Goal: Task Accomplishment & Management: Manage account settings

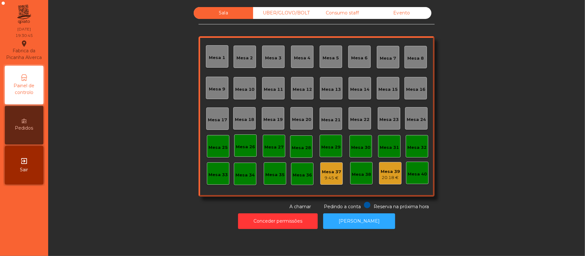
click at [387, 173] on div "Mesa 39" at bounding box center [390, 172] width 19 height 6
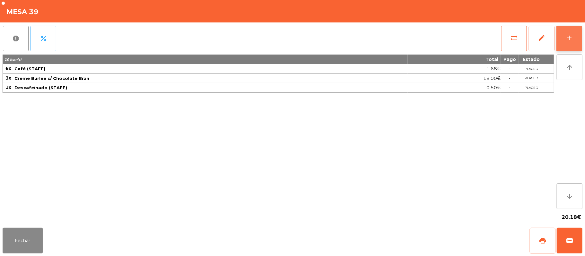
click at [565, 37] on div "add" at bounding box center [569, 38] width 8 height 8
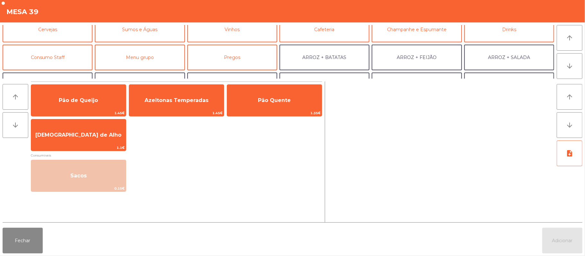
scroll to position [48, 0]
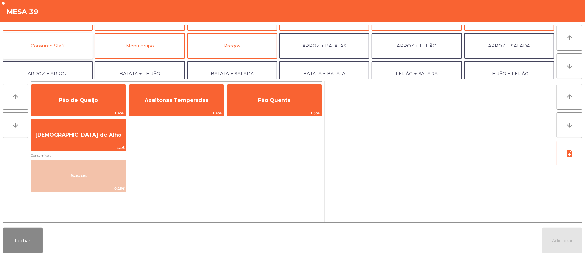
click at [66, 45] on button "Consumo Staff" at bounding box center [48, 46] width 90 height 26
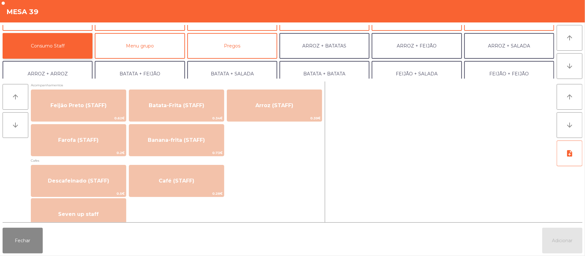
scroll to position [321, 0]
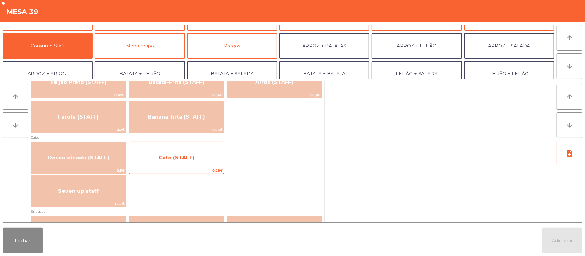
click at [194, 160] on span "Café (STAFF)" at bounding box center [176, 157] width 95 height 17
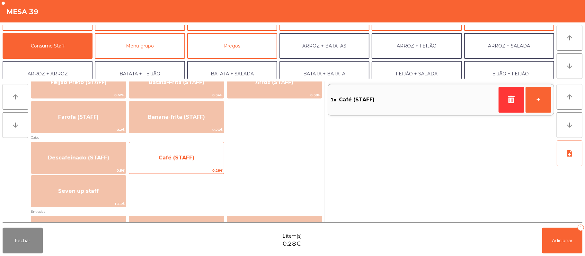
click at [190, 157] on span "Café (STAFF)" at bounding box center [177, 158] width 36 height 6
click at [192, 156] on span "Café (STAFF)" at bounding box center [177, 158] width 36 height 6
click at [193, 155] on span "Café (STAFF)" at bounding box center [177, 158] width 36 height 6
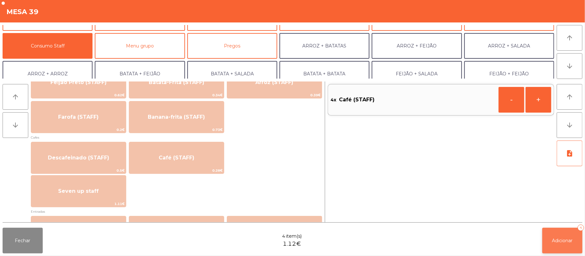
click at [563, 241] on span "Adicionar" at bounding box center [562, 241] width 21 height 6
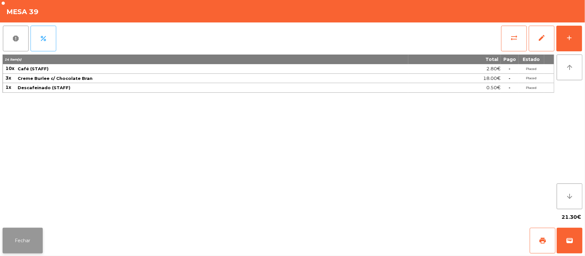
click at [22, 240] on button "Fechar" at bounding box center [23, 241] width 40 height 26
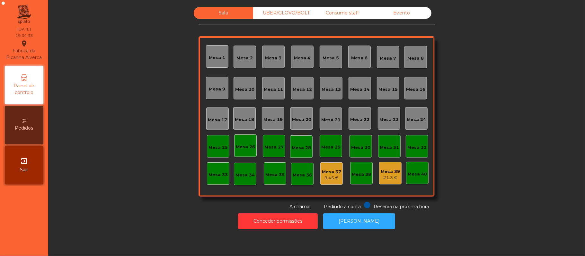
click at [266, 89] on div "Mesa 11" at bounding box center [273, 89] width 19 height 6
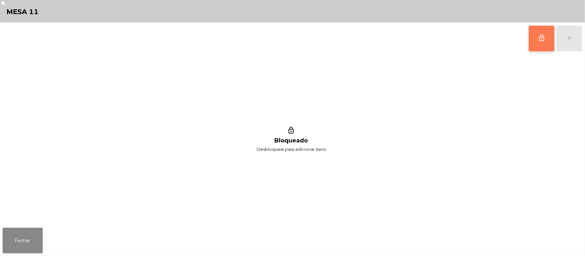
click at [541, 41] on button "lock_outline" at bounding box center [542, 39] width 26 height 26
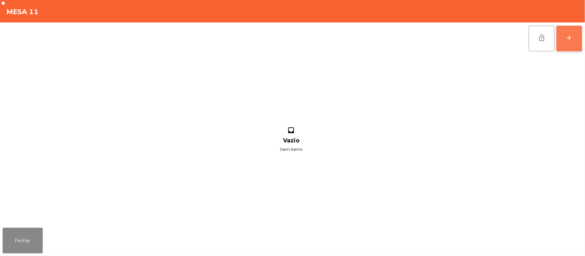
click at [569, 37] on div "add" at bounding box center [569, 38] width 8 height 8
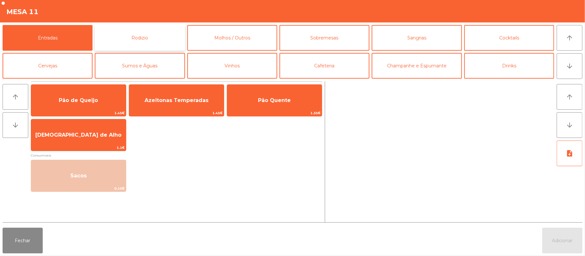
click at [148, 39] on button "Rodizio" at bounding box center [140, 38] width 90 height 26
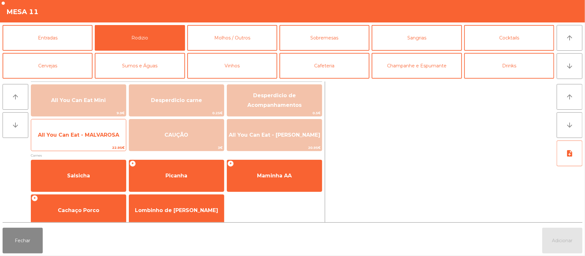
click at [83, 139] on span "All You Can Eat - MALVAROSA" at bounding box center [78, 135] width 95 height 17
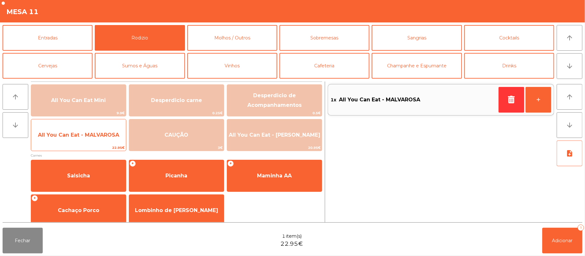
click at [81, 137] on span "All You Can Eat - MALVAROSA" at bounding box center [78, 135] width 81 height 6
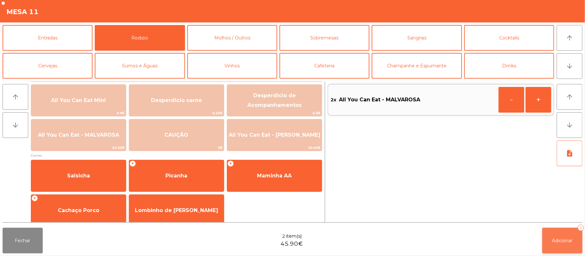
click at [548, 239] on button "Adicionar 2" at bounding box center [562, 241] width 40 height 26
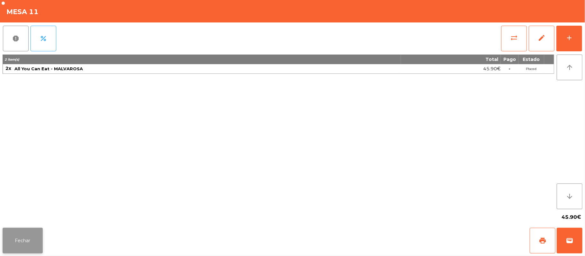
click at [24, 243] on button "Fechar" at bounding box center [23, 241] width 40 height 26
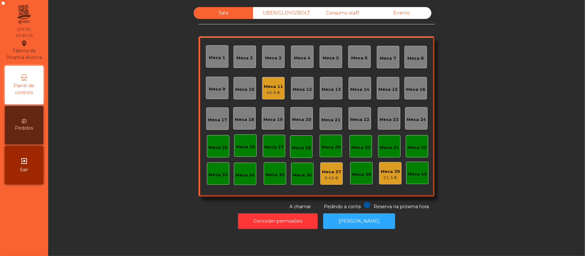
click at [268, 86] on div "Mesa 11" at bounding box center [273, 87] width 19 height 6
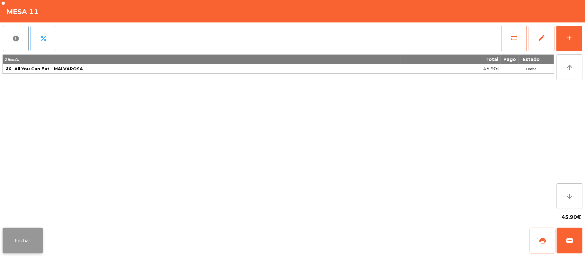
click at [17, 237] on button "Fechar" at bounding box center [23, 241] width 40 height 26
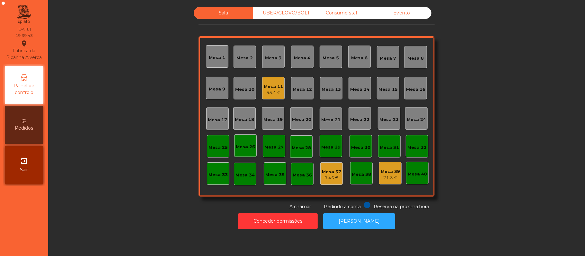
click at [306, 89] on div "Mesa 12" at bounding box center [302, 89] width 19 height 6
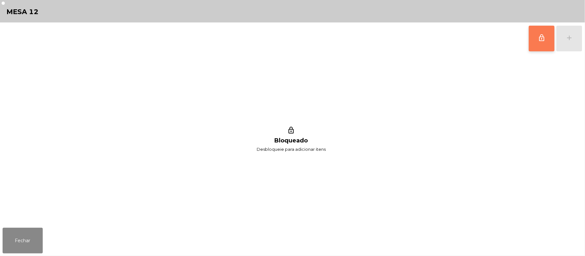
click at [538, 42] on button "lock_outline" at bounding box center [542, 39] width 26 height 26
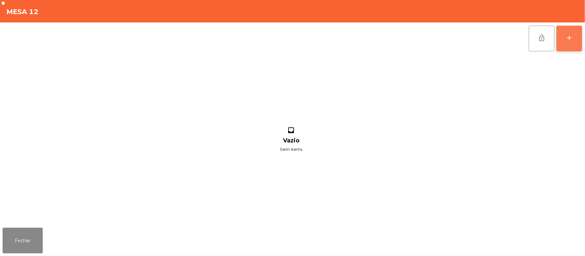
click at [575, 37] on button "add" at bounding box center [569, 39] width 26 height 26
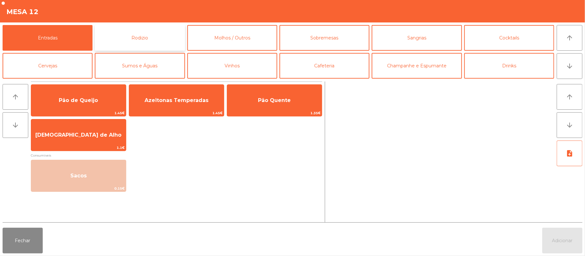
click at [148, 40] on button "Rodizio" at bounding box center [140, 38] width 90 height 26
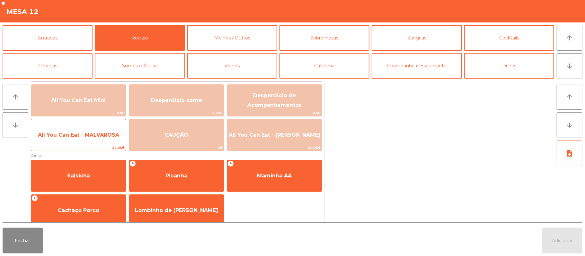
click at [79, 139] on span "All You Can Eat - MALVAROSA" at bounding box center [78, 135] width 95 height 17
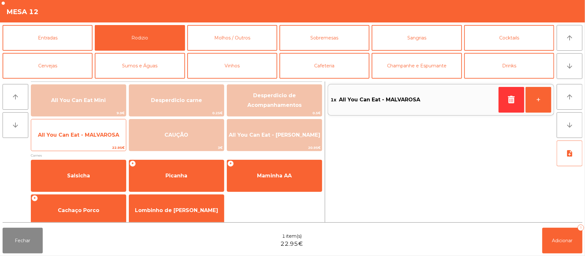
click at [79, 136] on span "All You Can Eat - MALVAROSA" at bounding box center [78, 135] width 81 height 6
click at [81, 134] on span "All You Can Eat - MALVAROSA" at bounding box center [78, 135] width 81 height 6
click at [81, 132] on span "All You Can Eat - MALVAROSA" at bounding box center [78, 135] width 81 height 6
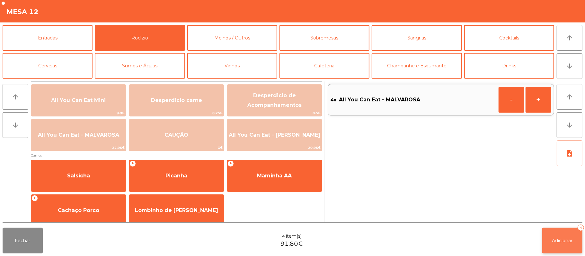
click at [561, 238] on span "Adicionar" at bounding box center [562, 241] width 21 height 6
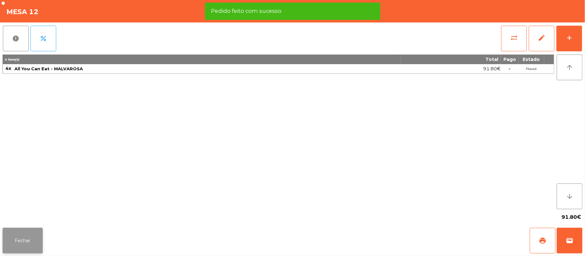
click at [27, 245] on button "Fechar" at bounding box center [23, 241] width 40 height 26
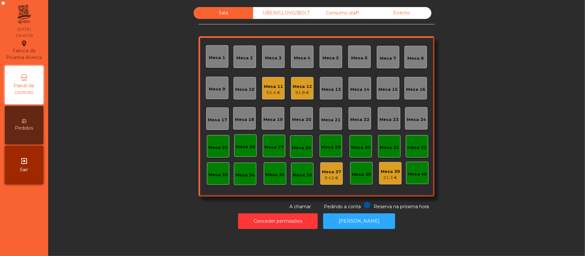
click at [270, 93] on div "55.4 €" at bounding box center [273, 93] width 19 height 6
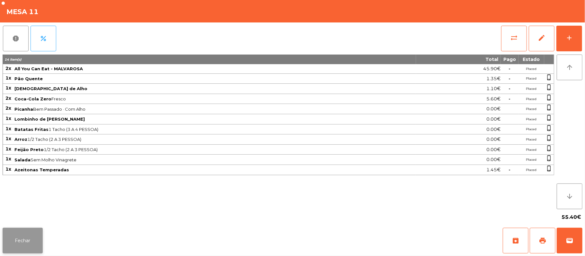
click at [28, 246] on button "Fechar" at bounding box center [23, 241] width 40 height 26
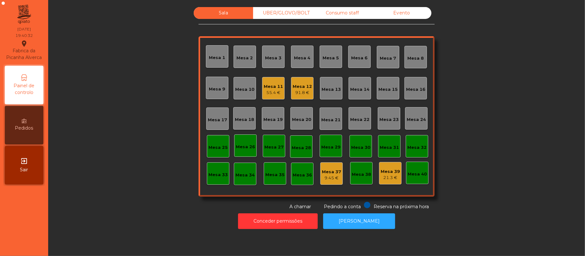
click at [295, 93] on div "91.8 €" at bounding box center [302, 93] width 19 height 6
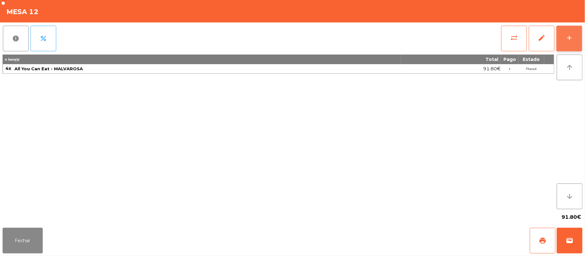
click at [564, 40] on button "add" at bounding box center [569, 39] width 26 height 26
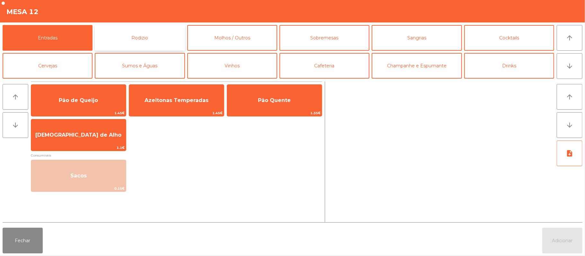
click at [158, 42] on button "Rodizio" at bounding box center [140, 38] width 90 height 26
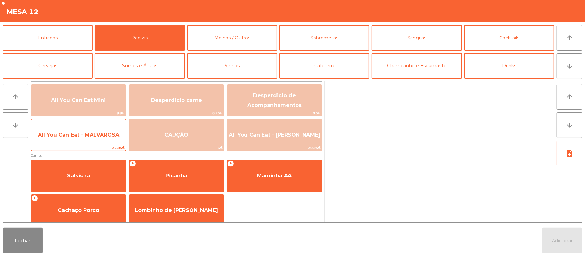
click at [91, 136] on span "All You Can Eat - MALVAROSA" at bounding box center [78, 135] width 81 height 6
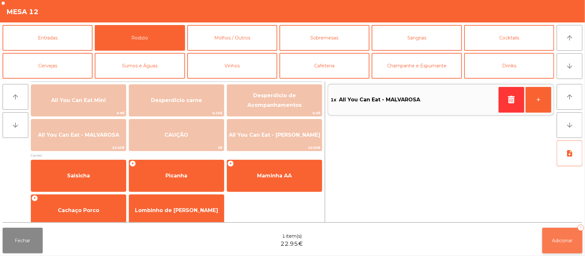
click at [562, 246] on button "Adicionar 1" at bounding box center [562, 241] width 40 height 26
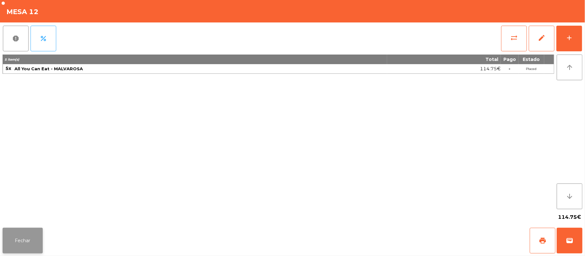
click at [23, 247] on button "Fechar" at bounding box center [23, 241] width 40 height 26
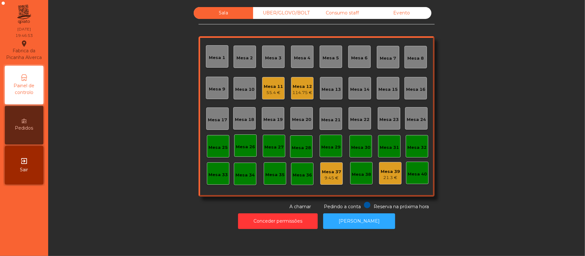
click at [222, 119] on div "Mesa 17" at bounding box center [217, 120] width 19 height 6
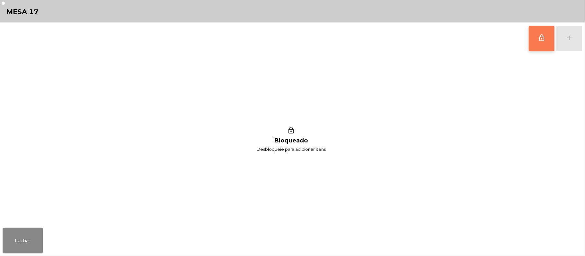
click at [534, 41] on button "lock_outline" at bounding box center [542, 39] width 26 height 26
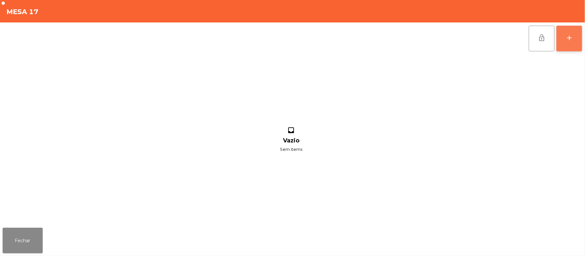
click at [567, 40] on div "add" at bounding box center [569, 38] width 8 height 8
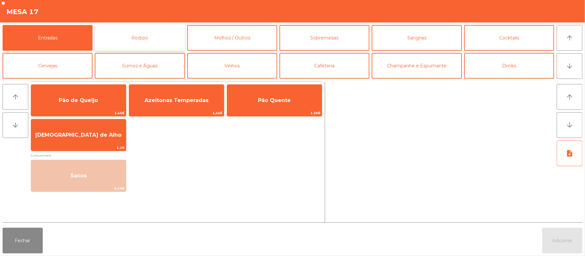
click at [148, 42] on button "Rodizio" at bounding box center [140, 38] width 90 height 26
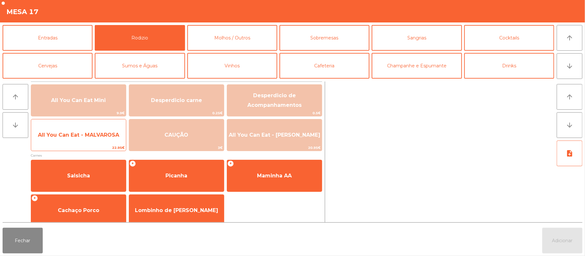
click at [83, 140] on span "All You Can Eat - MALVAROSA" at bounding box center [78, 135] width 95 height 17
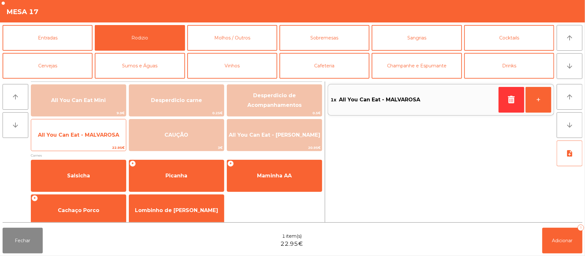
click at [88, 135] on span "All You Can Eat - MALVAROSA" at bounding box center [78, 135] width 81 height 6
click at [87, 137] on span "All You Can Eat - MALVAROSA" at bounding box center [78, 135] width 81 height 6
click at [81, 137] on span "All You Can Eat - MALVAROSA" at bounding box center [78, 135] width 81 height 6
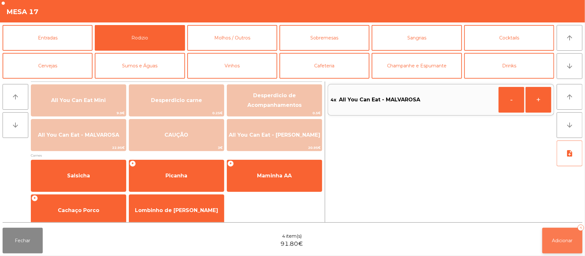
click at [565, 243] on span "Adicionar" at bounding box center [562, 241] width 21 height 6
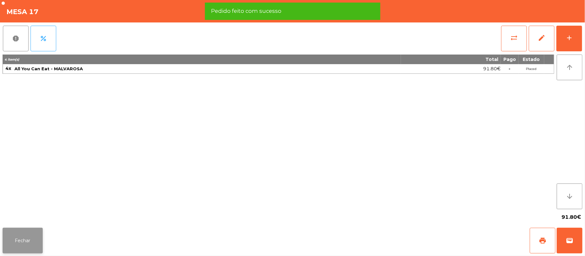
click at [22, 243] on button "Fechar" at bounding box center [23, 241] width 40 height 26
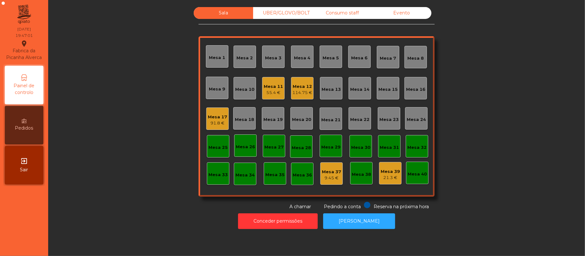
click at [218, 117] on div "Mesa 17" at bounding box center [217, 117] width 19 height 6
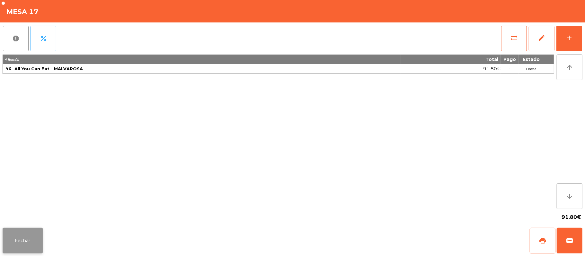
click at [20, 242] on button "Fechar" at bounding box center [23, 241] width 40 height 26
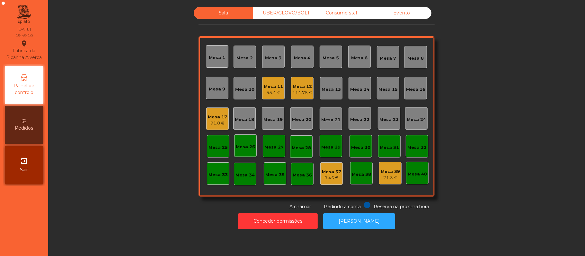
click at [304, 119] on div "Mesa 20" at bounding box center [301, 120] width 19 height 6
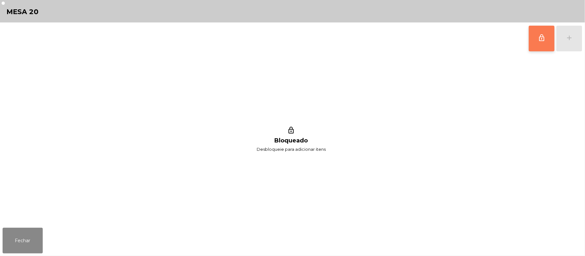
click at [540, 37] on span "lock_outline" at bounding box center [542, 38] width 8 height 8
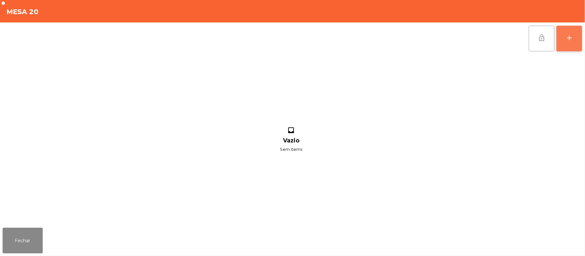
click at [565, 39] on div "add" at bounding box center [569, 38] width 8 height 8
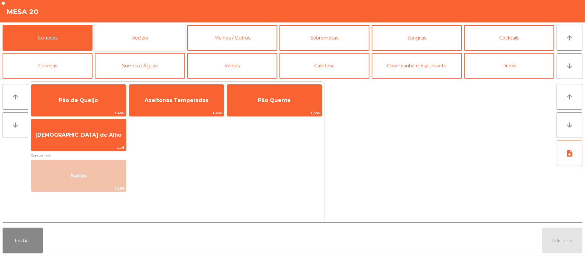
click at [151, 40] on button "Rodizio" at bounding box center [140, 38] width 90 height 26
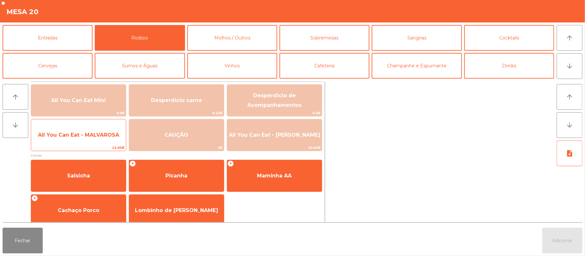
click at [78, 140] on span "All You Can Eat - MALVAROSA" at bounding box center [78, 135] width 95 height 17
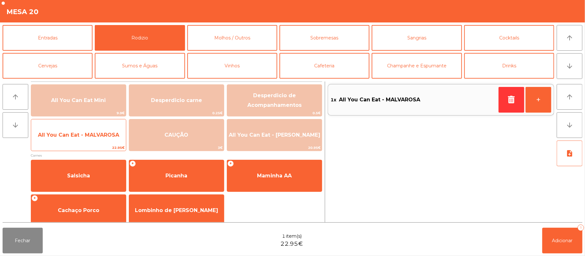
click at [85, 139] on span "All You Can Eat - MALVAROSA" at bounding box center [78, 135] width 95 height 17
click at [89, 137] on span "All You Can Eat - MALVAROSA" at bounding box center [78, 135] width 81 height 6
click at [87, 141] on span "All You Can Eat - MALVAROSA" at bounding box center [78, 135] width 95 height 17
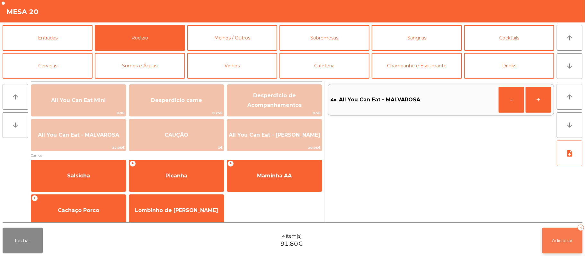
click at [560, 237] on button "Adicionar 4" at bounding box center [562, 241] width 40 height 26
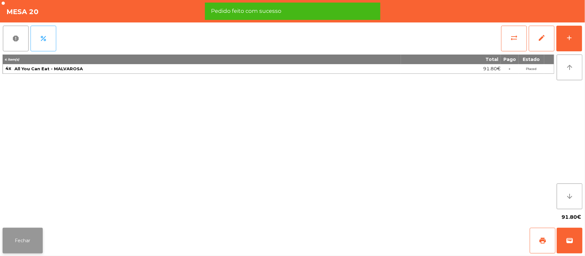
click at [21, 250] on button "Fechar" at bounding box center [23, 241] width 40 height 26
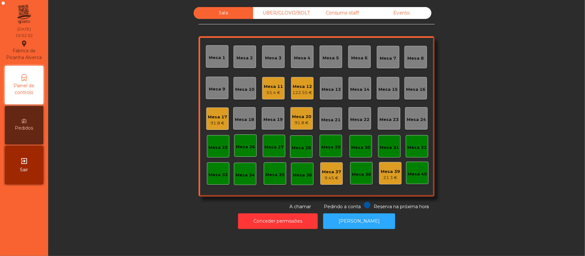
click at [306, 94] on div "122.55 €" at bounding box center [302, 93] width 20 height 6
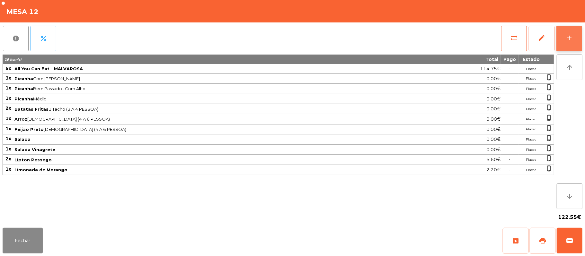
click at [566, 40] on div "add" at bounding box center [569, 38] width 8 height 8
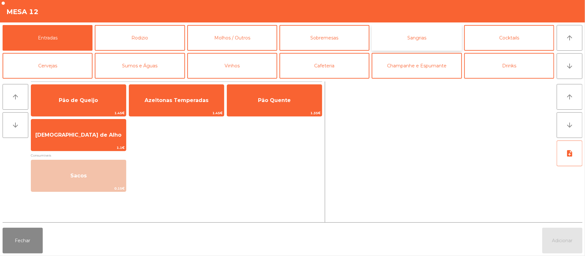
click at [413, 38] on button "Sangrias" at bounding box center [417, 38] width 90 height 26
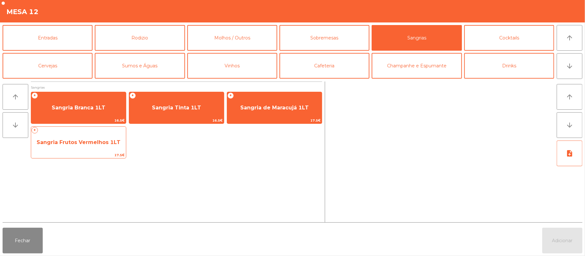
click at [98, 147] on span "Sangria Frutos Vermelhos 1LT" at bounding box center [78, 142] width 95 height 17
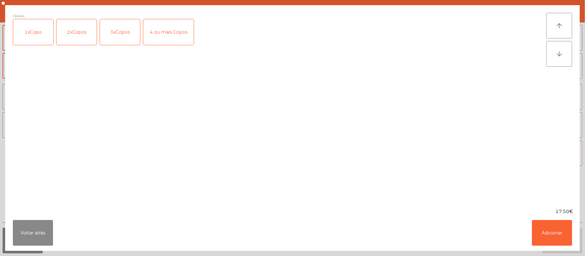
click at [121, 36] on div "3xCopos" at bounding box center [120, 32] width 40 height 26
click at [561, 227] on button "Adicionar" at bounding box center [552, 233] width 40 height 26
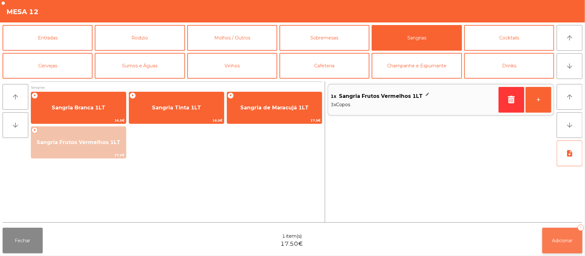
click at [562, 240] on span "Adicionar" at bounding box center [562, 241] width 21 height 6
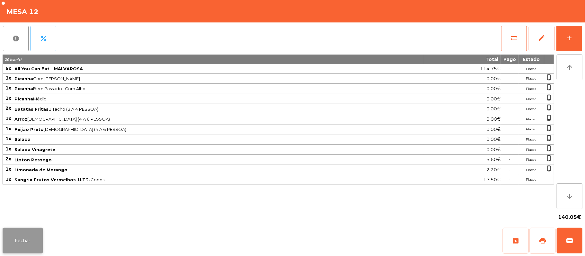
click at [19, 233] on button "Fechar" at bounding box center [23, 241] width 40 height 26
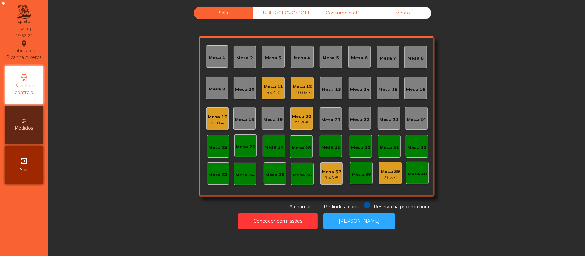
click at [299, 119] on div "Mesa 20" at bounding box center [301, 117] width 19 height 6
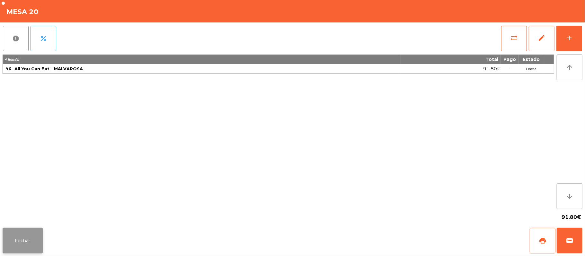
click at [22, 242] on button "Fechar" at bounding box center [23, 241] width 40 height 26
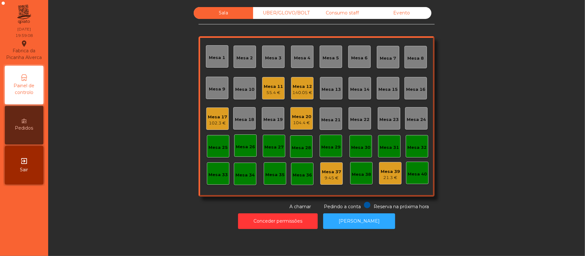
click at [269, 124] on div "Mesa 19" at bounding box center [273, 118] width 22 height 22
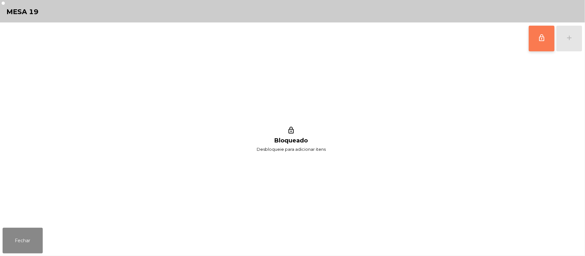
click at [536, 39] on button "lock_outline" at bounding box center [542, 39] width 26 height 26
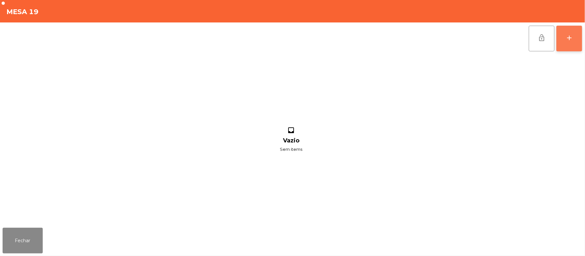
click at [573, 39] on div "add" at bounding box center [569, 38] width 8 height 8
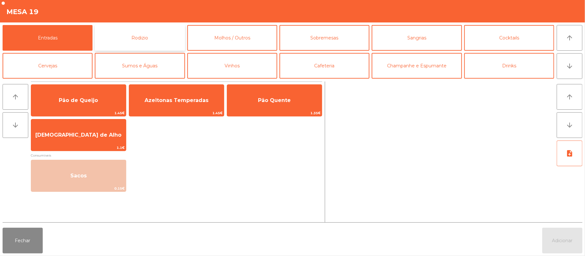
click at [157, 40] on button "Rodizio" at bounding box center [140, 38] width 90 height 26
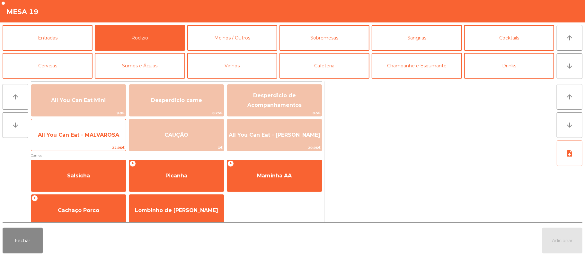
click at [93, 147] on span "22.95€" at bounding box center [78, 148] width 95 height 6
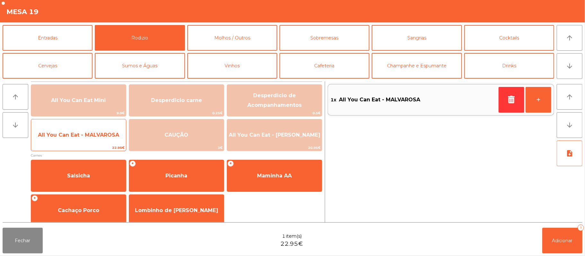
click at [98, 137] on span "All You Can Eat - MALVAROSA" at bounding box center [78, 135] width 81 height 6
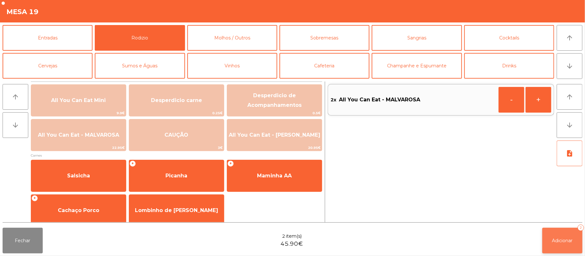
click at [550, 240] on button "Adicionar 2" at bounding box center [562, 241] width 40 height 26
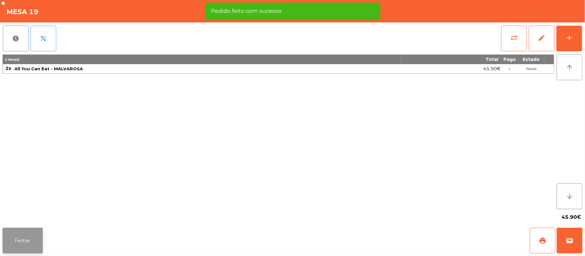
click at [21, 242] on button "Fechar" at bounding box center [23, 241] width 40 height 26
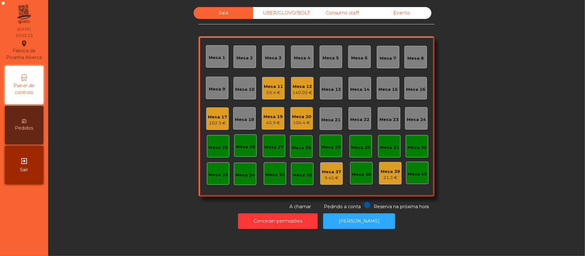
click at [478, 166] on div "Sala UBER/[GEOGRAPHIC_DATA]/BOLT Consumo staff Evento Mesa 1 Mesa 2 Mesa 3 [GEO…" at bounding box center [316, 108] width 519 height 203
click at [413, 95] on div "Mesa 16" at bounding box center [415, 88] width 22 height 22
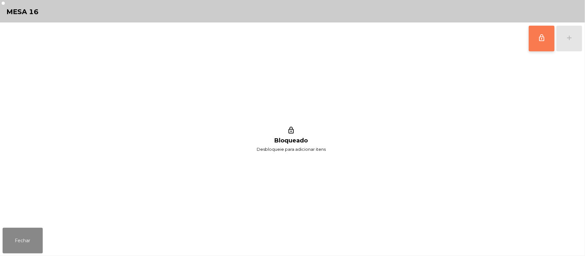
click at [540, 39] on span "lock_outline" at bounding box center [542, 38] width 8 height 8
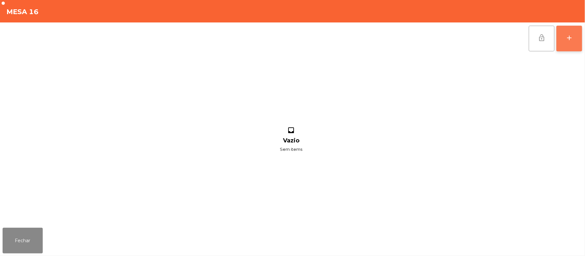
click at [564, 40] on button "add" at bounding box center [569, 39] width 26 height 26
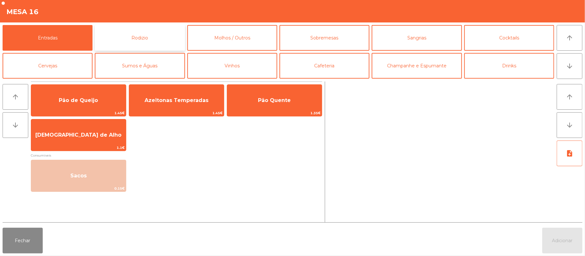
click at [145, 39] on button "Rodizio" at bounding box center [140, 38] width 90 height 26
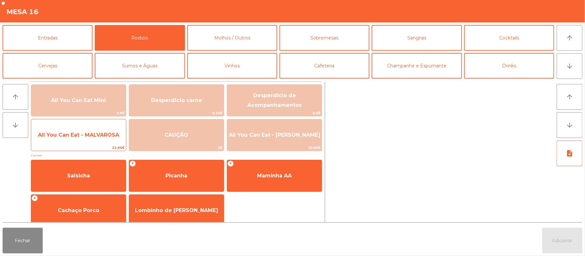
click at [66, 139] on span "All You Can Eat - MALVAROSA" at bounding box center [78, 135] width 95 height 17
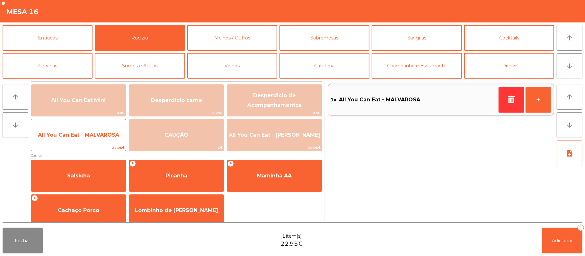
click at [67, 133] on span "All You Can Eat - MALVAROSA" at bounding box center [78, 135] width 81 height 6
click at [64, 133] on span "All You Can Eat - MALVAROSA" at bounding box center [78, 135] width 81 height 6
click at [65, 131] on span "All You Can Eat - MALVAROSA" at bounding box center [78, 135] width 95 height 17
click at [66, 134] on span "All You Can Eat - MALVAROSA" at bounding box center [78, 135] width 81 height 6
click at [65, 134] on span "All You Can Eat - MALVAROSA" at bounding box center [78, 135] width 81 height 6
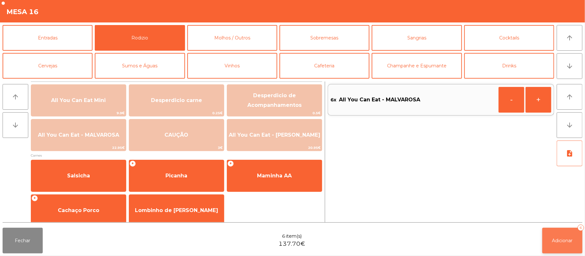
click at [563, 245] on button "Adicionar 6" at bounding box center [562, 241] width 40 height 26
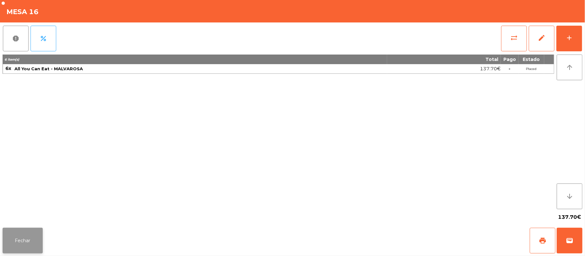
click at [24, 238] on button "Fechar" at bounding box center [23, 241] width 40 height 26
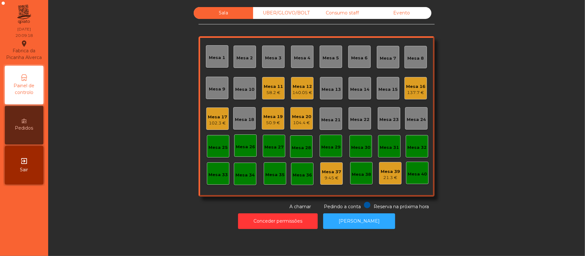
click at [330, 124] on div "Mesa 21" at bounding box center [331, 119] width 22 height 22
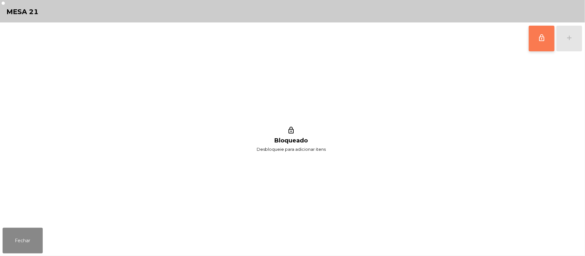
click at [540, 40] on span "lock_outline" at bounding box center [542, 38] width 8 height 8
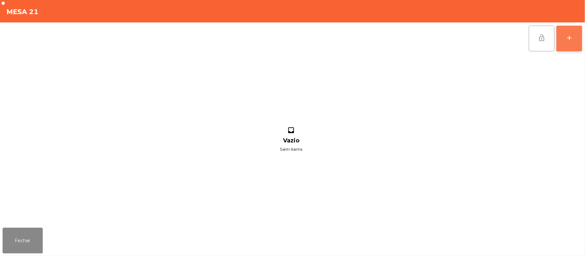
click at [567, 37] on div "add" at bounding box center [569, 38] width 8 height 8
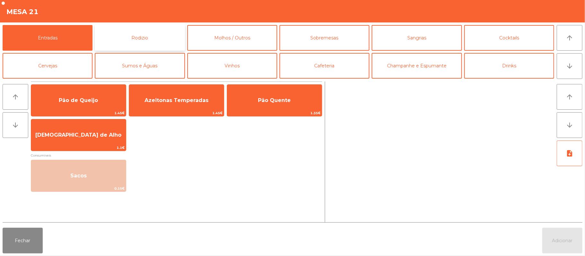
click at [162, 41] on button "Rodizio" at bounding box center [140, 38] width 90 height 26
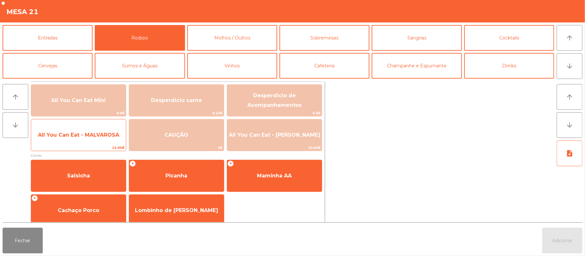
click at [64, 139] on span "All You Can Eat - MALVAROSA" at bounding box center [78, 135] width 95 height 17
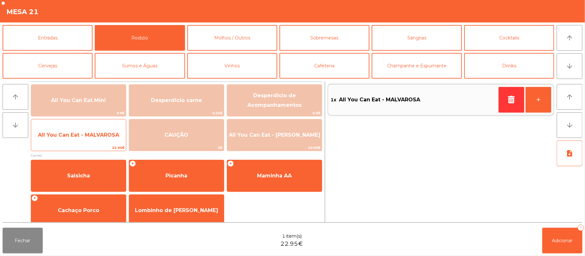
click at [68, 133] on span "All You Can Eat - MALVAROSA" at bounding box center [78, 135] width 81 height 6
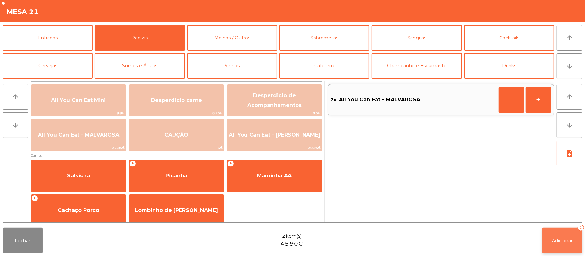
click at [566, 238] on span "Adicionar" at bounding box center [562, 241] width 21 height 6
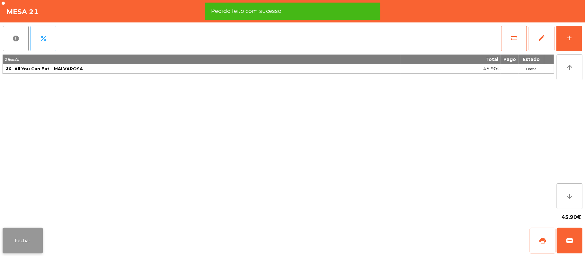
click at [18, 242] on button "Fechar" at bounding box center [23, 241] width 40 height 26
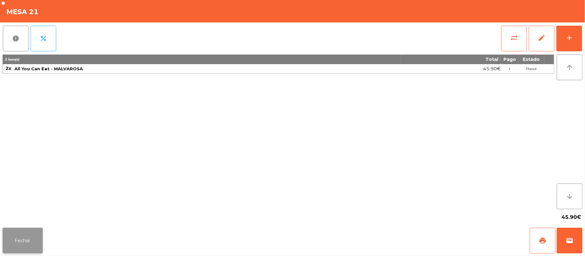
click at [17, 246] on button "Fechar" at bounding box center [23, 241] width 40 height 26
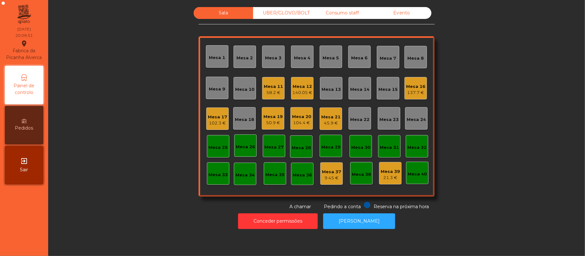
click at [302, 125] on div "104.4 €" at bounding box center [301, 123] width 19 height 6
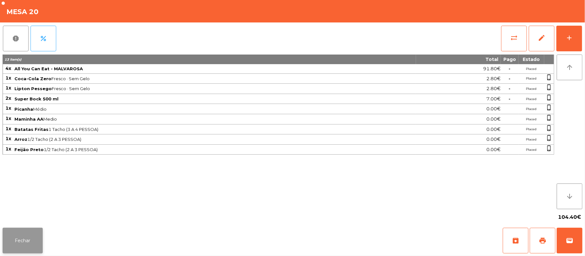
click at [26, 246] on button "Fechar" at bounding box center [23, 241] width 40 height 26
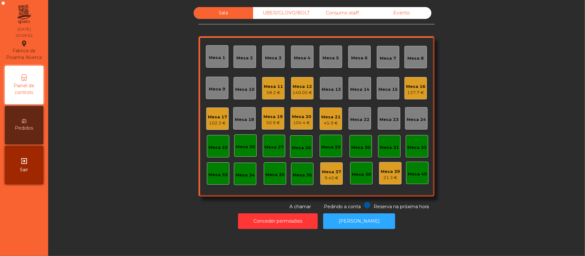
click at [328, 123] on div "45.9 €" at bounding box center [330, 123] width 19 height 6
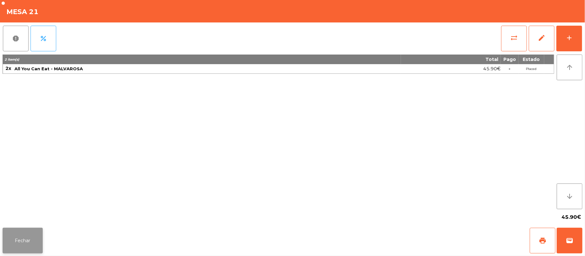
click at [18, 242] on button "Fechar" at bounding box center [23, 241] width 40 height 26
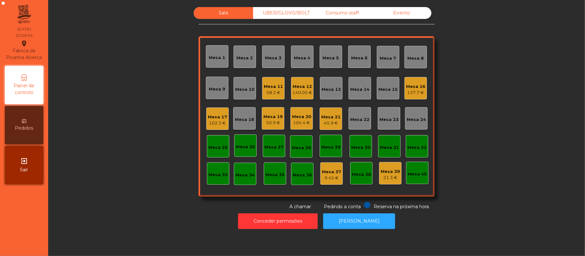
click at [406, 94] on div "137.7 €" at bounding box center [415, 93] width 19 height 6
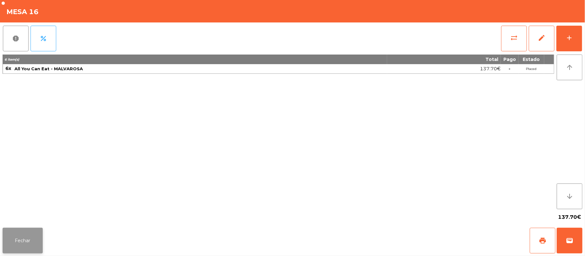
click at [17, 245] on button "Fechar" at bounding box center [23, 241] width 40 height 26
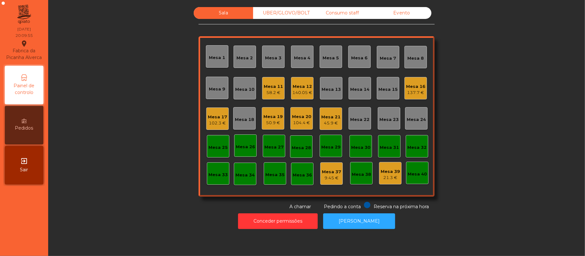
click at [296, 86] on div "Mesa 12" at bounding box center [302, 87] width 20 height 6
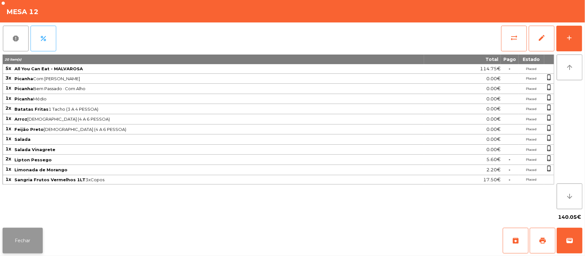
click at [18, 246] on button "Fechar" at bounding box center [23, 241] width 40 height 26
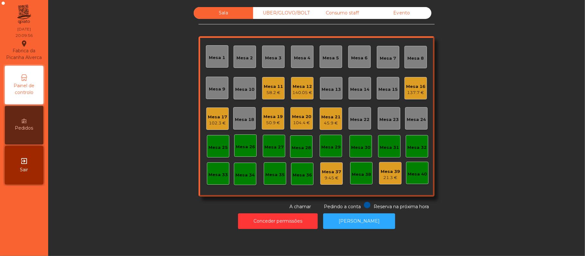
click at [268, 86] on div "Mesa 11" at bounding box center [273, 87] width 19 height 6
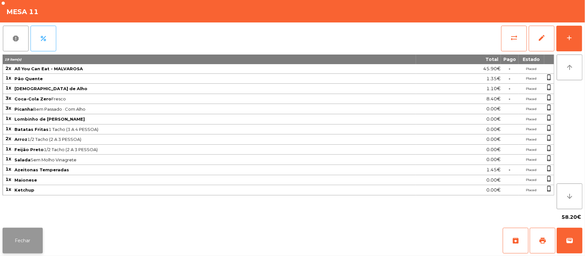
click at [18, 245] on button "Fechar" at bounding box center [23, 241] width 40 height 26
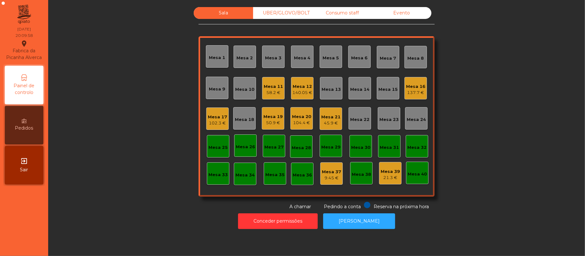
click at [217, 118] on div "Mesa 17" at bounding box center [217, 117] width 19 height 6
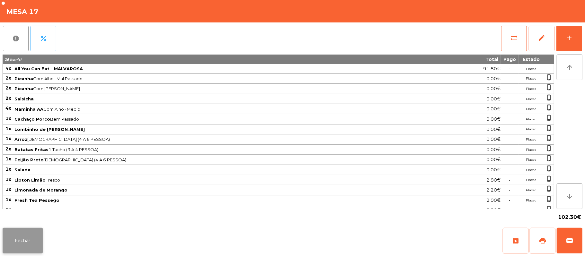
click at [4, 252] on button "Fechar" at bounding box center [23, 241] width 40 height 26
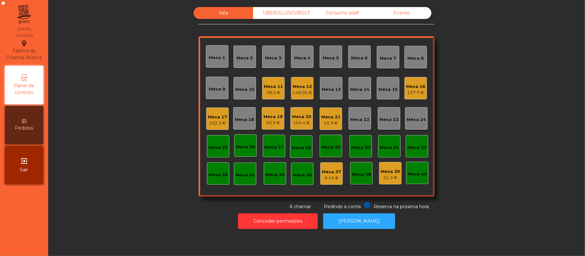
click at [274, 116] on div "Mesa 19" at bounding box center [272, 117] width 19 height 6
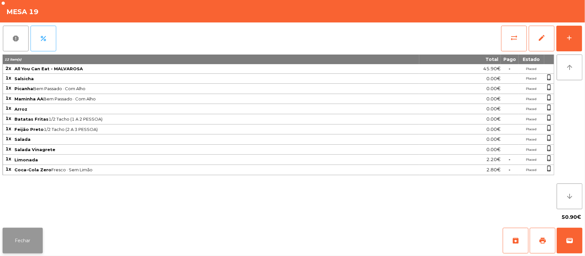
click at [17, 246] on button "Fechar" at bounding box center [23, 241] width 40 height 26
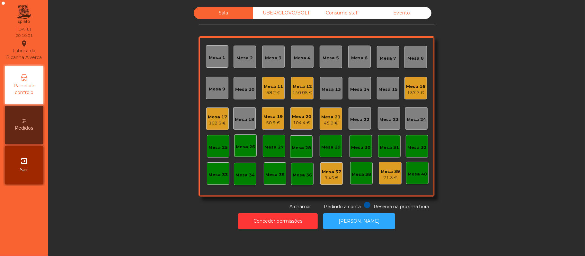
click at [307, 122] on div "104.4 €" at bounding box center [301, 123] width 19 height 6
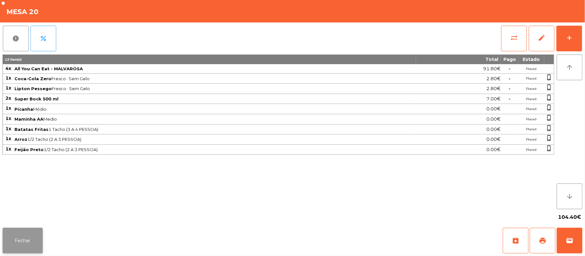
click at [17, 245] on button "Fechar" at bounding box center [23, 241] width 40 height 26
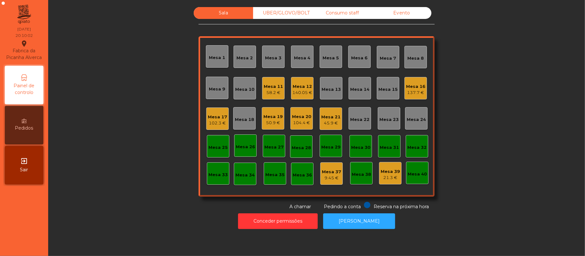
click at [331, 124] on div "45.9 €" at bounding box center [330, 123] width 19 height 6
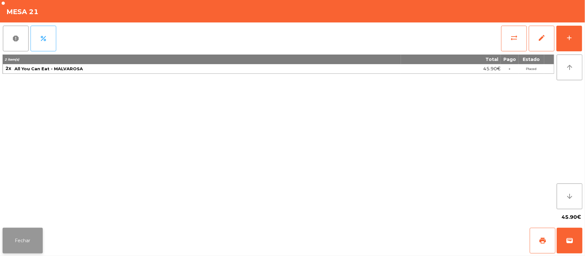
click at [17, 250] on button "Fechar" at bounding box center [23, 241] width 40 height 26
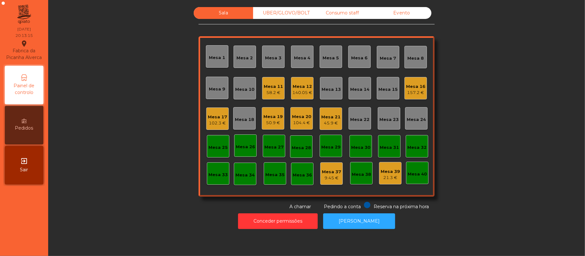
click at [347, 18] on div "Consumo staff" at bounding box center [342, 13] width 59 height 12
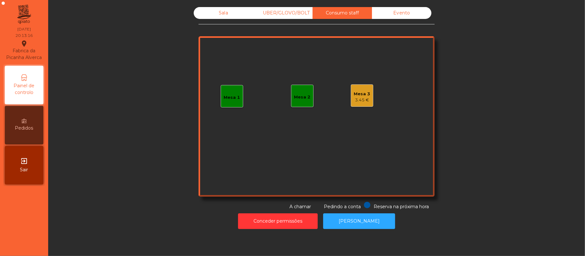
click at [360, 100] on div "3.45 €" at bounding box center [362, 100] width 16 height 6
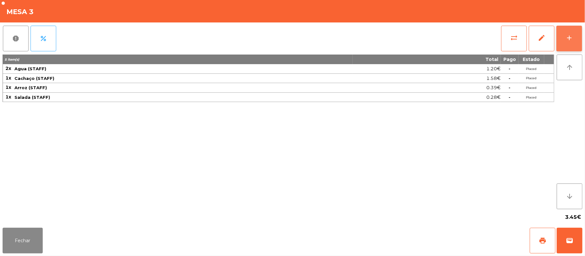
click at [566, 40] on div "add" at bounding box center [569, 38] width 8 height 8
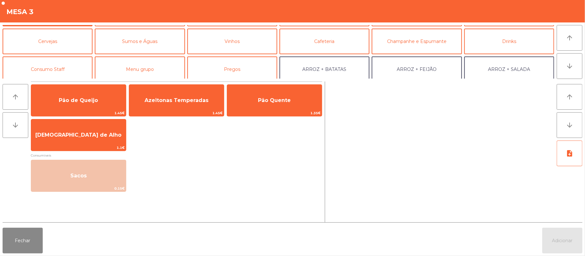
scroll to position [31, 0]
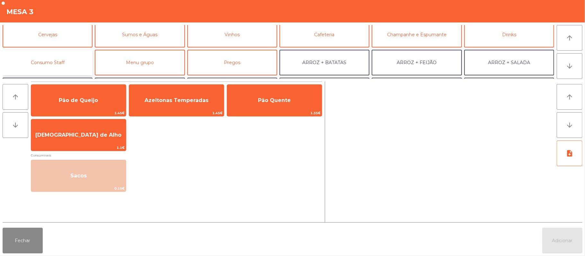
click at [72, 58] on button "Consumo Staff" at bounding box center [48, 63] width 90 height 26
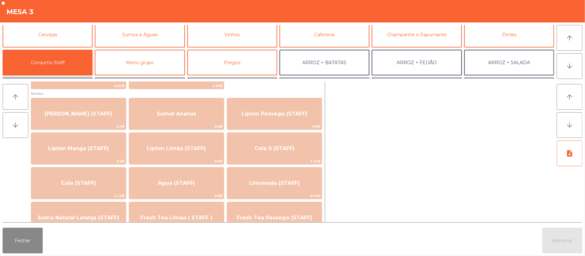
scroll to position [74, 0]
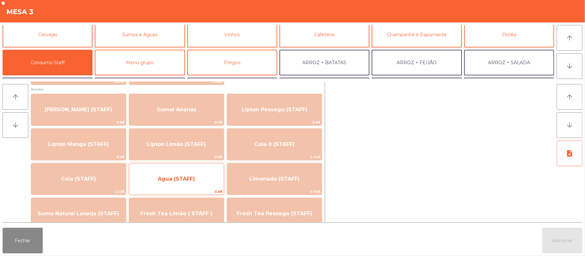
click at [200, 169] on div "Agua (STAFF) 0.6€" at bounding box center [176, 179] width 95 height 32
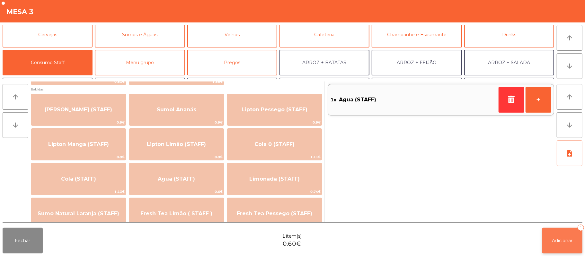
click at [565, 238] on span "Adicionar" at bounding box center [562, 241] width 21 height 6
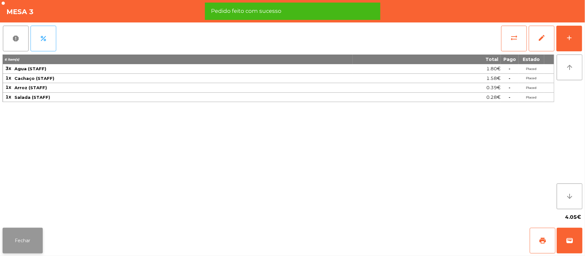
click at [31, 238] on button "Fechar" at bounding box center [23, 241] width 40 height 26
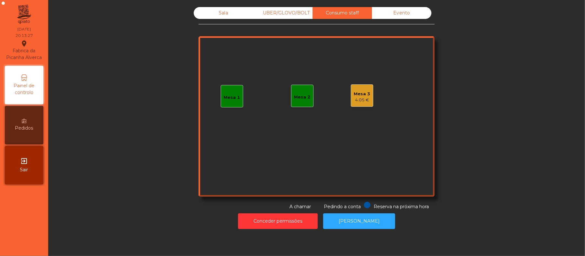
click at [210, 18] on div "Sala" at bounding box center [223, 13] width 59 height 12
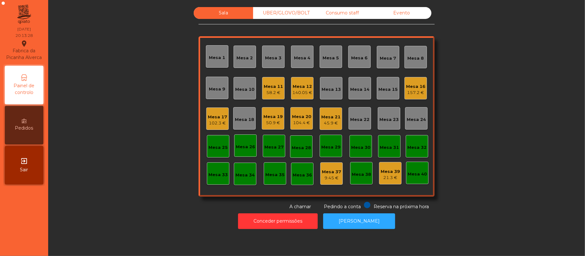
click at [227, 13] on div "Sala" at bounding box center [223, 13] width 59 height 12
click at [266, 93] on div "60.2 €" at bounding box center [273, 93] width 19 height 6
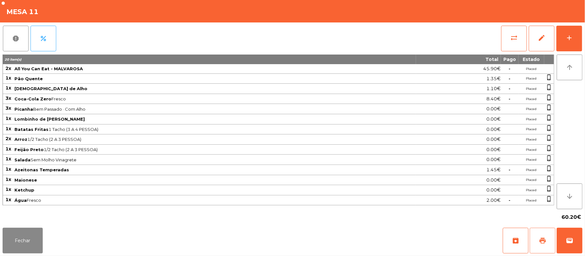
click at [534, 242] on button "print" at bounding box center [543, 241] width 26 height 26
click at [563, 240] on button "wallet" at bounding box center [570, 241] width 26 height 26
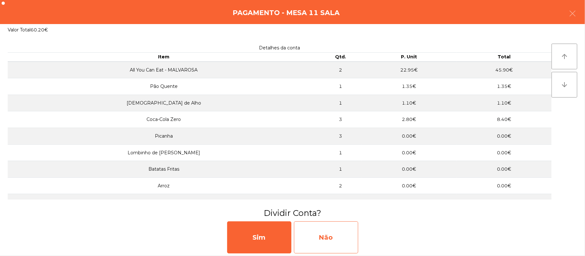
click at [351, 228] on div "Não" at bounding box center [326, 238] width 64 height 32
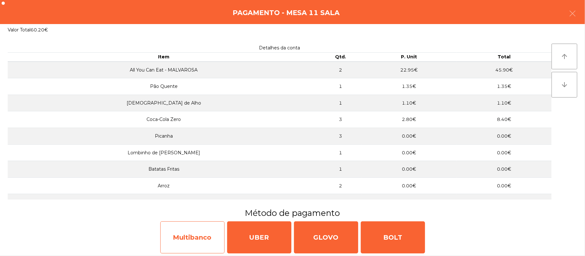
click at [178, 231] on div "Multibanco" at bounding box center [192, 238] width 64 height 32
select select "**"
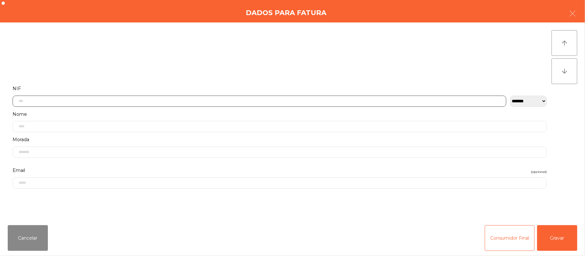
click at [190, 99] on input "text" at bounding box center [260, 101] width 494 height 11
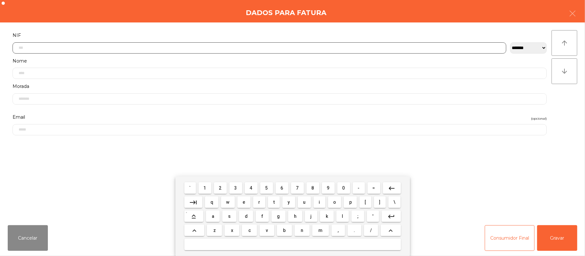
scroll to position [54, 0]
type input "*********"
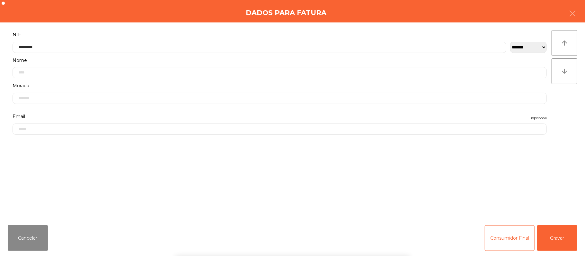
click at [560, 236] on div "` 1 2 3 4 5 6 7 8 9 0 - = keyboard_backspace keyboard_tab q w e r t y u i o p […" at bounding box center [292, 217] width 585 height 80
click at [554, 239] on button "Gravar" at bounding box center [557, 238] width 40 height 26
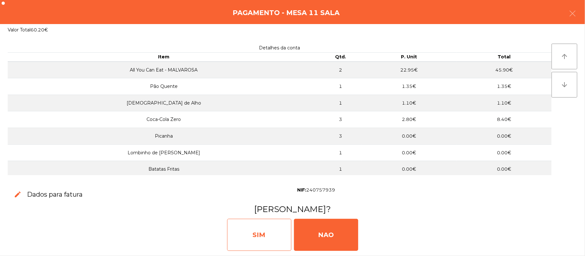
click at [254, 230] on div "SIM" at bounding box center [259, 235] width 64 height 32
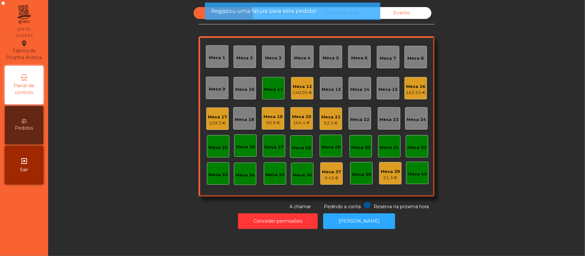
click at [266, 89] on div "Mesa 11" at bounding box center [273, 89] width 19 height 6
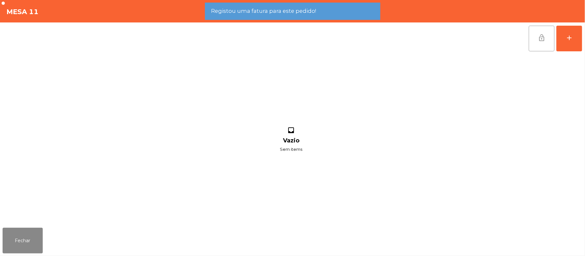
click at [532, 39] on button "lock_open" at bounding box center [542, 39] width 26 height 26
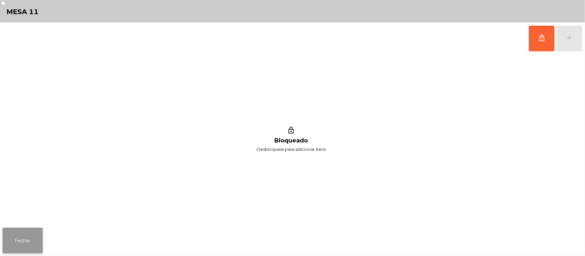
click at [16, 244] on button "Fechar" at bounding box center [23, 241] width 40 height 26
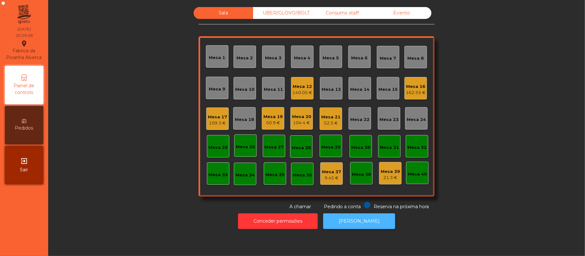
click at [363, 221] on button "[PERSON_NAME]" at bounding box center [359, 222] width 72 height 16
click at [330, 89] on div "Mesa 13" at bounding box center [331, 89] width 19 height 6
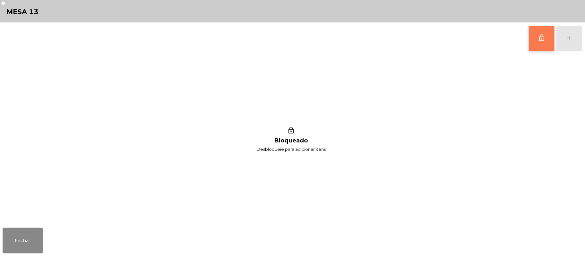
click at [542, 40] on span "lock_outline" at bounding box center [542, 38] width 8 height 8
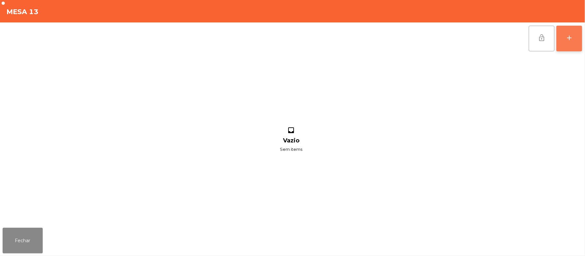
click at [568, 39] on div "add" at bounding box center [569, 38] width 8 height 8
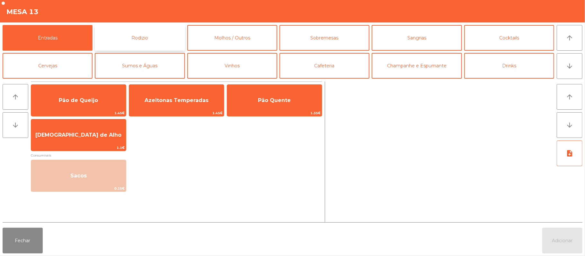
click at [147, 39] on button "Rodizio" at bounding box center [140, 38] width 90 height 26
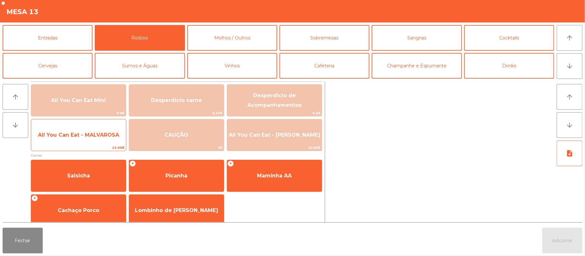
click at [64, 140] on span "All You Can Eat - MALVAROSA" at bounding box center [78, 135] width 95 height 17
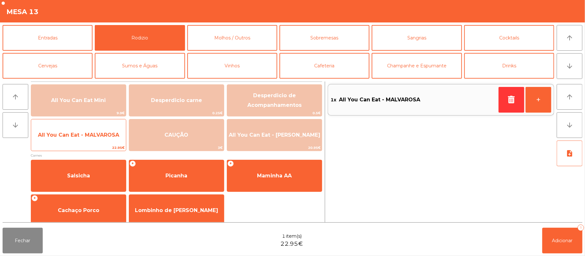
click at [66, 136] on span "All You Can Eat - MALVAROSA" at bounding box center [78, 135] width 81 height 6
click at [68, 135] on span "All You Can Eat - MALVAROSA" at bounding box center [78, 135] width 81 height 6
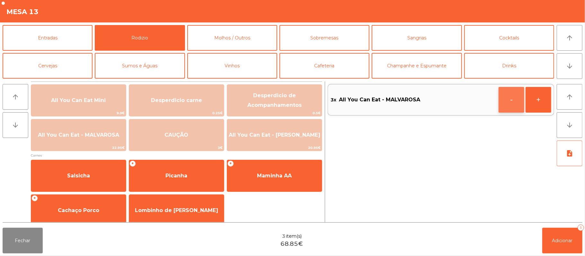
click at [521, 99] on button "-" at bounding box center [511, 100] width 26 height 26
click at [563, 238] on span "Adicionar" at bounding box center [562, 241] width 21 height 6
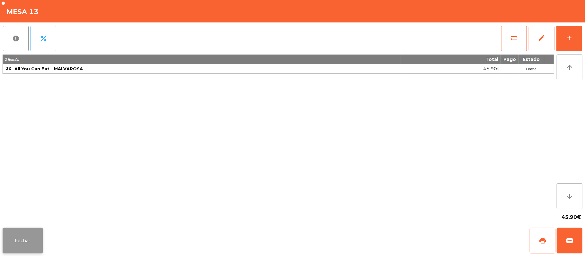
click at [16, 251] on button "Fechar" at bounding box center [23, 241] width 40 height 26
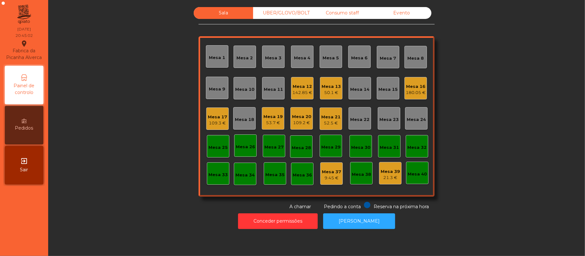
click at [215, 116] on div "Mesa 17" at bounding box center [217, 117] width 19 height 6
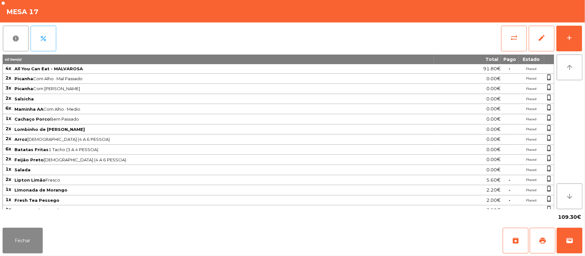
scroll to position [42, 0]
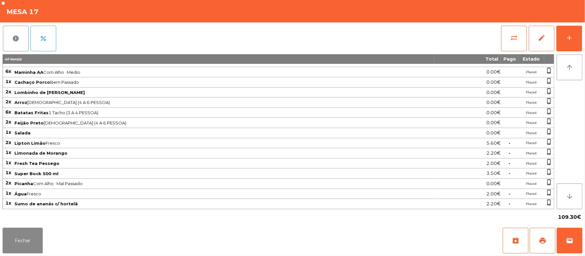
click at [291, 130] on span "Salada" at bounding box center [223, 132] width 419 height 5
click at [20, 238] on button "Fechar" at bounding box center [23, 241] width 40 height 26
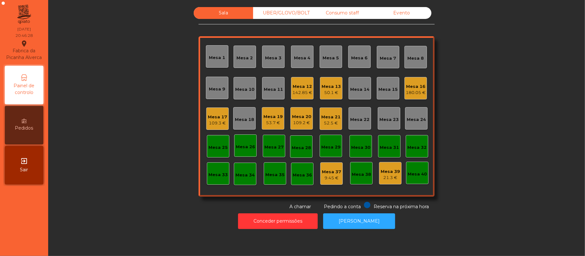
click at [273, 117] on div "Mesa 19" at bounding box center [272, 117] width 19 height 6
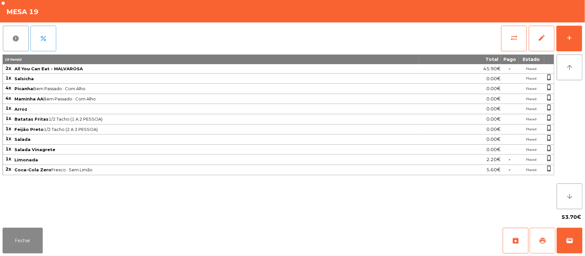
click at [539, 240] on span "print" at bounding box center [543, 241] width 8 height 8
click at [568, 244] on span "wallet" at bounding box center [570, 241] width 8 height 8
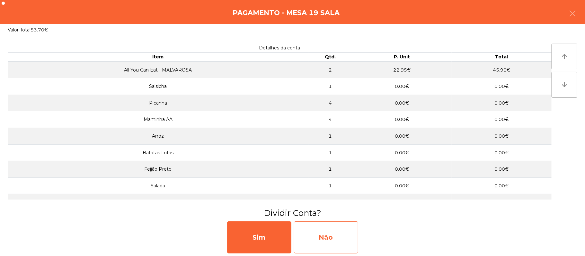
click at [320, 241] on div "Não" at bounding box center [326, 238] width 64 height 32
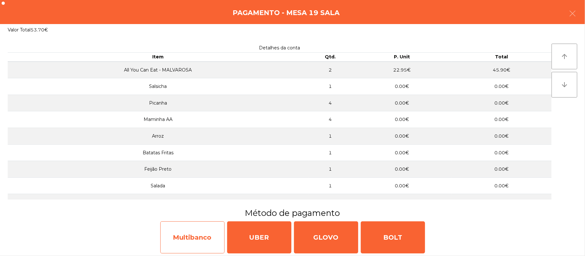
click at [194, 236] on div "Multibanco" at bounding box center [192, 238] width 64 height 32
select select "**"
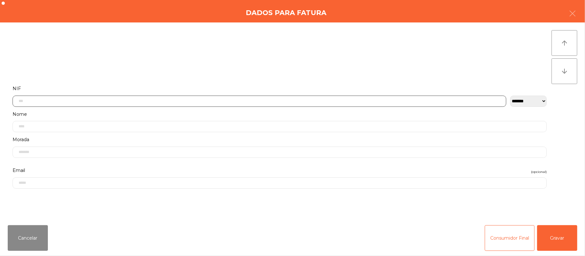
click at [137, 96] on input "text" at bounding box center [260, 101] width 494 height 11
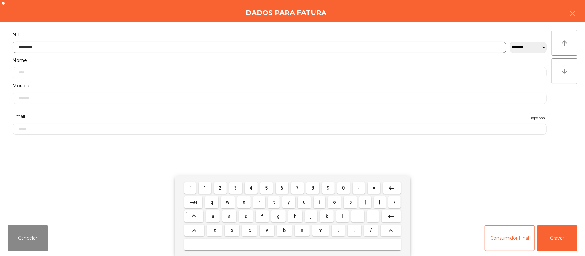
type input "*********"
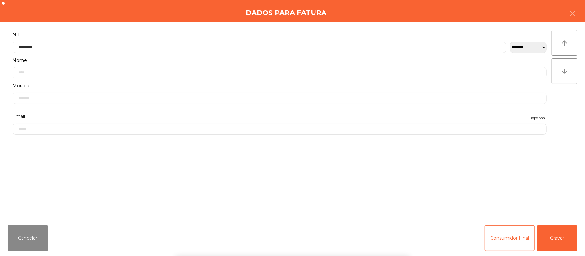
click at [561, 245] on div "` 1 2 3 4 5 6 7 8 9 0 - = keyboard_backspace keyboard_tab q w e r t y u i o p […" at bounding box center [292, 217] width 585 height 80
click at [563, 239] on button "Gravar" at bounding box center [557, 238] width 40 height 26
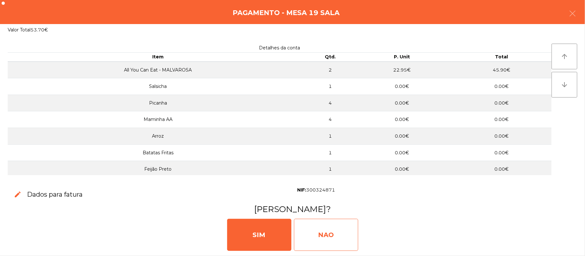
click at [320, 240] on div "NAO" at bounding box center [326, 235] width 64 height 32
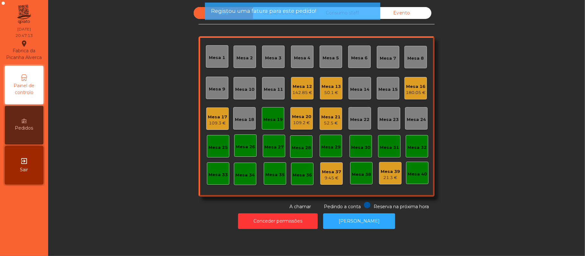
click at [272, 117] on div "Mesa 19" at bounding box center [272, 120] width 19 height 6
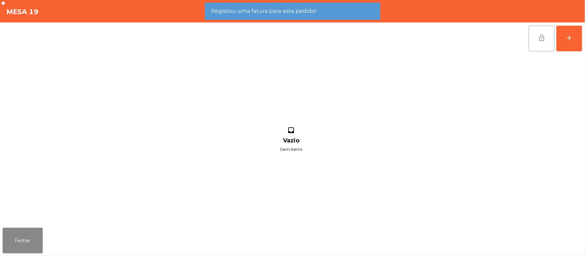
click at [540, 44] on button "lock_open" at bounding box center [542, 39] width 26 height 26
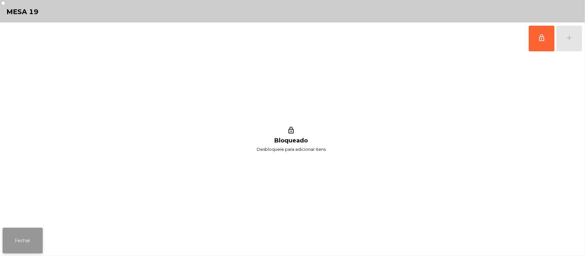
click at [22, 242] on button "Fechar" at bounding box center [23, 241] width 40 height 26
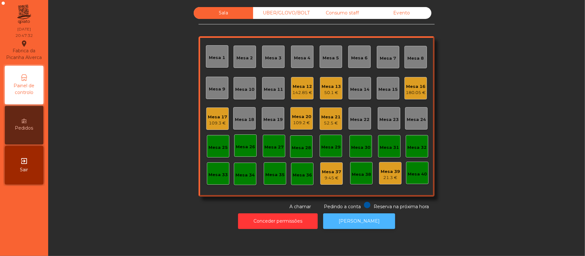
click at [356, 221] on button "[PERSON_NAME]" at bounding box center [359, 222] width 72 height 16
click at [295, 122] on div "109.2 €" at bounding box center [301, 123] width 19 height 6
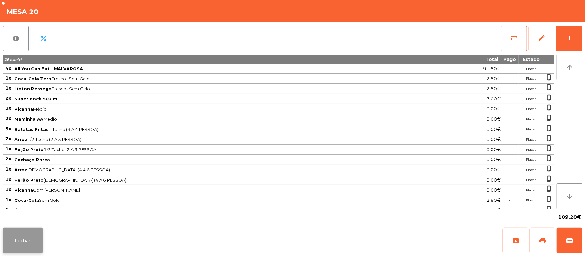
click at [22, 230] on button "Fechar" at bounding box center [23, 241] width 40 height 26
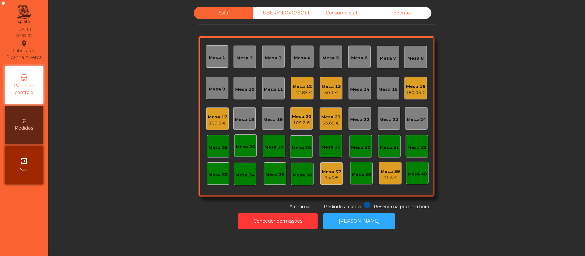
click at [324, 123] on div "53.65 €" at bounding box center [330, 123] width 19 height 6
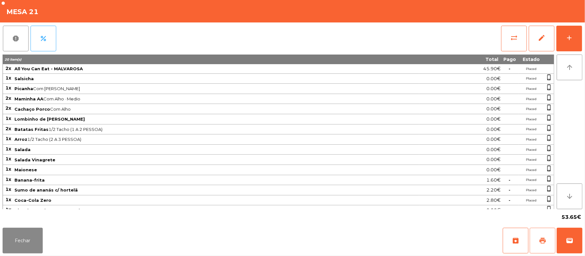
click at [534, 240] on button "print" at bounding box center [543, 241] width 26 height 26
click at [567, 240] on span "wallet" at bounding box center [570, 241] width 8 height 8
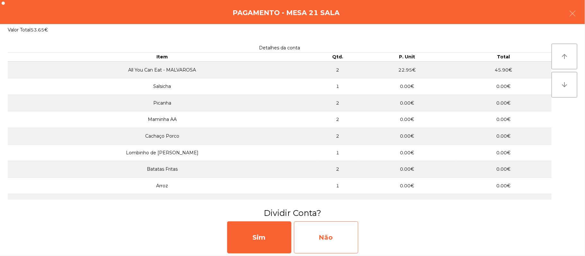
click at [336, 232] on div "Não" at bounding box center [326, 238] width 64 height 32
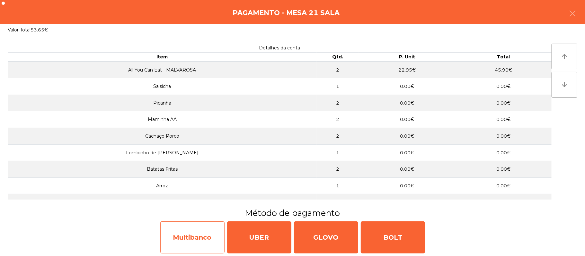
click at [194, 238] on div "Multibanco" at bounding box center [192, 238] width 64 height 32
select select "**"
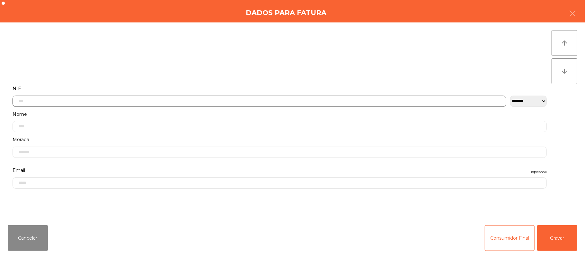
click at [208, 99] on input "text" at bounding box center [260, 101] width 494 height 11
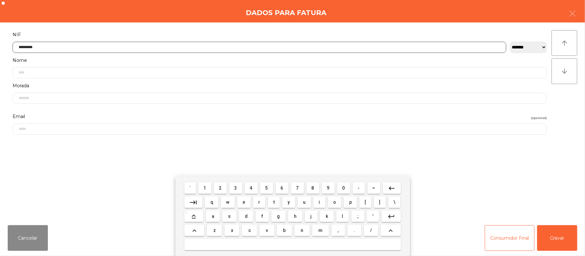
type input "*********"
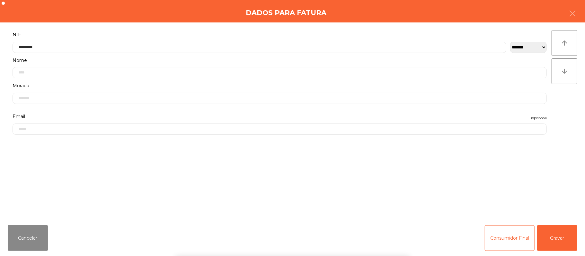
click at [558, 240] on div "` 1 2 3 4 5 6 7 8 9 0 - = keyboard_backspace keyboard_tab q w e r t y u i o p […" at bounding box center [292, 217] width 585 height 80
click at [562, 238] on button "Gravar" at bounding box center [557, 238] width 40 height 26
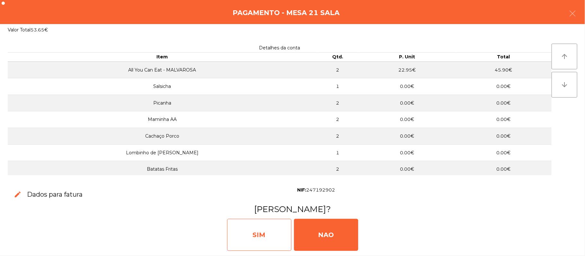
click at [263, 240] on div "SIM" at bounding box center [259, 235] width 64 height 32
click at [255, 236] on div "SIM" at bounding box center [259, 235] width 64 height 32
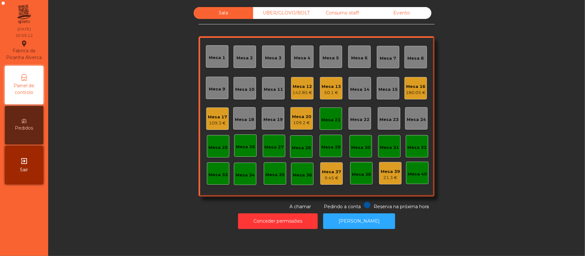
click at [322, 122] on div "Mesa 21" at bounding box center [330, 120] width 19 height 6
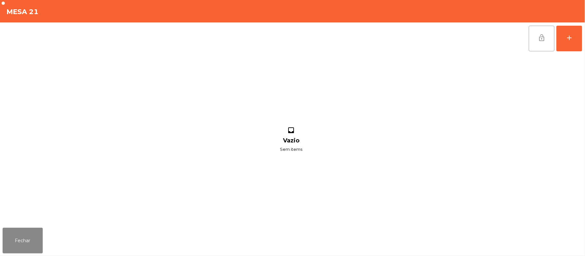
click at [536, 41] on button "lock_open" at bounding box center [542, 39] width 26 height 26
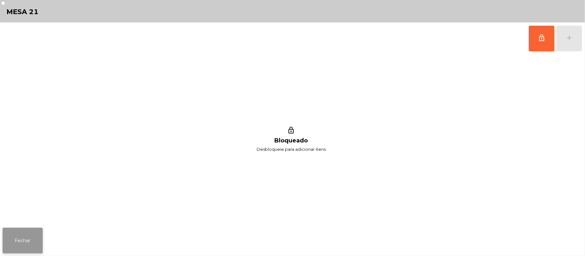
click at [32, 235] on button "Fechar" at bounding box center [23, 241] width 40 height 26
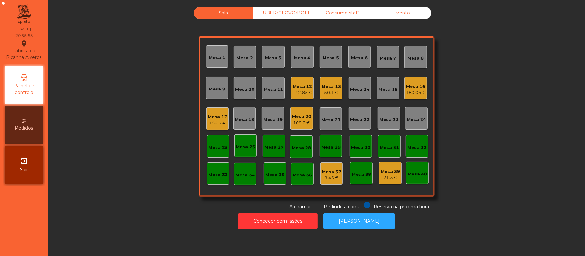
click at [352, 120] on div "Mesa 22" at bounding box center [359, 120] width 19 height 6
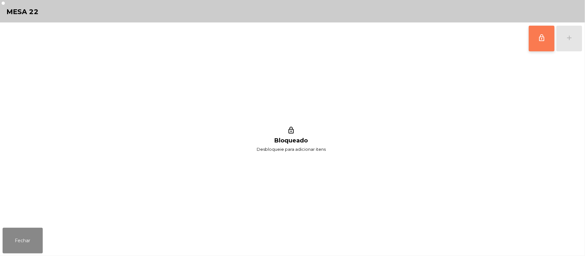
click at [547, 40] on button "lock_outline" at bounding box center [542, 39] width 26 height 26
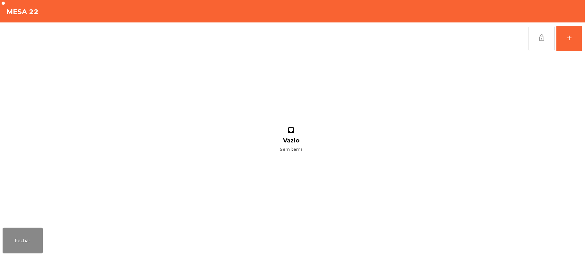
click at [536, 42] on button "lock_open" at bounding box center [542, 39] width 26 height 26
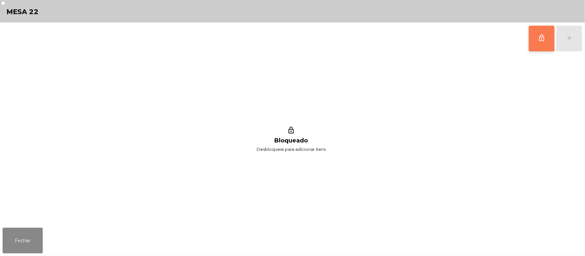
click at [536, 38] on button "lock_outline" at bounding box center [542, 39] width 26 height 26
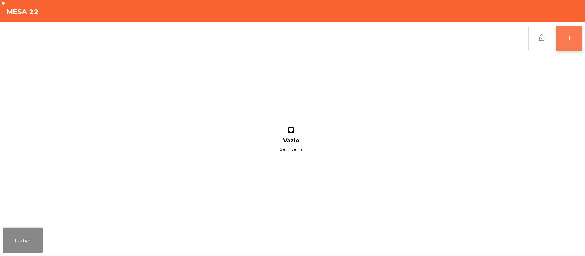
click at [565, 39] on div "add" at bounding box center [569, 38] width 8 height 8
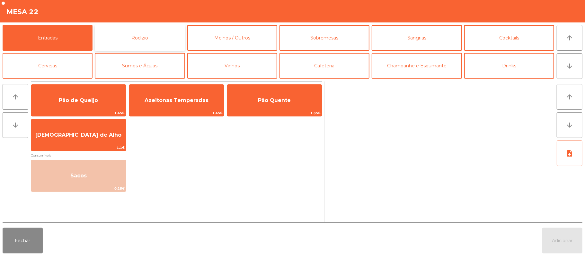
click at [156, 38] on button "Rodizio" at bounding box center [140, 38] width 90 height 26
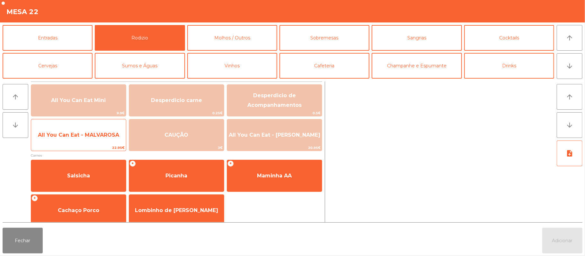
click at [85, 135] on span "All You Can Eat - MALVAROSA" at bounding box center [78, 135] width 81 height 6
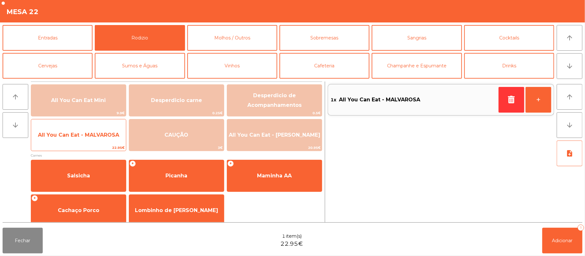
click at [82, 134] on span "All You Can Eat - MALVAROSA" at bounding box center [78, 135] width 81 height 6
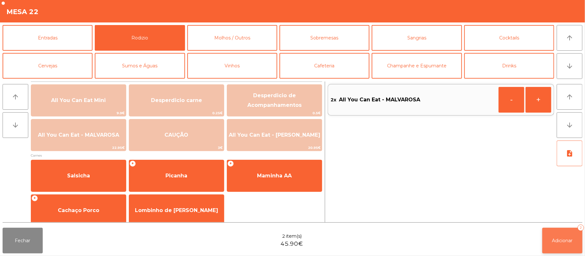
click at [551, 246] on button "Adicionar 2" at bounding box center [562, 241] width 40 height 26
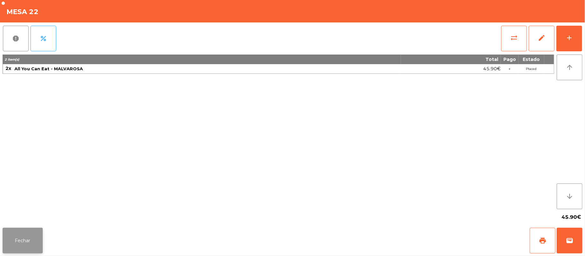
click at [33, 242] on button "Fechar" at bounding box center [23, 241] width 40 height 26
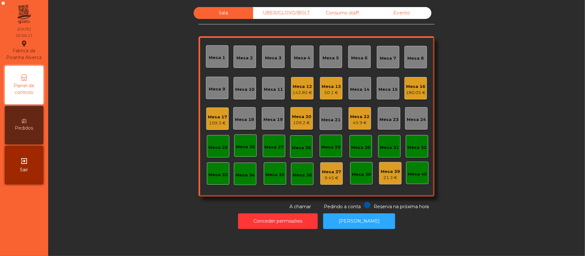
click at [291, 13] on div "UBER/GLOVO/BOLT" at bounding box center [282, 13] width 59 height 12
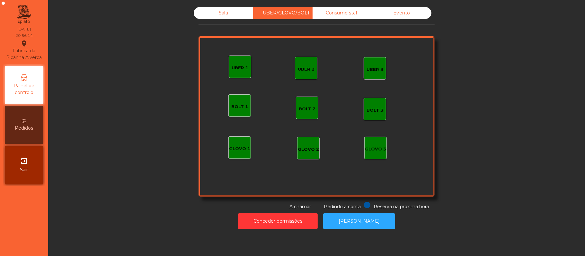
click at [235, 148] on div "GLOVO 1" at bounding box center [239, 149] width 21 height 6
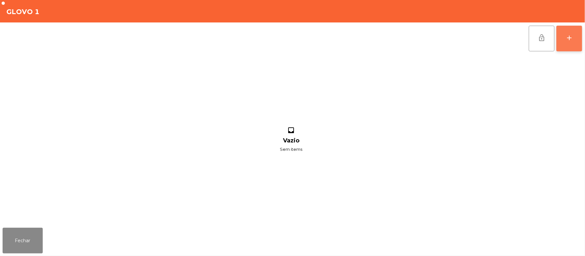
click at [567, 35] on div "add" at bounding box center [569, 38] width 8 height 8
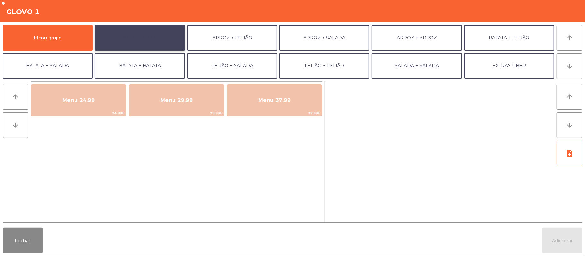
click at [161, 40] on button "ARROZ + BATATAS" at bounding box center [140, 38] width 90 height 26
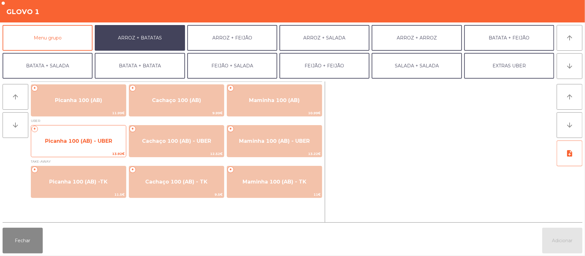
click at [98, 139] on span "Picanha 100 (AB) - UBER" at bounding box center [78, 141] width 67 height 6
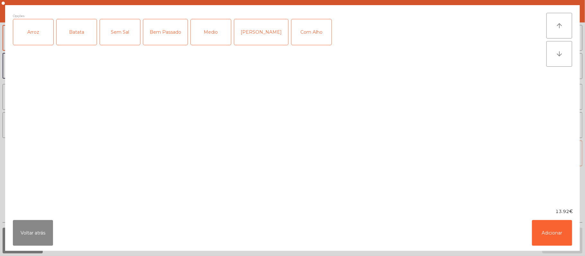
click at [37, 30] on div "Arroz" at bounding box center [33, 32] width 40 height 26
click at [79, 33] on div "Batata" at bounding box center [77, 32] width 40 height 26
click at [215, 30] on div "Medio" at bounding box center [211, 32] width 40 height 26
click at [306, 29] on div "Com Alho" at bounding box center [311, 32] width 40 height 26
click at [558, 233] on button "Adicionar" at bounding box center [552, 233] width 40 height 26
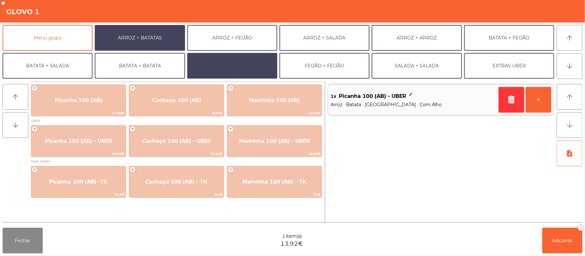
click at [250, 68] on button "FEIJÃO + SALADA" at bounding box center [232, 66] width 90 height 26
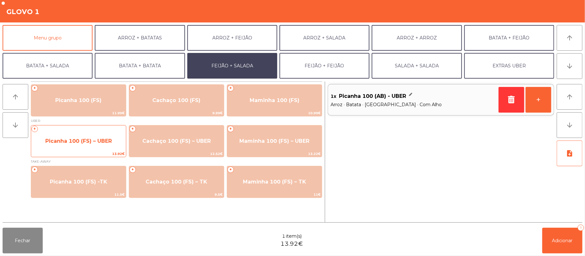
click at [107, 141] on span "Picanha 100 (FS) – UBER" at bounding box center [78, 141] width 66 height 6
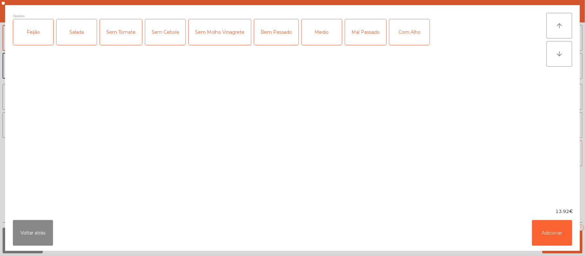
click at [39, 26] on div "Feijão" at bounding box center [33, 32] width 40 height 26
click at [79, 31] on div "Salada" at bounding box center [77, 32] width 40 height 26
click at [326, 31] on div "Medio" at bounding box center [322, 32] width 40 height 26
click at [408, 29] on div "Com Alho" at bounding box center [409, 32] width 40 height 26
click at [551, 235] on button "Adicionar" at bounding box center [552, 233] width 40 height 26
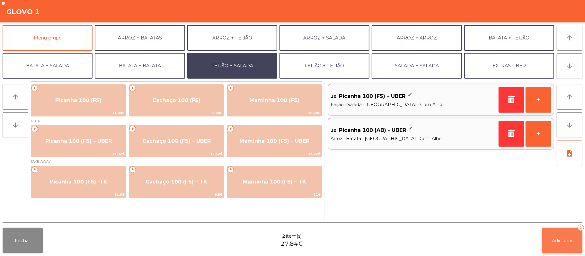
click at [562, 245] on button "Adicionar 2" at bounding box center [562, 241] width 40 height 26
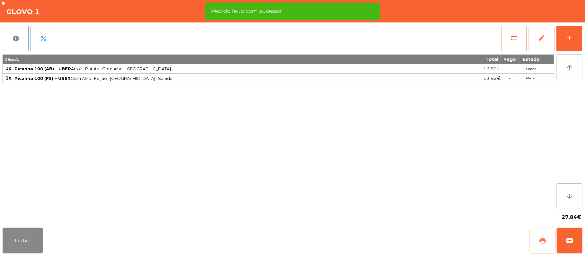
click at [539, 241] on span "print" at bounding box center [543, 241] width 8 height 8
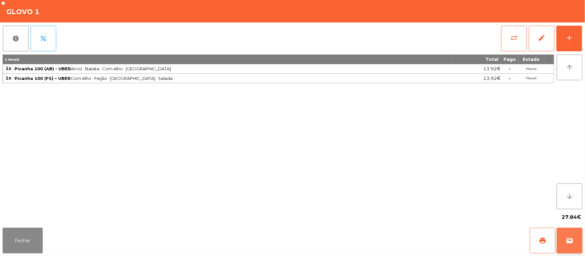
click at [577, 238] on button "wallet" at bounding box center [570, 241] width 26 height 26
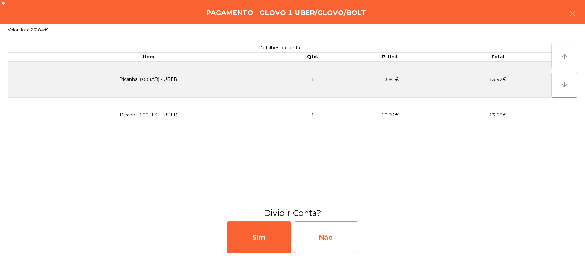
click at [331, 241] on div "Não" at bounding box center [326, 238] width 64 height 32
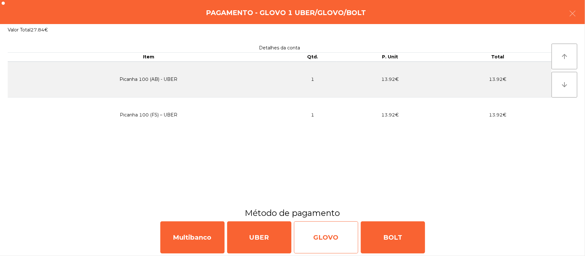
click at [333, 235] on div "GLOVO" at bounding box center [326, 238] width 64 height 32
select select "**"
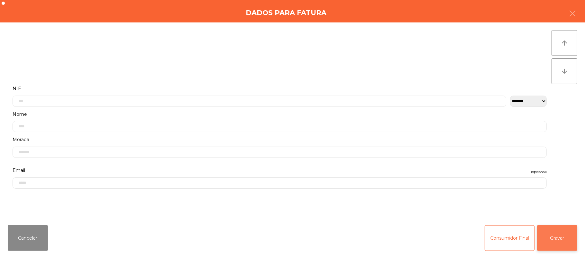
click at [563, 233] on button "Gravar" at bounding box center [557, 238] width 40 height 26
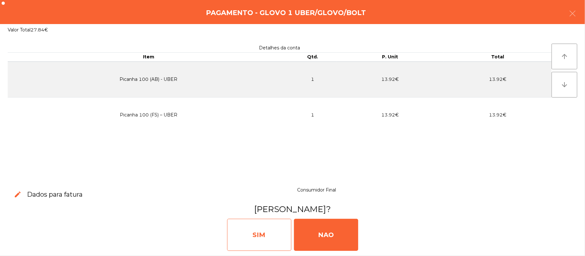
click at [260, 230] on div "SIM" at bounding box center [259, 235] width 64 height 32
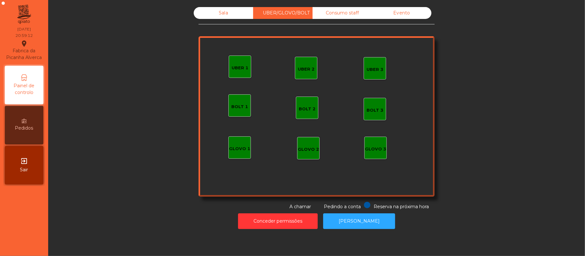
click at [231, 17] on div "Sala" at bounding box center [223, 13] width 59 height 12
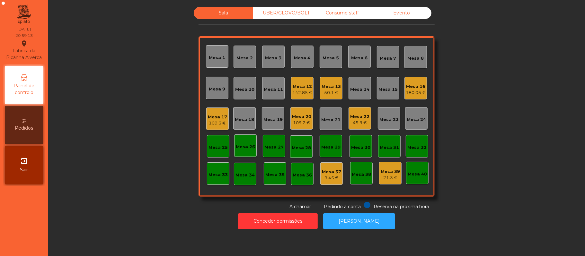
click at [237, 86] on div "Mesa 10" at bounding box center [244, 89] width 19 height 6
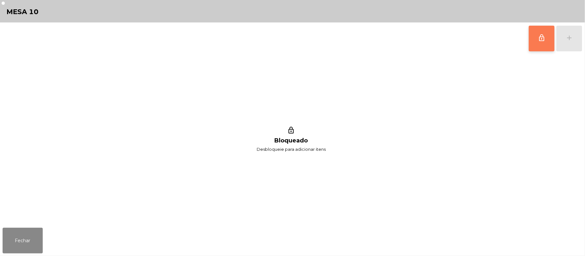
click at [540, 42] on button "lock_outline" at bounding box center [542, 39] width 26 height 26
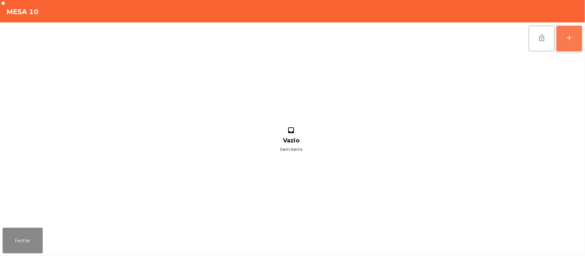
click at [567, 40] on div "add" at bounding box center [569, 38] width 8 height 8
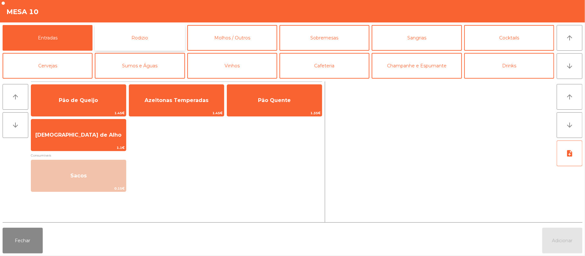
click at [129, 45] on button "Rodizio" at bounding box center [140, 38] width 90 height 26
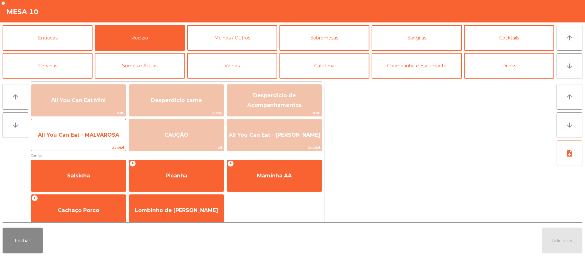
click at [95, 141] on span "All You Can Eat - MALVAROSA" at bounding box center [78, 135] width 95 height 17
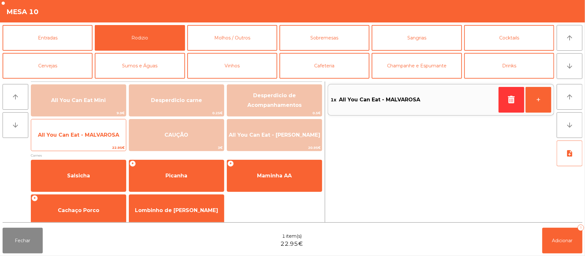
click at [98, 139] on span "All You Can Eat - MALVAROSA" at bounding box center [78, 135] width 95 height 17
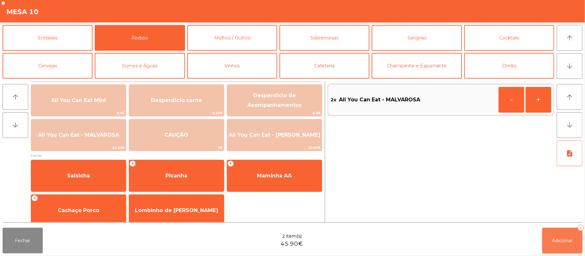
click at [563, 245] on button "Adicionar 2" at bounding box center [562, 241] width 40 height 26
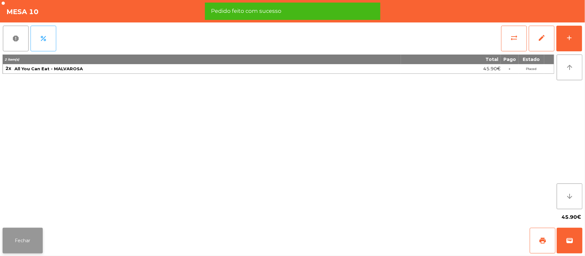
click at [22, 250] on button "Fechar" at bounding box center [23, 241] width 40 height 26
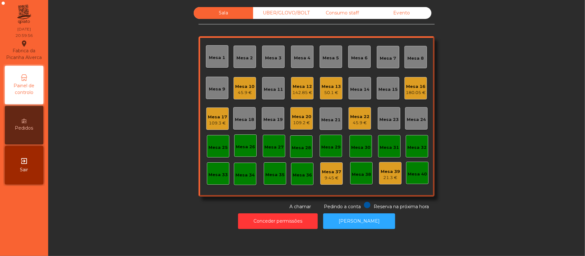
click at [275, 128] on div "Mesa 19" at bounding box center [273, 118] width 22 height 22
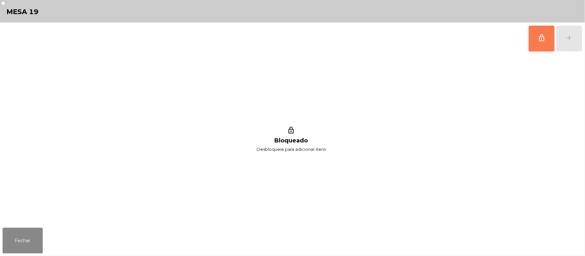
click at [533, 43] on button "lock_outline" at bounding box center [542, 39] width 26 height 26
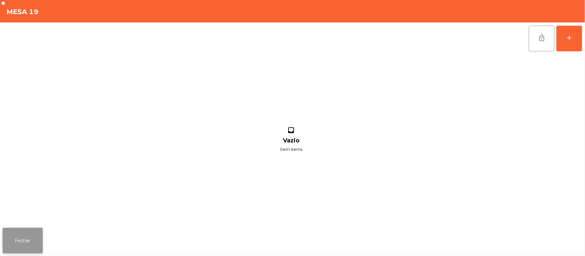
click at [31, 246] on button "Fechar" at bounding box center [23, 241] width 40 height 26
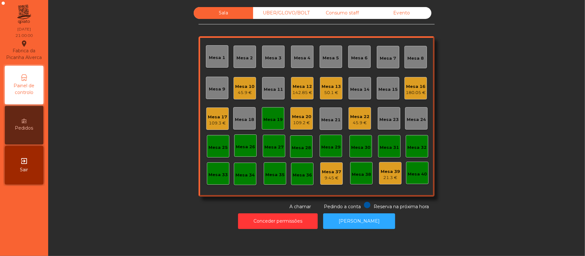
click at [243, 93] on div "45.9 €" at bounding box center [244, 93] width 19 height 6
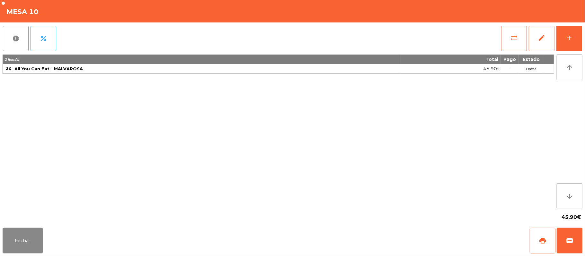
click at [505, 38] on button "sync_alt" at bounding box center [514, 39] width 26 height 26
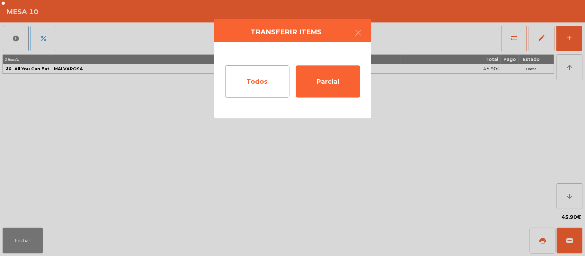
click at [265, 85] on div "Todos" at bounding box center [257, 82] width 64 height 32
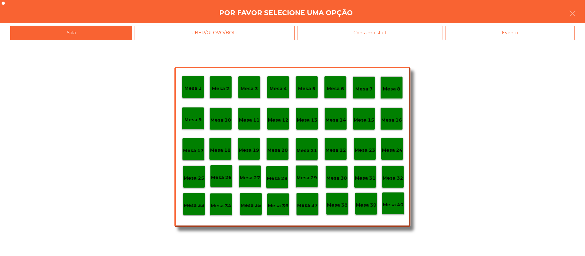
click at [249, 145] on div "Mesa 19" at bounding box center [249, 149] width 21 height 10
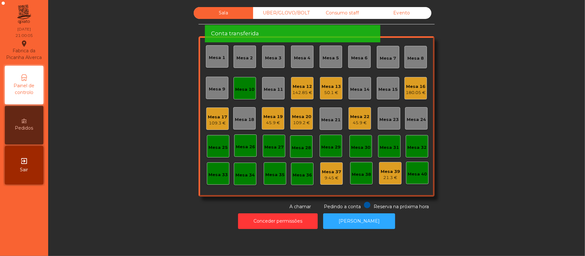
click at [242, 88] on div "Mesa 10" at bounding box center [244, 89] width 19 height 6
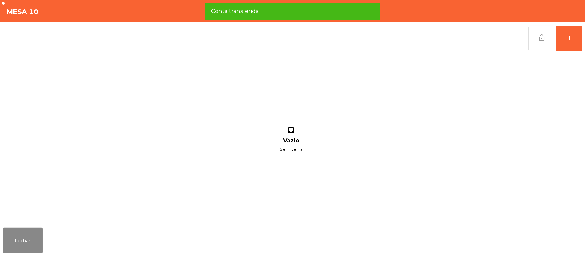
click at [539, 41] on button "lock_open" at bounding box center [542, 39] width 26 height 26
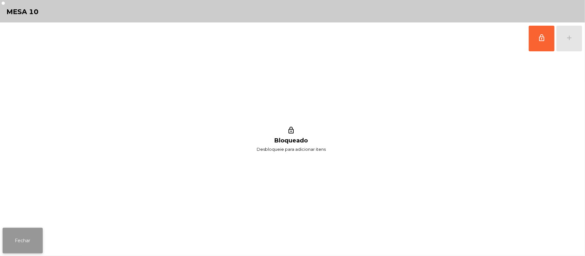
click at [34, 240] on button "Fechar" at bounding box center [23, 241] width 40 height 26
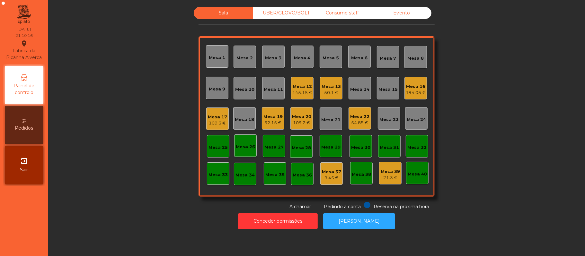
click at [267, 91] on div "Mesa 11" at bounding box center [273, 89] width 19 height 6
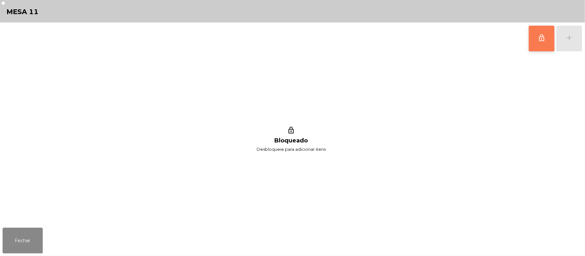
click at [535, 47] on button "lock_outline" at bounding box center [542, 39] width 26 height 26
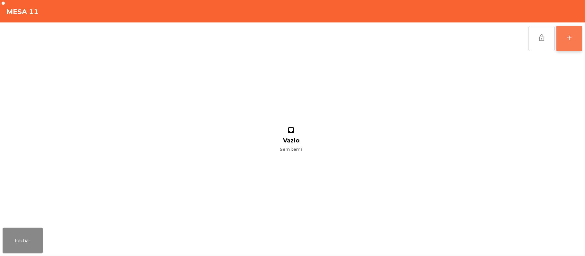
click at [564, 39] on button "add" at bounding box center [569, 39] width 26 height 26
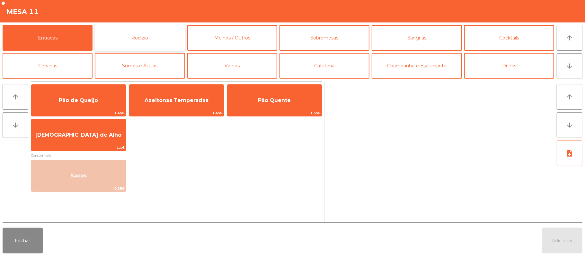
click at [141, 39] on button "Rodizio" at bounding box center [140, 38] width 90 height 26
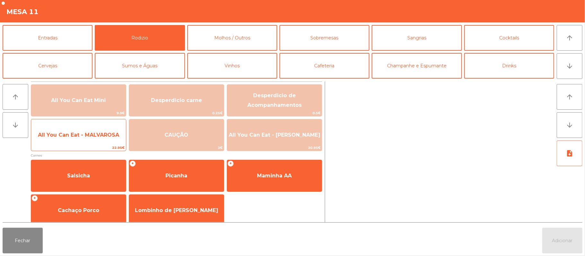
click at [65, 140] on span "All You Can Eat - MALVAROSA" at bounding box center [78, 135] width 95 height 17
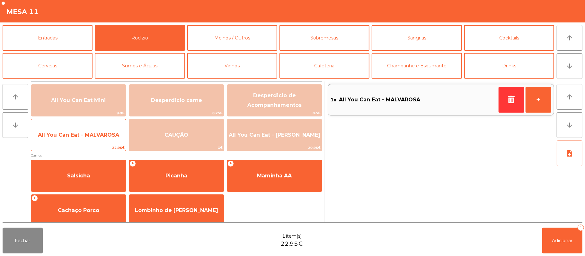
click at [66, 139] on span "All You Can Eat - MALVAROSA" at bounding box center [78, 135] width 95 height 17
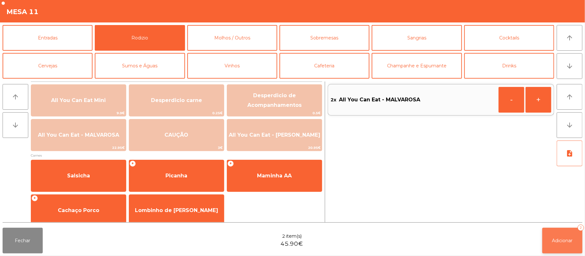
click at [564, 240] on span "Adicionar" at bounding box center [562, 241] width 21 height 6
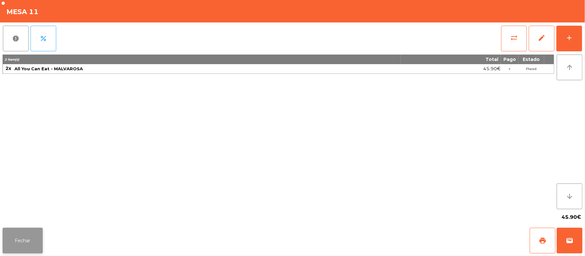
click at [26, 237] on button "Fechar" at bounding box center [23, 241] width 40 height 26
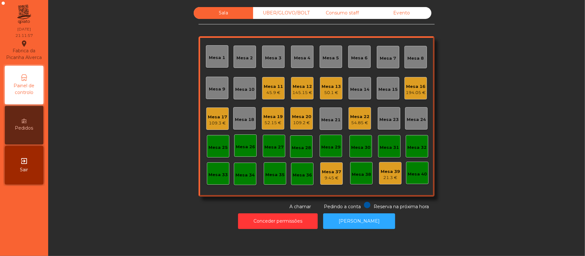
click at [266, 94] on div "45.9 €" at bounding box center [273, 93] width 19 height 6
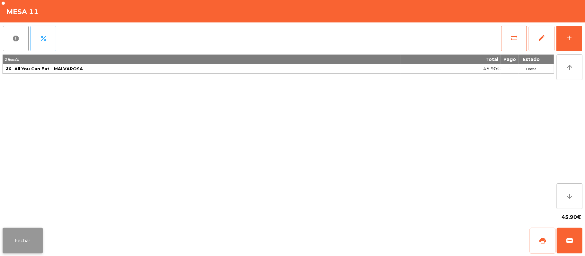
click at [34, 237] on button "Fechar" at bounding box center [23, 241] width 40 height 26
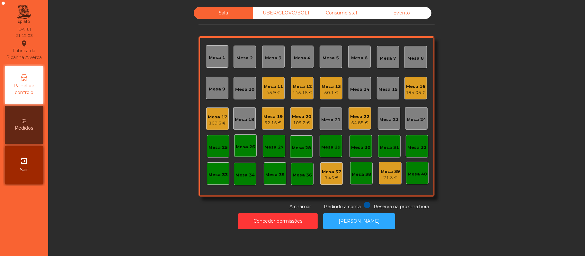
click at [299, 115] on div "Mesa 20" at bounding box center [301, 117] width 19 height 6
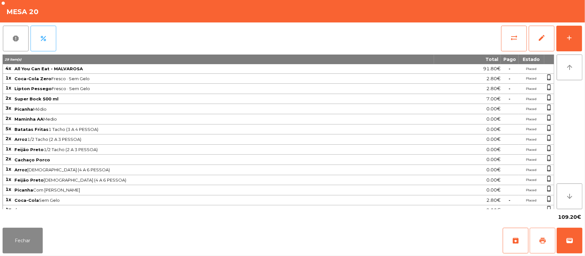
click at [539, 238] on span "print" at bounding box center [543, 241] width 8 height 8
click at [567, 241] on span "wallet" at bounding box center [570, 241] width 8 height 8
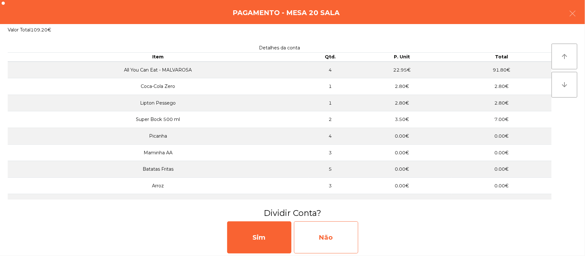
click at [338, 233] on div "Não" at bounding box center [326, 238] width 64 height 32
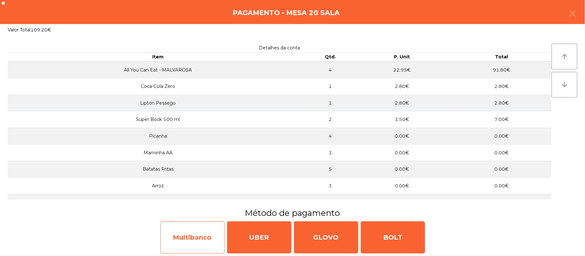
click at [184, 238] on div "Multibanco" at bounding box center [192, 238] width 64 height 32
select select "**"
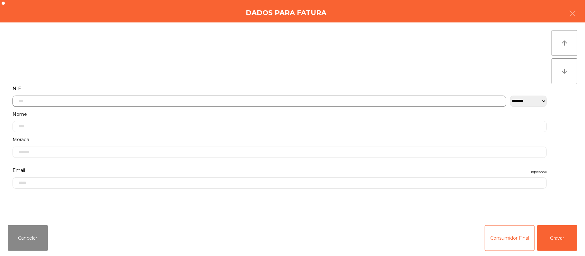
click at [137, 101] on input "text" at bounding box center [260, 101] width 494 height 11
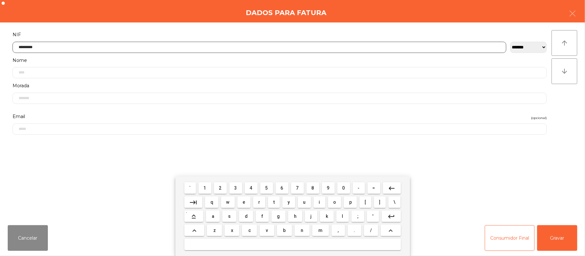
type input "*********"
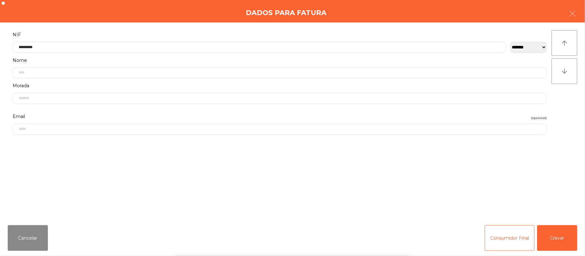
click at [554, 239] on div "` 1 2 3 4 5 6 7 8 9 0 - = keyboard_backspace keyboard_tab q w e r t y u i o p […" at bounding box center [292, 217] width 585 height 80
click at [557, 238] on button "Gravar" at bounding box center [557, 238] width 40 height 26
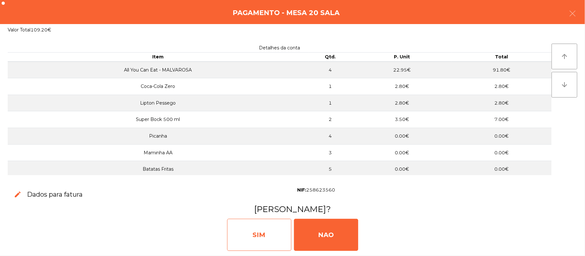
click at [264, 230] on div "SIM" at bounding box center [259, 235] width 64 height 32
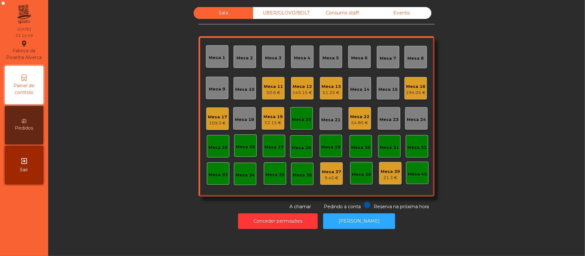
click at [321, 121] on div "Mesa 21" at bounding box center [330, 120] width 19 height 6
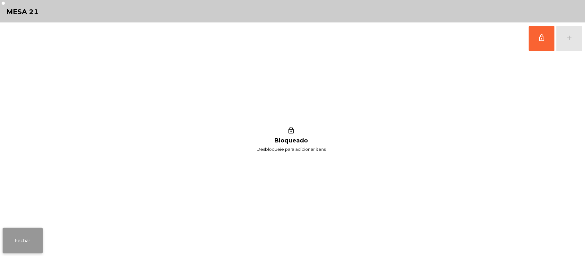
click at [29, 229] on button "Fechar" at bounding box center [23, 241] width 40 height 26
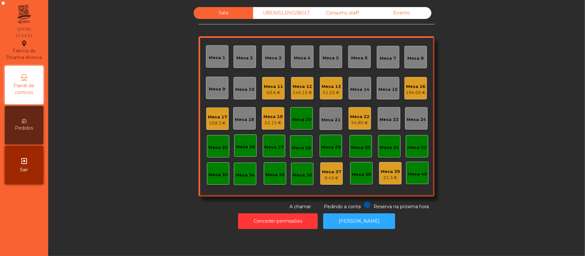
click at [306, 116] on div "Mesa 20" at bounding box center [301, 118] width 19 height 9
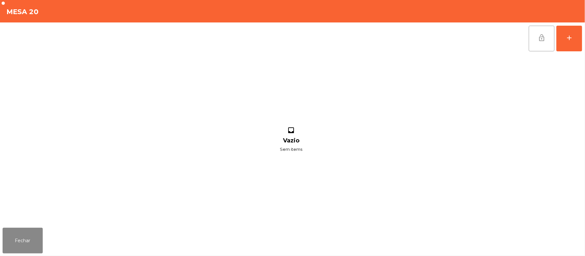
click at [533, 40] on button "lock_open" at bounding box center [542, 39] width 26 height 26
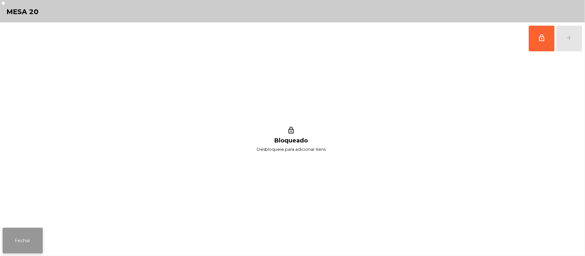
click at [23, 247] on button "Fechar" at bounding box center [23, 241] width 40 height 26
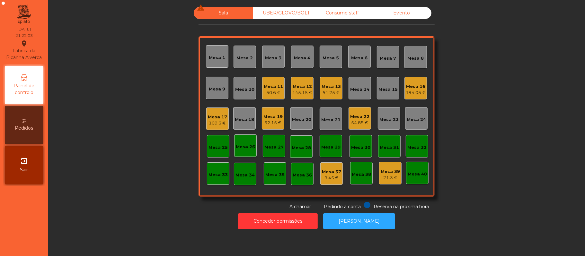
click at [210, 123] on div "109.3 €" at bounding box center [217, 123] width 19 height 6
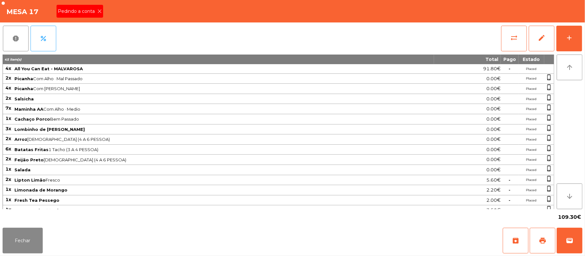
click at [90, 12] on span "Pedindo a conta" at bounding box center [78, 11] width 40 height 7
click at [537, 235] on button "print" at bounding box center [543, 241] width 26 height 26
click at [22, 243] on button "Fechar" at bounding box center [23, 241] width 40 height 26
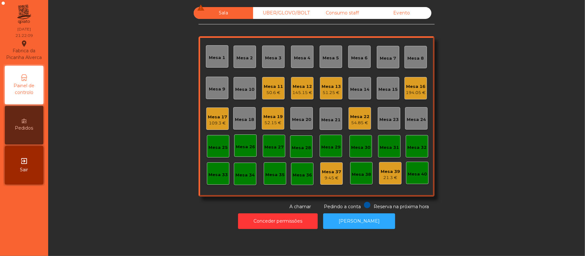
click at [331, 85] on div "Mesa 13" at bounding box center [331, 87] width 19 height 6
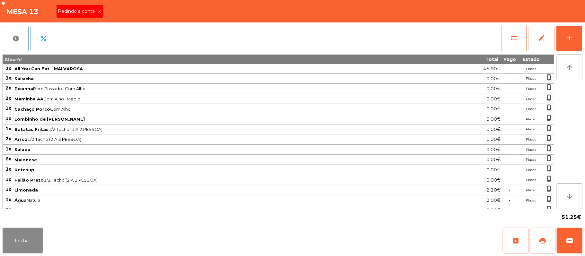
click at [92, 12] on span "Pedindo a conta" at bounding box center [78, 11] width 40 height 7
click at [535, 241] on button "print" at bounding box center [543, 241] width 26 height 26
click at [25, 242] on button "Fechar" at bounding box center [23, 241] width 40 height 26
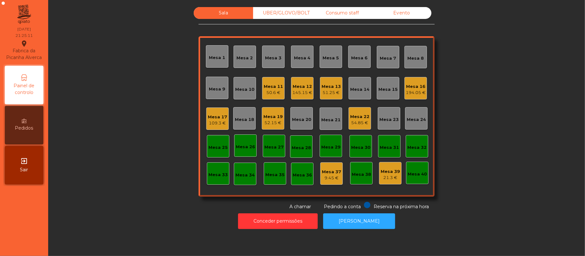
click at [219, 114] on div "Mesa 17" at bounding box center [217, 117] width 19 height 6
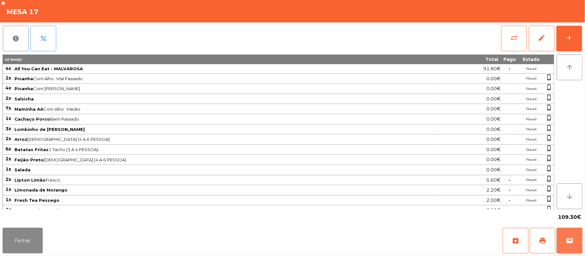
click at [566, 238] on span "wallet" at bounding box center [570, 241] width 8 height 8
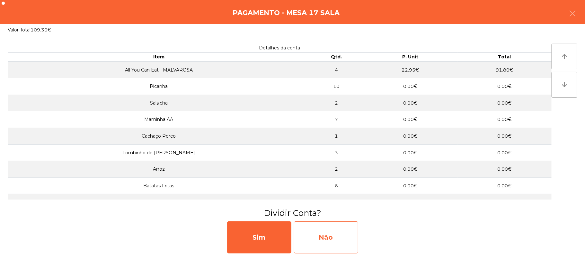
click at [348, 239] on div "Não" at bounding box center [326, 238] width 64 height 32
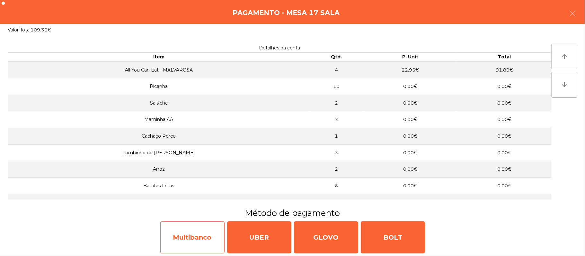
click at [189, 240] on div "Multibanco" at bounding box center [192, 238] width 64 height 32
select select "**"
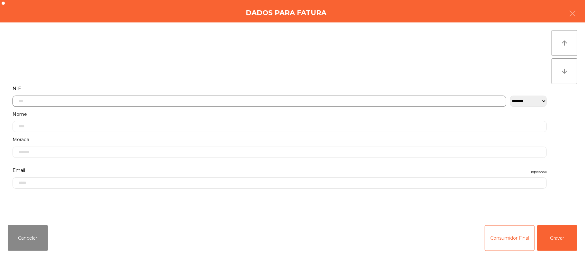
click at [119, 101] on input "text" at bounding box center [260, 101] width 494 height 11
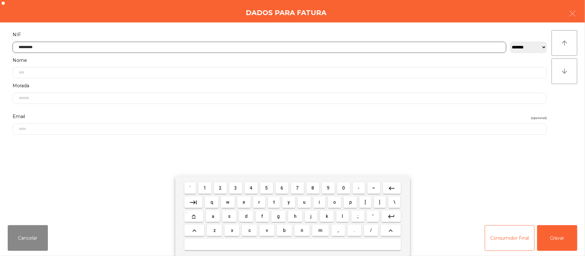
type input "*********"
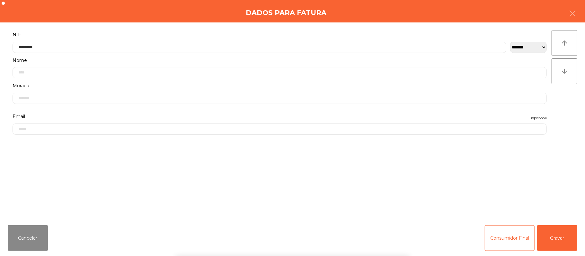
click at [556, 238] on div "` 1 2 3 4 5 6 7 8 9 0 - = keyboard_backspace keyboard_tab q w e r t y u i o p […" at bounding box center [292, 217] width 585 height 80
click at [560, 238] on button "Gravar" at bounding box center [557, 238] width 40 height 26
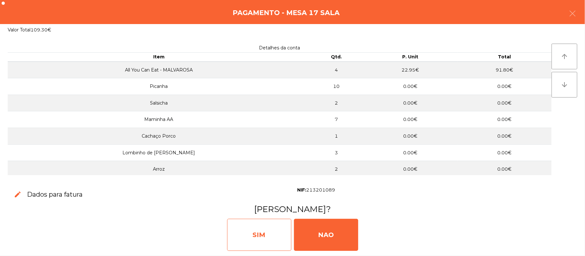
click at [261, 230] on div "SIM" at bounding box center [259, 235] width 64 height 32
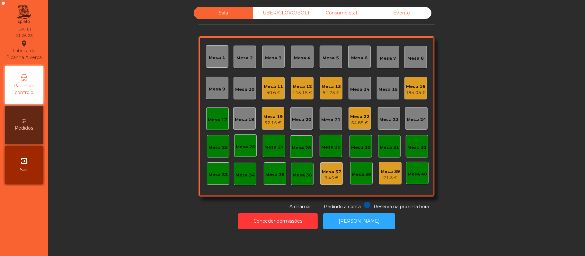
click at [219, 122] on div "Mesa 17" at bounding box center [217, 120] width 19 height 6
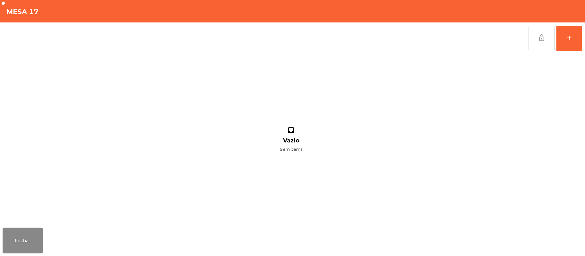
click at [534, 37] on button "lock_open" at bounding box center [542, 39] width 26 height 26
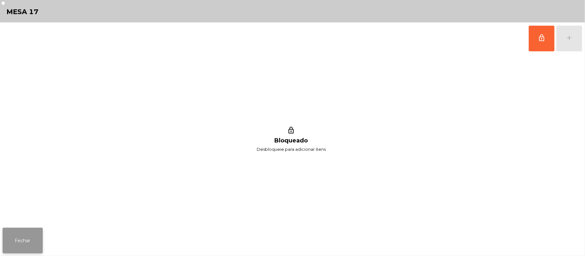
click at [36, 231] on button "Fechar" at bounding box center [23, 241] width 40 height 26
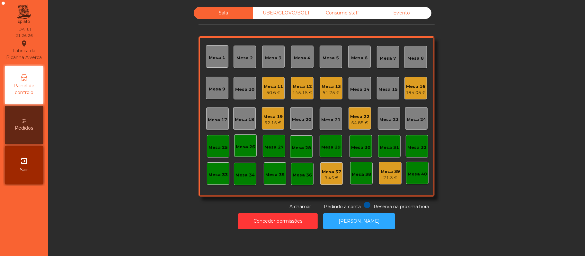
click at [334, 90] on div "51.25 €" at bounding box center [331, 93] width 19 height 6
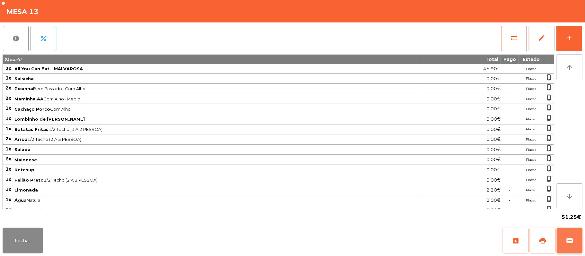
click at [567, 239] on span "wallet" at bounding box center [570, 241] width 8 height 8
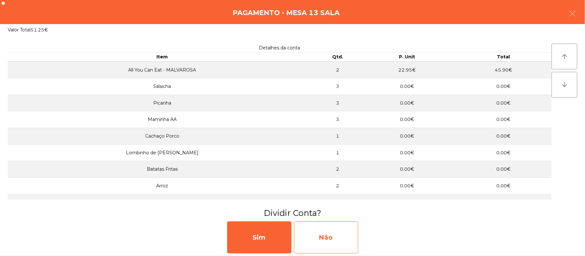
click at [335, 238] on div "Não" at bounding box center [326, 238] width 64 height 32
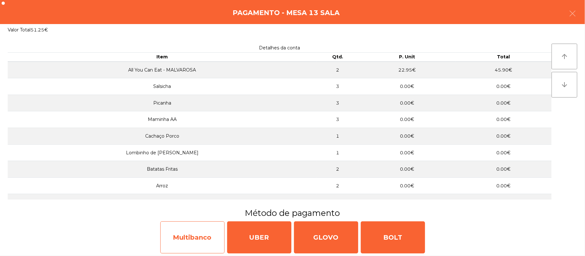
click at [198, 237] on div "Multibanco" at bounding box center [192, 238] width 64 height 32
select select "**"
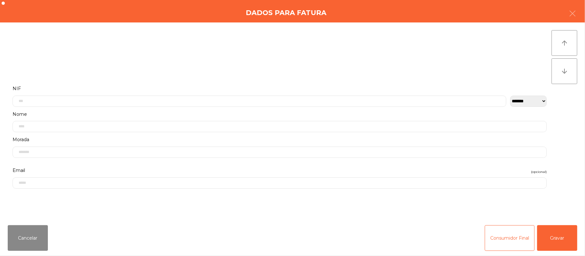
click at [233, 112] on label "Nome" at bounding box center [280, 114] width 534 height 9
click at [93, 48] on input "text" at bounding box center [280, 46] width 534 height 11
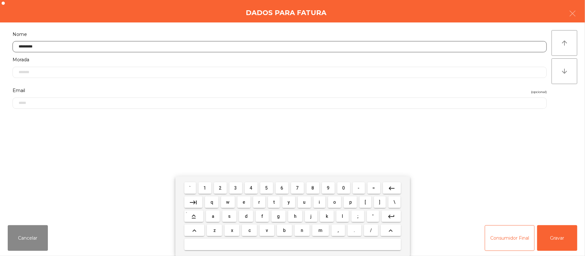
type input "*********"
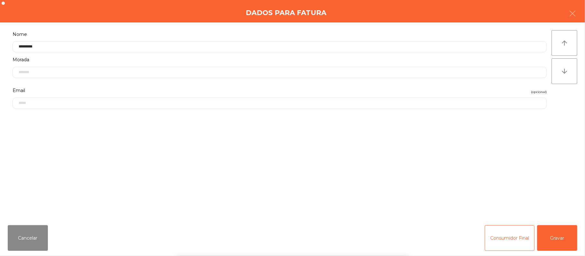
click at [566, 234] on div "` 1 2 3 4 5 6 7 8 9 0 - = keyboard_backspace keyboard_tab q w e r t y u i o p […" at bounding box center [292, 217] width 585 height 80
click at [560, 240] on button "Gravar" at bounding box center [557, 238] width 40 height 26
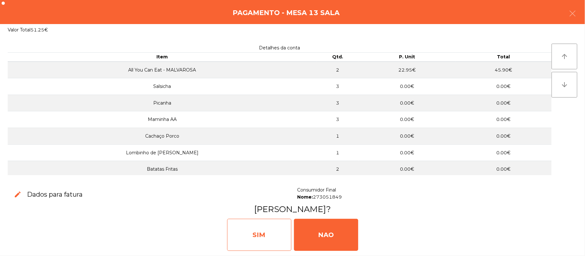
click at [274, 231] on div "SIM" at bounding box center [259, 235] width 64 height 32
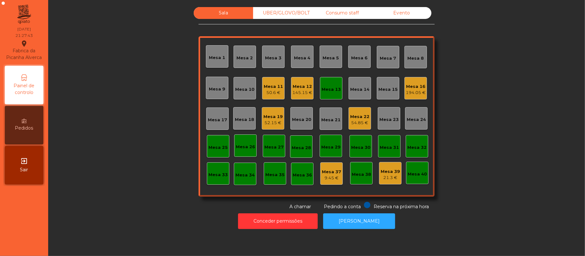
click at [330, 89] on div "Mesa 13" at bounding box center [331, 89] width 19 height 6
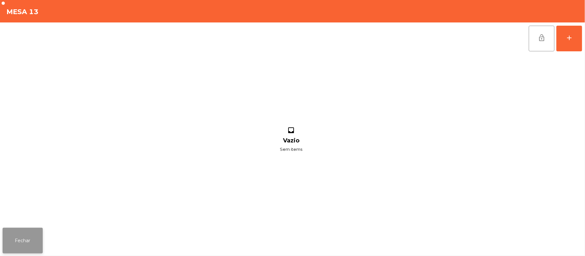
click at [17, 247] on button "Fechar" at bounding box center [23, 241] width 40 height 26
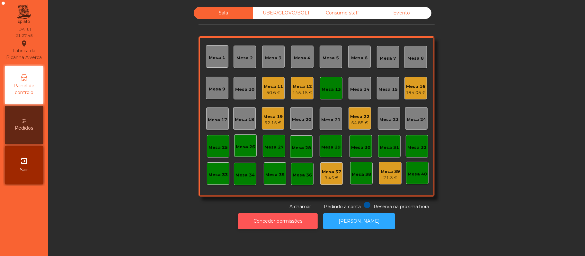
click at [297, 221] on button "Conceder permissões" at bounding box center [278, 222] width 80 height 16
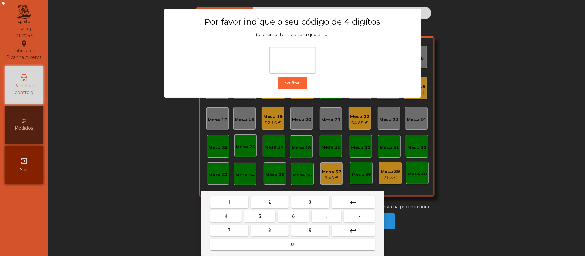
click at [269, 202] on span "2" at bounding box center [270, 202] width 3 height 5
click at [294, 215] on span "6" at bounding box center [293, 216] width 3 height 5
click at [232, 197] on button "1" at bounding box center [229, 203] width 38 height 12
click at [260, 216] on span "5" at bounding box center [259, 216] width 3 height 5
type input "****"
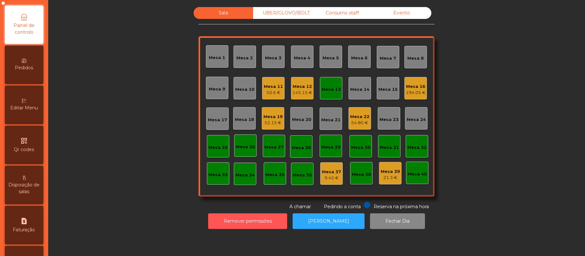
scroll to position [75, 0]
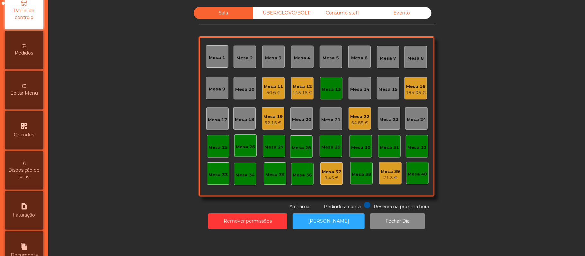
click at [33, 211] on div "request_page Faturação" at bounding box center [24, 210] width 39 height 39
select select "*"
select select "****"
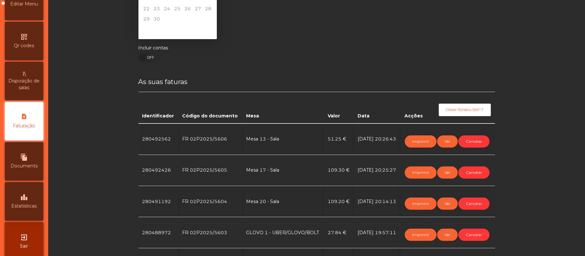
scroll to position [67, 0]
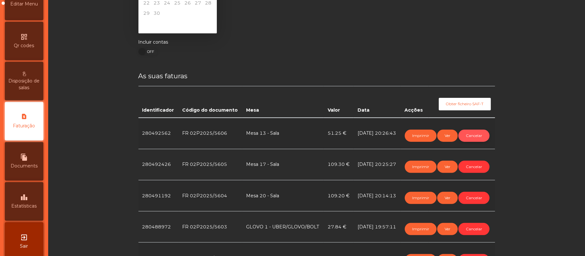
click at [458, 142] on button "Cancelar" at bounding box center [473, 136] width 31 height 12
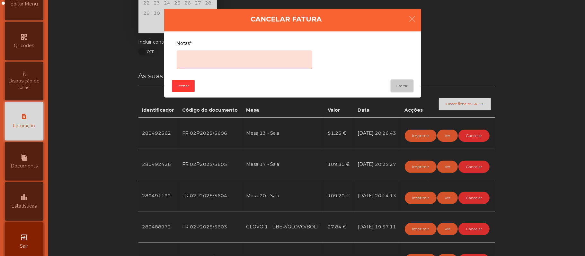
click at [255, 59] on textarea "Notas*" at bounding box center [245, 59] width 136 height 19
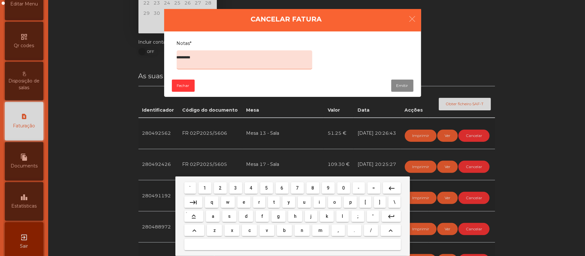
type textarea "**********"
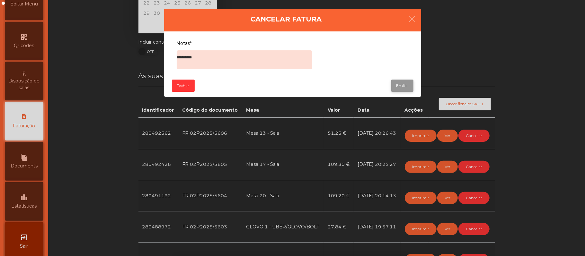
click at [399, 84] on button "Emitir" at bounding box center [402, 86] width 22 height 12
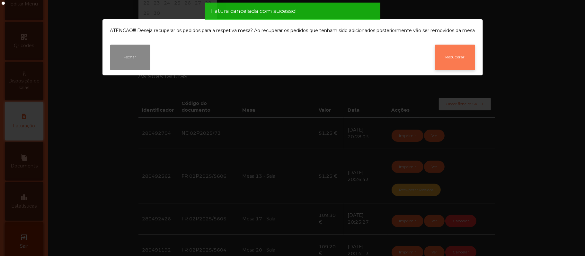
click at [451, 57] on button "Recuperar" at bounding box center [455, 58] width 40 height 26
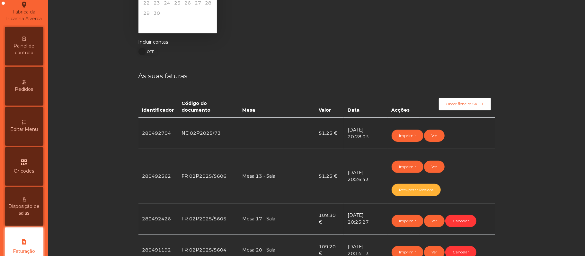
scroll to position [10, 0]
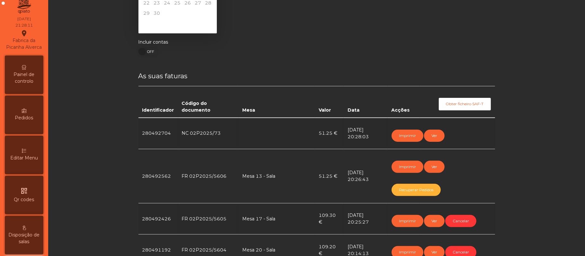
click at [31, 72] on div "Painel de controlo" at bounding box center [24, 75] width 39 height 39
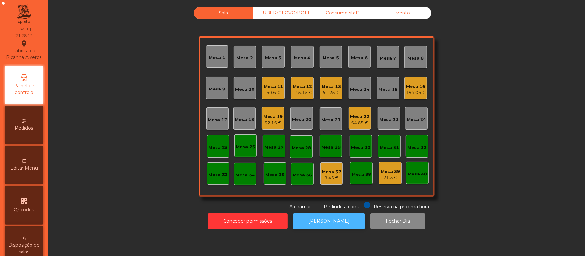
click at [336, 219] on button "[PERSON_NAME]" at bounding box center [329, 222] width 72 height 16
click at [331, 90] on div "51.25 €" at bounding box center [331, 93] width 19 height 6
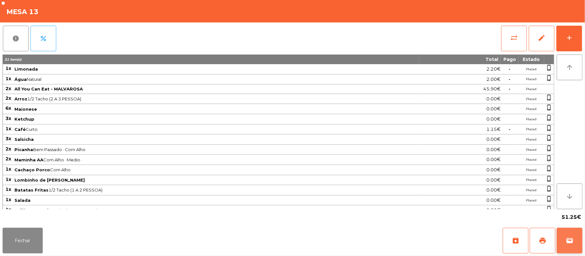
click at [580, 242] on button "wallet" at bounding box center [570, 241] width 26 height 26
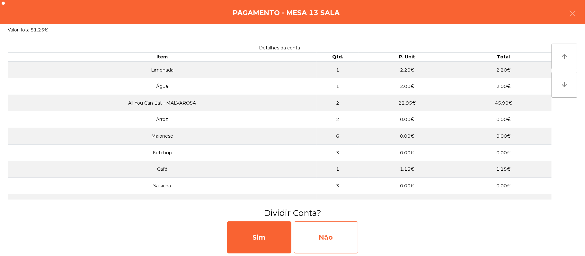
click at [337, 233] on div "Não" at bounding box center [326, 238] width 64 height 32
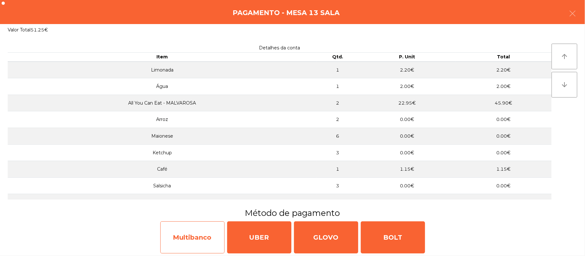
click at [200, 241] on div "Multibanco" at bounding box center [192, 238] width 64 height 32
select select "**"
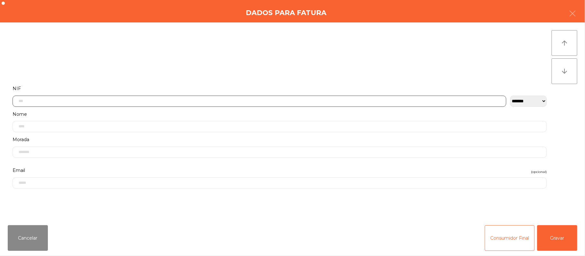
click at [111, 101] on input "text" at bounding box center [260, 101] width 494 height 11
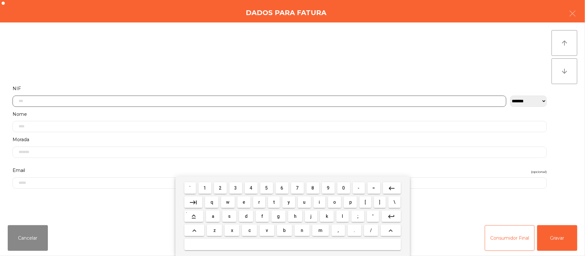
scroll to position [54, 0]
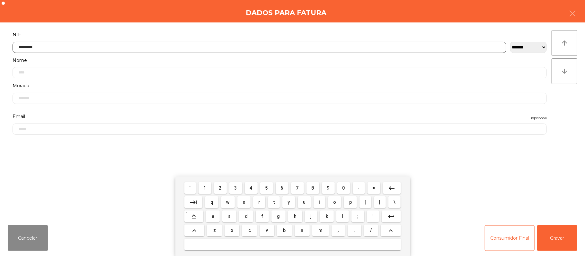
type input "*********"
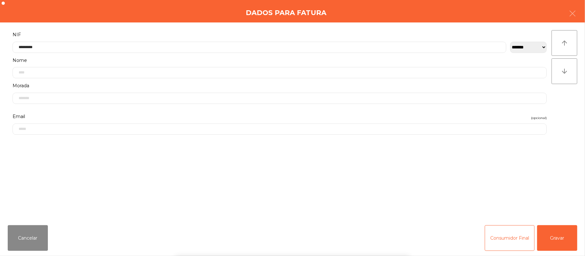
click at [560, 234] on div "` 1 2 3 4 5 6 7 8 9 0 - = keyboard_backspace keyboard_tab q w e r t y u i o p […" at bounding box center [292, 217] width 585 height 80
click at [563, 233] on button "Gravar" at bounding box center [557, 238] width 40 height 26
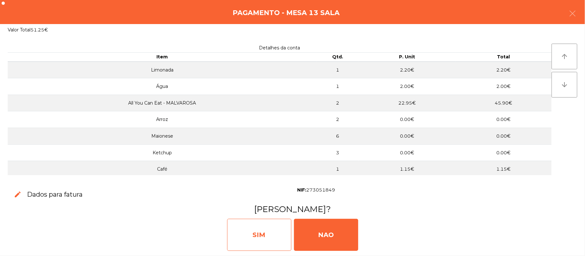
click at [261, 235] on div "SIM" at bounding box center [259, 235] width 64 height 32
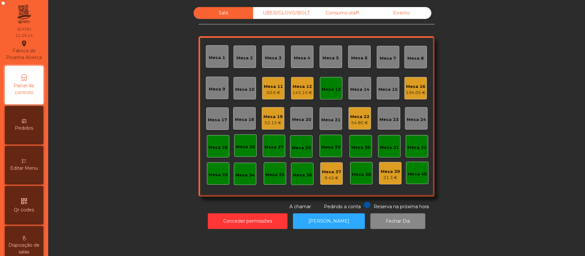
click at [324, 109] on div "Mesa 21" at bounding box center [331, 119] width 22 height 22
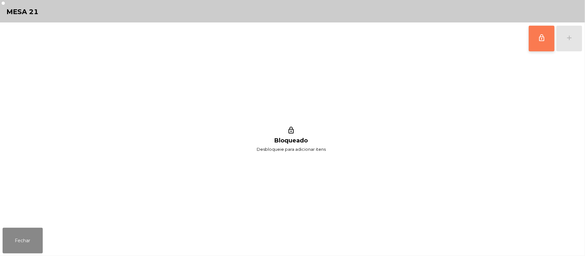
click at [538, 41] on button "lock_outline" at bounding box center [542, 39] width 26 height 26
click at [31, 243] on button "Fechar" at bounding box center [23, 241] width 40 height 26
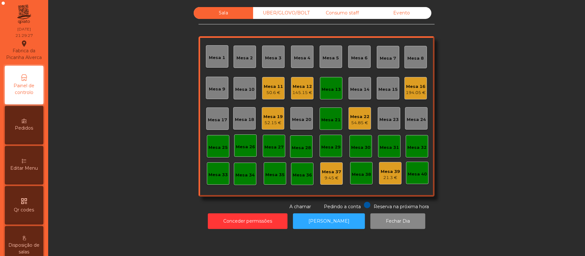
click at [331, 86] on div "Mesa 13" at bounding box center [331, 89] width 19 height 6
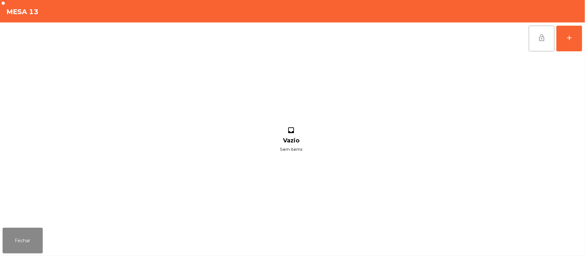
click at [538, 41] on button "lock_open" at bounding box center [542, 39] width 26 height 26
click at [27, 238] on button "Fechar" at bounding box center [23, 241] width 40 height 26
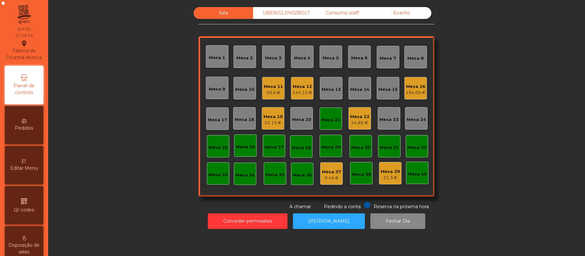
click at [331, 119] on div "Mesa 21" at bounding box center [330, 120] width 19 height 6
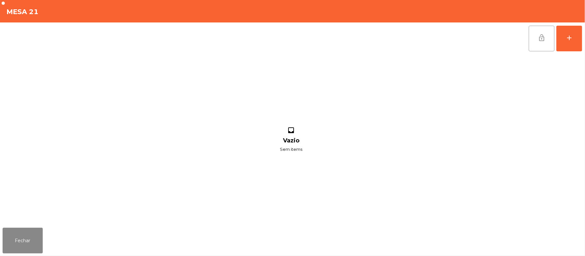
click at [536, 39] on button "lock_open" at bounding box center [542, 39] width 26 height 26
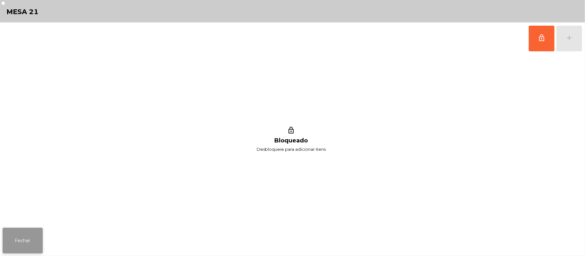
click at [30, 239] on button "Fechar" at bounding box center [23, 241] width 40 height 26
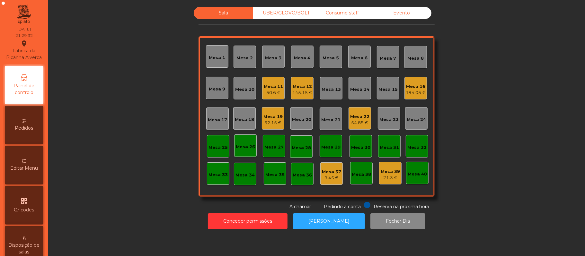
click at [301, 94] on div "145.15 €" at bounding box center [302, 93] width 20 height 6
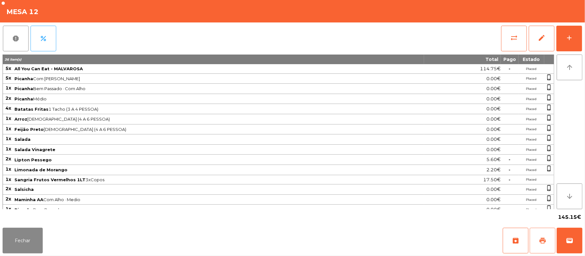
click at [537, 240] on button "print" at bounding box center [543, 241] width 26 height 26
click at [573, 246] on button "wallet" at bounding box center [570, 241] width 26 height 26
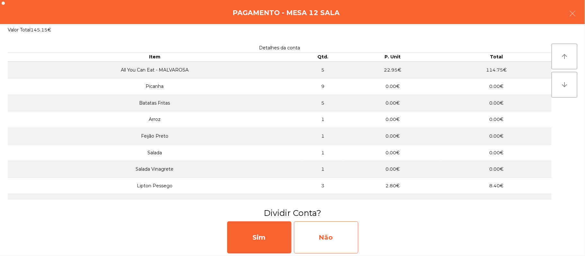
click at [346, 231] on div "Não" at bounding box center [326, 238] width 64 height 32
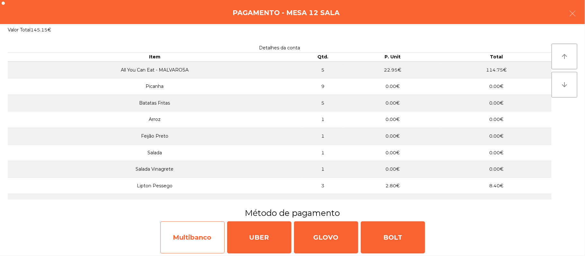
click at [181, 237] on div "Multibanco" at bounding box center [192, 238] width 64 height 32
select select "**"
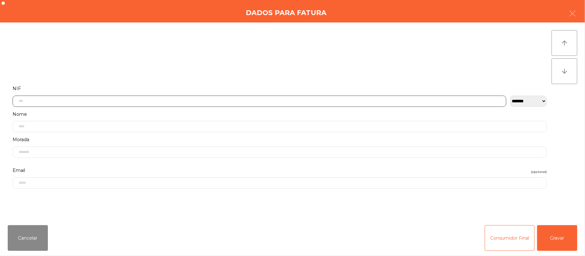
click at [147, 101] on input "text" at bounding box center [260, 101] width 494 height 11
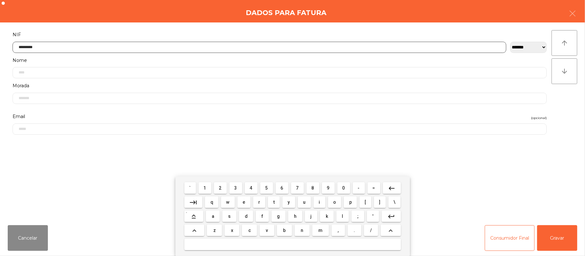
type input "*********"
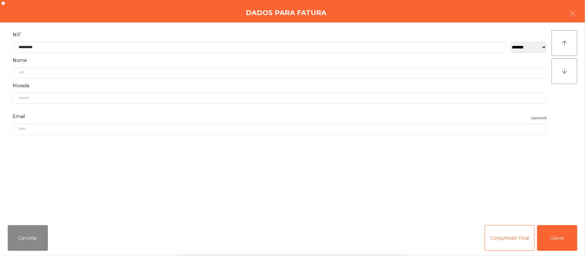
click at [558, 238] on div "` 1 2 3 4 5 6 7 8 9 0 - = keyboard_backspace keyboard_tab q w e r t y u i o p […" at bounding box center [292, 217] width 585 height 80
click at [558, 239] on button "Gravar" at bounding box center [557, 238] width 40 height 26
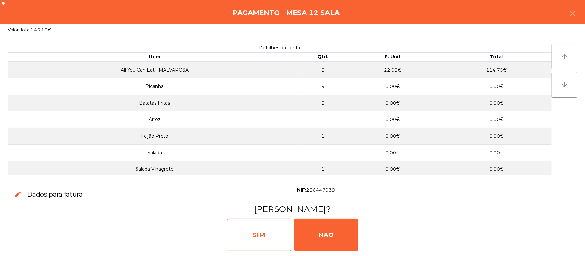
click at [262, 234] on div "SIM" at bounding box center [259, 235] width 64 height 32
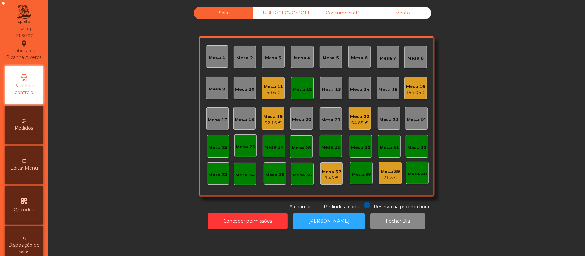
click at [295, 93] on div "Mesa 12" at bounding box center [302, 89] width 19 height 6
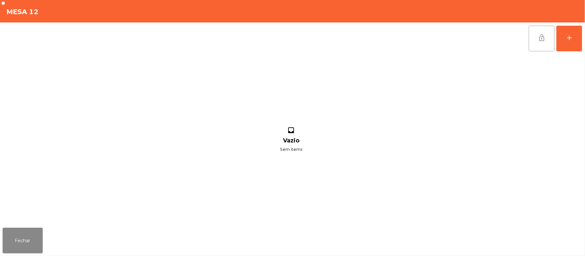
click at [545, 41] on button "lock_open" at bounding box center [542, 39] width 26 height 26
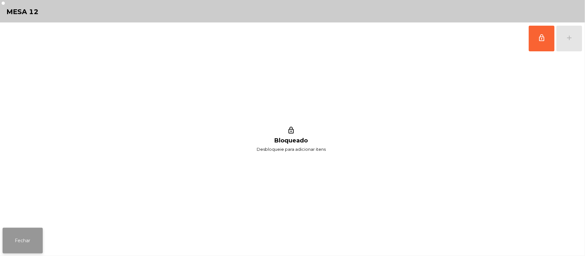
click at [16, 243] on button "Fechar" at bounding box center [23, 241] width 40 height 26
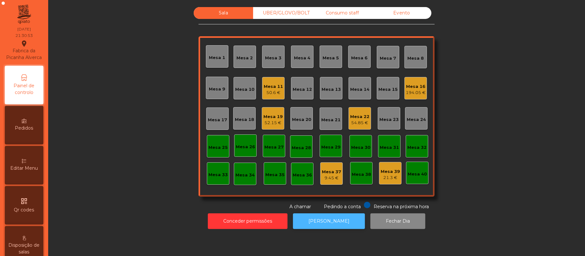
click at [323, 220] on button "[PERSON_NAME]" at bounding box center [329, 222] width 72 height 16
click at [410, 87] on div "Mesa 16" at bounding box center [416, 87] width 20 height 6
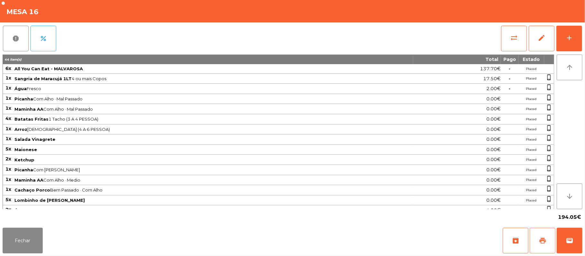
click at [538, 241] on button "print" at bounding box center [543, 241] width 26 height 26
click at [17, 240] on button "Fechar" at bounding box center [23, 241] width 40 height 26
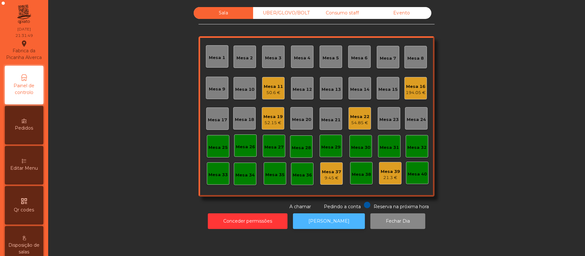
click at [334, 223] on button "[PERSON_NAME]" at bounding box center [329, 222] width 72 height 16
click at [339, 223] on button "[PERSON_NAME]" at bounding box center [329, 222] width 72 height 16
click at [421, 91] on div "194.05 €" at bounding box center [416, 93] width 20 height 6
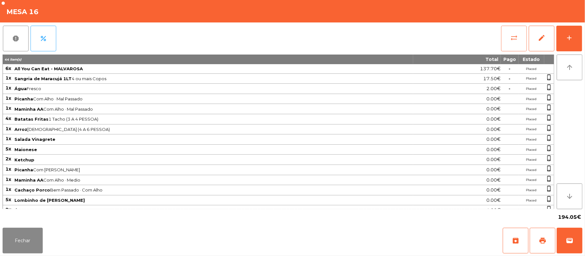
click at [503, 39] on button "sync_alt" at bounding box center [514, 39] width 26 height 26
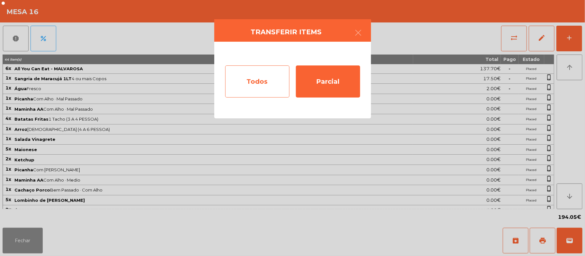
click at [263, 84] on div "Todos" at bounding box center [257, 82] width 64 height 32
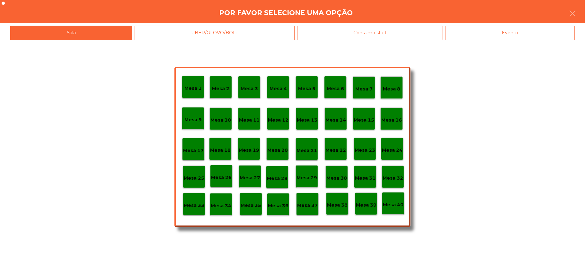
click at [522, 31] on div "Evento" at bounding box center [509, 33] width 129 height 14
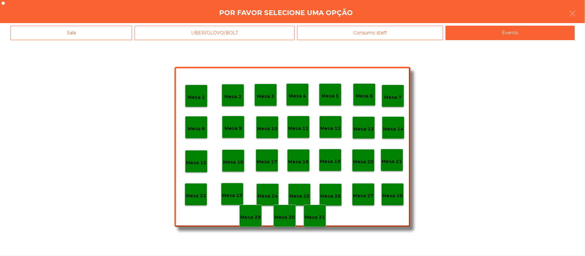
click at [389, 199] on p "Mesa 28" at bounding box center [392, 195] width 21 height 7
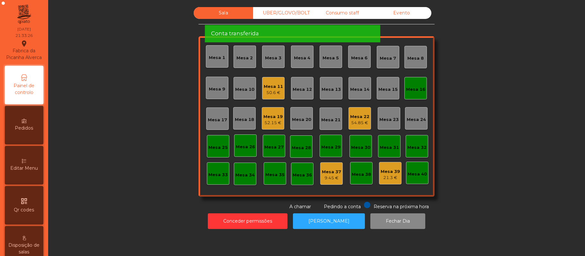
click at [407, 94] on div "Mesa 16" at bounding box center [415, 88] width 22 height 22
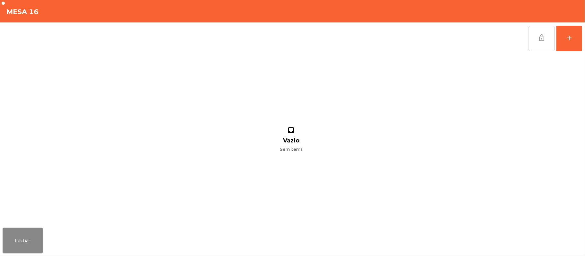
click at [537, 40] on button "lock_open" at bounding box center [542, 39] width 26 height 26
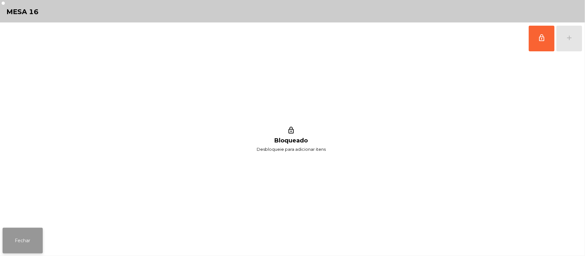
click at [34, 230] on button "Fechar" at bounding box center [23, 241] width 40 height 26
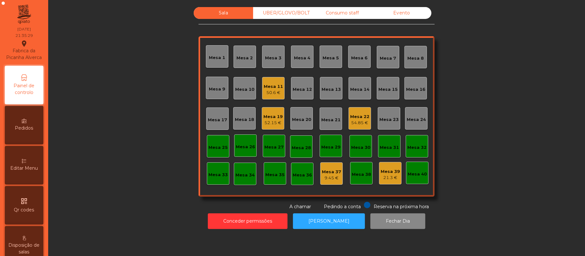
click at [346, 12] on div "Consumo staff" at bounding box center [342, 13] width 59 height 12
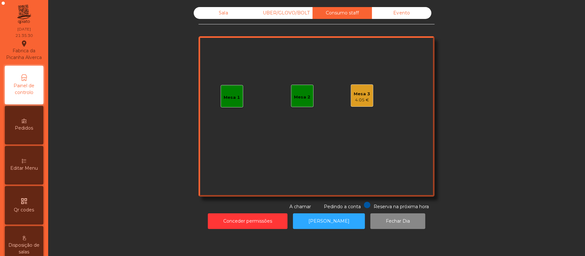
click at [232, 95] on div "Mesa 1" at bounding box center [232, 97] width 16 height 6
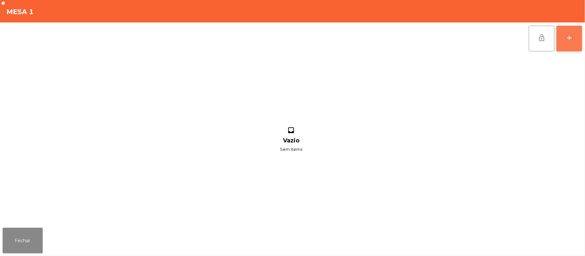
click at [581, 36] on button "add" at bounding box center [569, 39] width 26 height 26
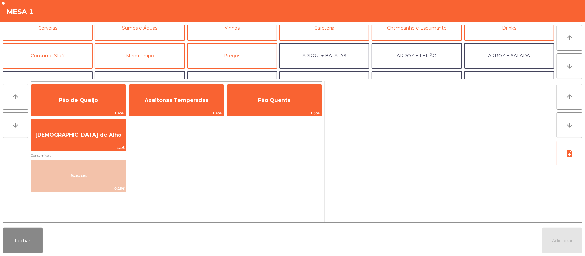
scroll to position [39, 0]
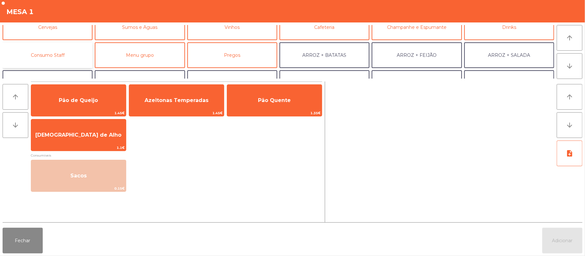
click at [73, 48] on button "Consumo Staff" at bounding box center [48, 55] width 90 height 26
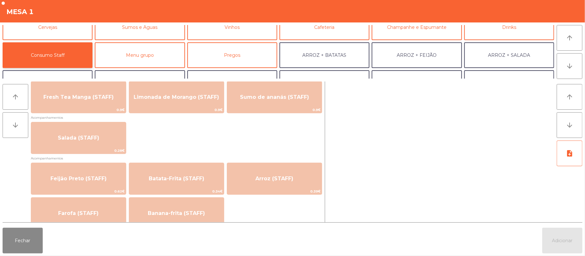
scroll to position [226, 0]
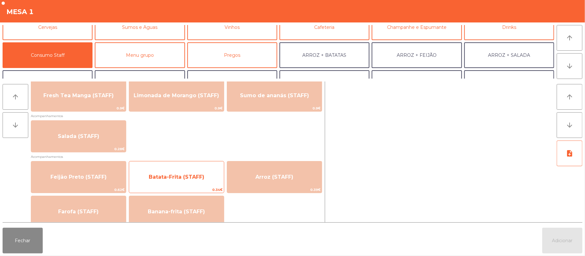
click at [203, 175] on span "Batata-Frita (STAFF)" at bounding box center [177, 177] width 56 height 6
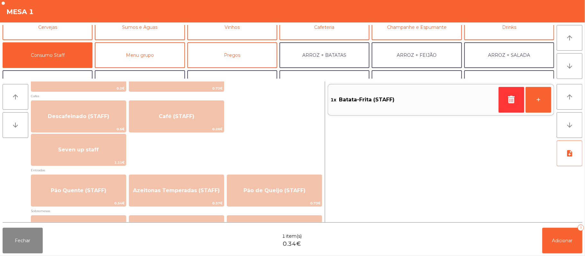
scroll to position [364, 0]
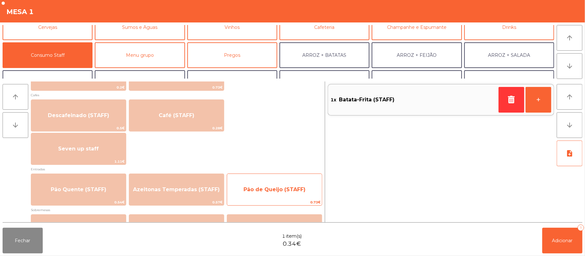
click at [288, 188] on span "Pão de Queijo (STAFF)" at bounding box center [274, 190] width 62 height 6
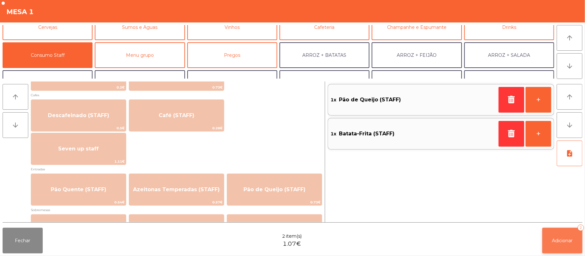
click at [561, 242] on span "Adicionar" at bounding box center [562, 241] width 21 height 6
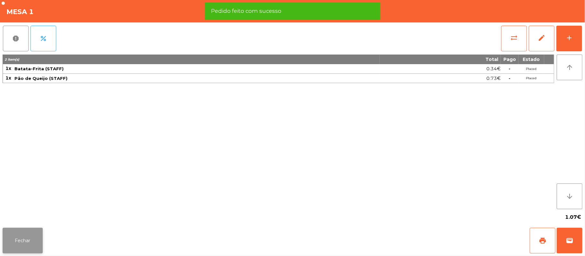
click at [22, 243] on button "Fechar" at bounding box center [23, 241] width 40 height 26
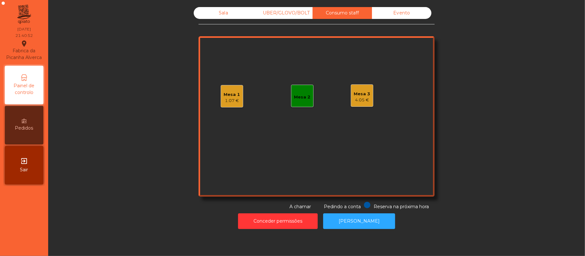
click at [359, 86] on div "Mesa 3 4.05 €" at bounding box center [362, 95] width 22 height 22
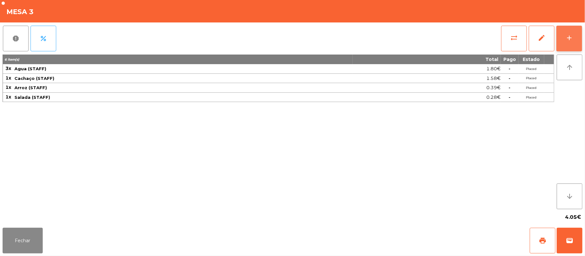
click at [564, 31] on button "add" at bounding box center [569, 39] width 26 height 26
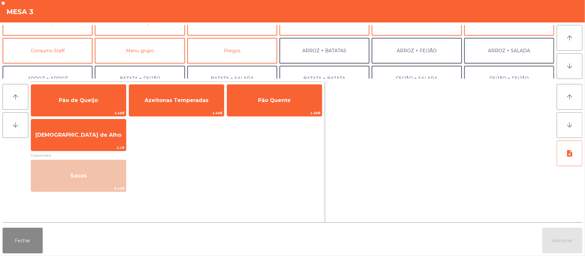
scroll to position [56, 0]
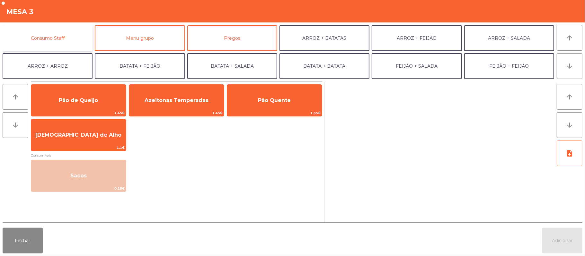
click at [68, 40] on button "Consumo Staff" at bounding box center [48, 38] width 90 height 26
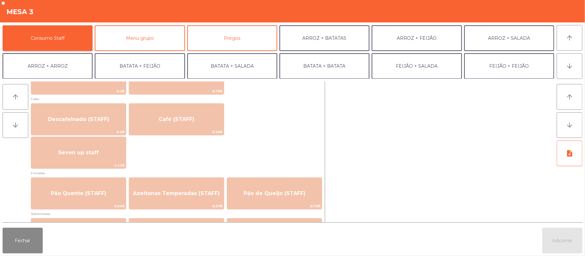
scroll to position [373, 0]
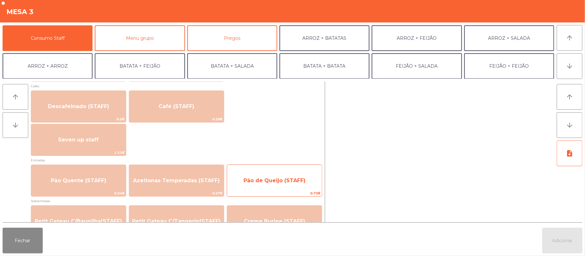
click at [297, 184] on span "Pão de Queijo (STAFF)" at bounding box center [274, 181] width 62 height 6
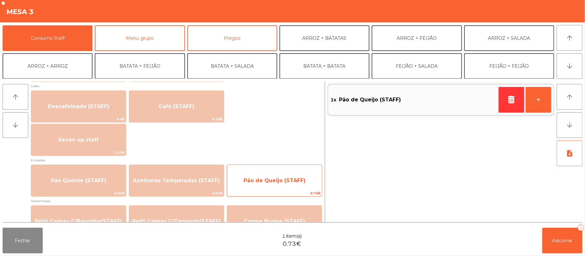
click at [287, 182] on span "Pão de Queijo (STAFF)" at bounding box center [274, 181] width 62 height 6
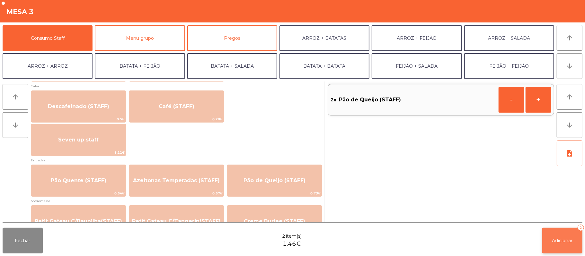
click at [554, 242] on span "Adicionar" at bounding box center [562, 241] width 21 height 6
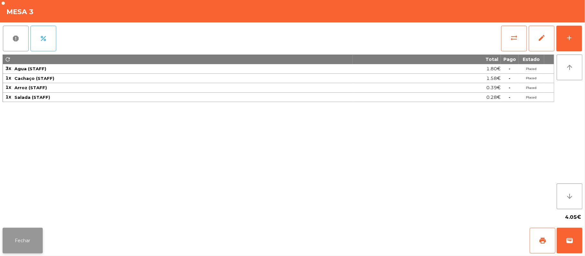
click at [18, 251] on button "Fechar" at bounding box center [23, 241] width 40 height 26
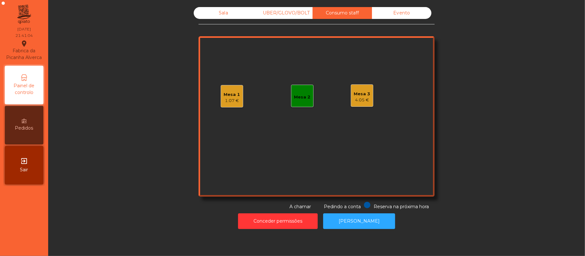
click at [224, 13] on div "Sala" at bounding box center [223, 13] width 59 height 12
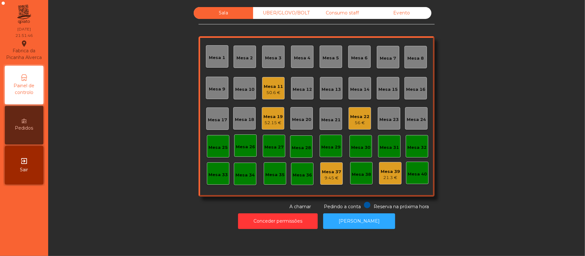
click at [271, 114] on div "Mesa 19" at bounding box center [272, 117] width 19 height 6
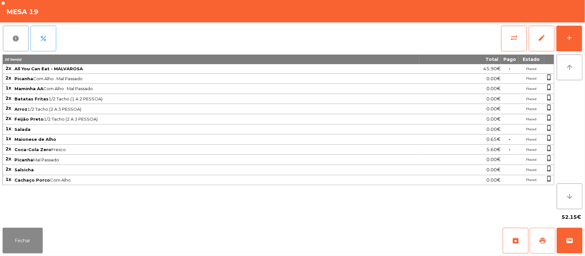
click at [539, 240] on span "print" at bounding box center [543, 241] width 8 height 8
click at [21, 239] on button "Fechar" at bounding box center [23, 241] width 40 height 26
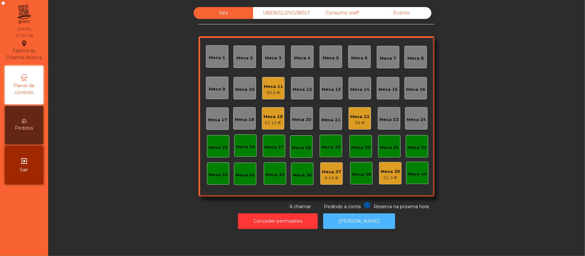
click at [355, 222] on button "[PERSON_NAME]" at bounding box center [359, 222] width 72 height 16
click at [273, 94] on div "50.6 €" at bounding box center [273, 93] width 19 height 6
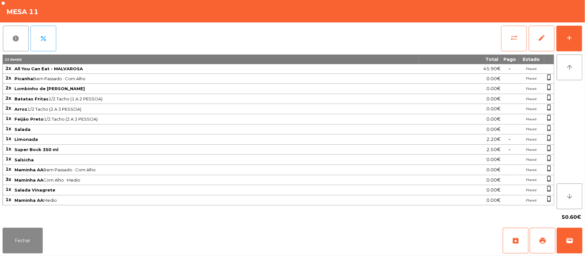
click at [503, 42] on button "sync_alt" at bounding box center [514, 39] width 26 height 26
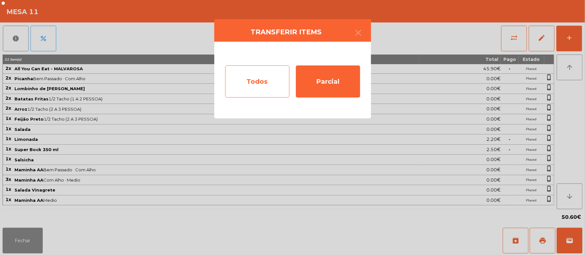
click at [252, 84] on div "Todos" at bounding box center [257, 82] width 64 height 32
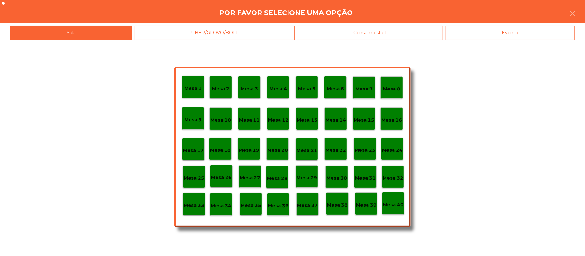
click at [524, 37] on div "Evento" at bounding box center [509, 33] width 129 height 14
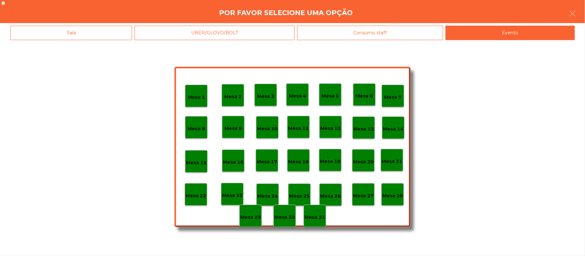
click at [393, 195] on p "Mesa 28" at bounding box center [392, 195] width 21 height 7
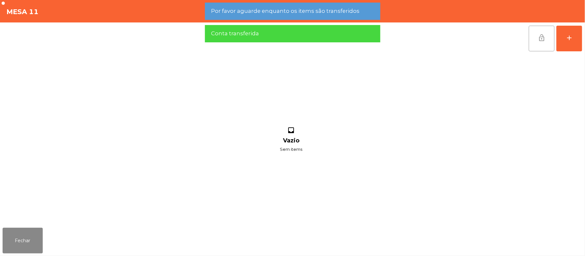
click at [540, 39] on span "lock_open" at bounding box center [542, 38] width 8 height 8
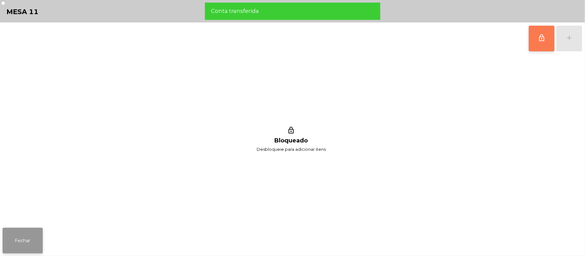
click at [22, 240] on button "Fechar" at bounding box center [23, 241] width 40 height 26
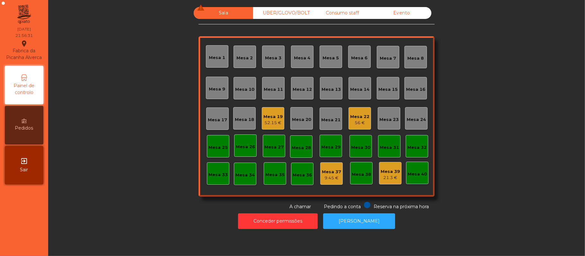
click at [354, 116] on div "Mesa 22" at bounding box center [359, 117] width 19 height 6
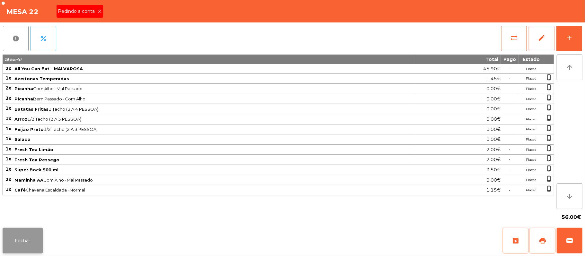
click at [31, 251] on button "Fechar" at bounding box center [23, 241] width 40 height 26
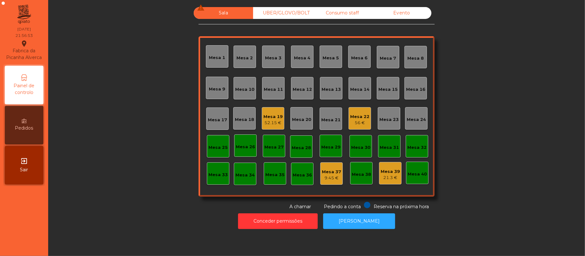
click at [361, 117] on div "Mesa 22" at bounding box center [359, 117] width 19 height 6
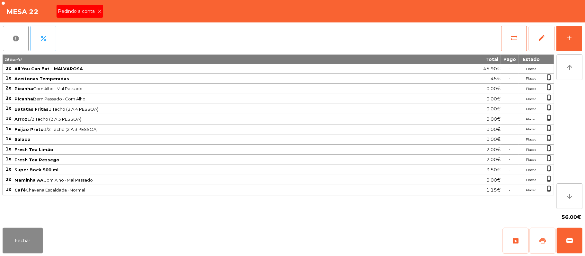
click at [549, 244] on button "print" at bounding box center [543, 241] width 26 height 26
click at [96, 5] on div "Pedindo a conta" at bounding box center [80, 11] width 47 height 13
click at [506, 44] on button "sync_alt" at bounding box center [514, 39] width 26 height 26
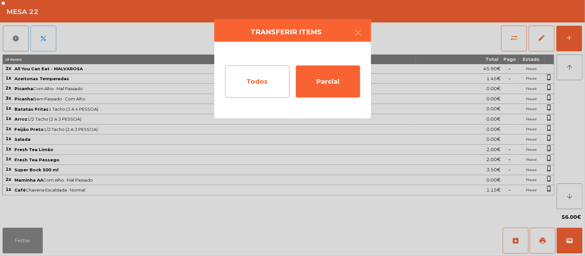
click at [265, 84] on div "Todos" at bounding box center [257, 82] width 64 height 32
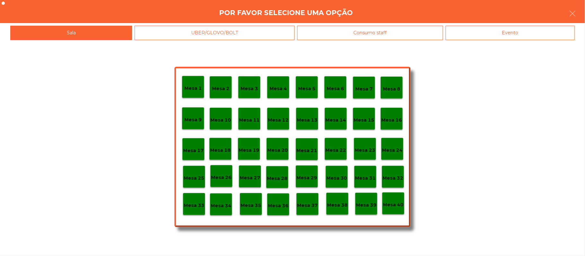
click at [517, 32] on div "Evento" at bounding box center [509, 33] width 129 height 14
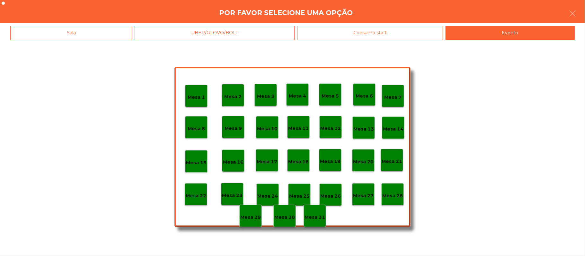
click at [395, 194] on p "Mesa 28" at bounding box center [392, 195] width 21 height 7
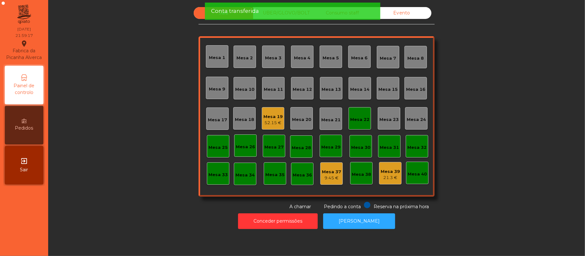
click at [362, 119] on div "Mesa 22" at bounding box center [359, 120] width 19 height 6
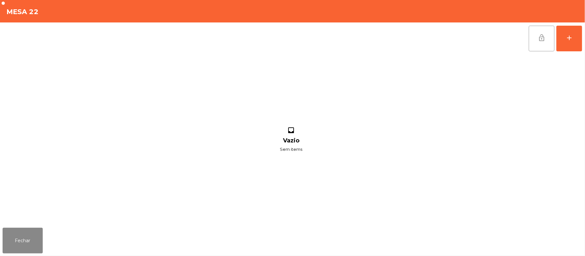
click at [549, 38] on button "lock_open" at bounding box center [542, 39] width 26 height 26
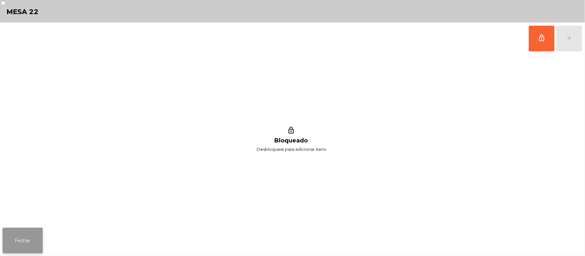
click at [23, 243] on button "Fechar" at bounding box center [23, 241] width 40 height 26
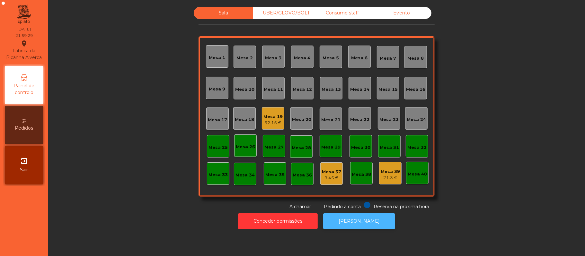
click at [362, 221] on button "[PERSON_NAME]" at bounding box center [359, 222] width 72 height 16
click at [407, 16] on div "Evento" at bounding box center [401, 13] width 59 height 12
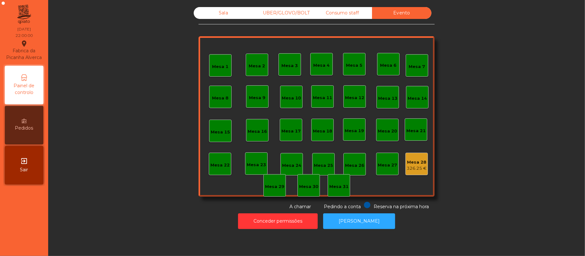
click at [415, 169] on div "326.25 €" at bounding box center [417, 168] width 20 height 6
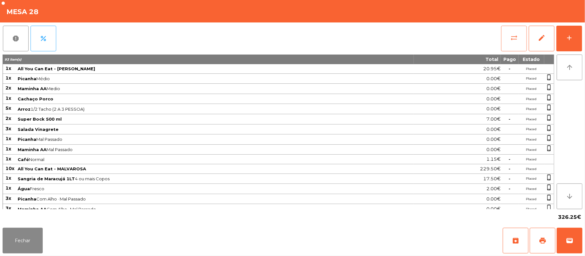
click at [510, 40] on span "sync_alt" at bounding box center [514, 38] width 8 height 8
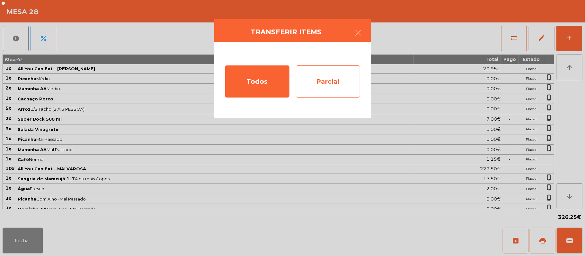
click at [333, 83] on div "Parcial" at bounding box center [328, 82] width 64 height 32
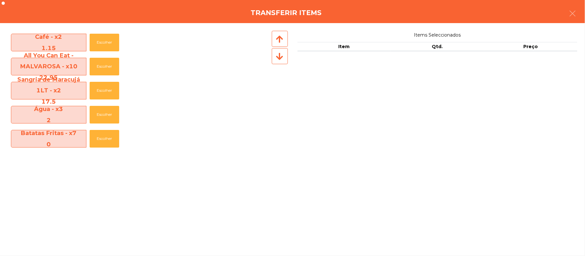
scroll to position [169, 0]
click at [108, 69] on button "Escolher" at bounding box center [105, 67] width 30 height 18
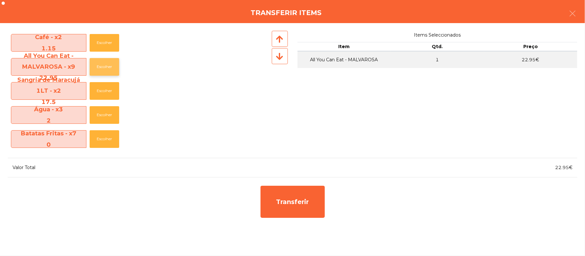
click at [111, 68] on button "Escolher" at bounding box center [105, 67] width 30 height 18
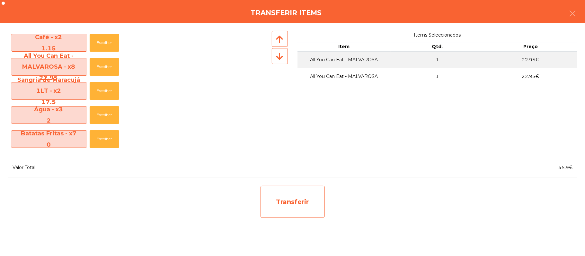
click at [301, 207] on div "Transferir" at bounding box center [292, 202] width 64 height 32
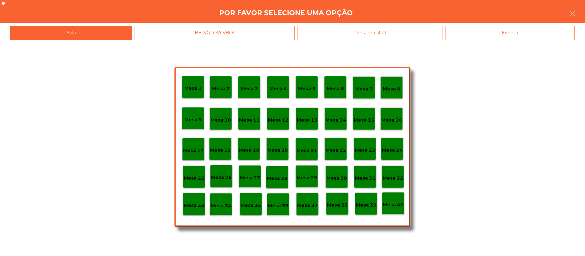
click at [249, 121] on p "Mesa 11" at bounding box center [249, 120] width 21 height 7
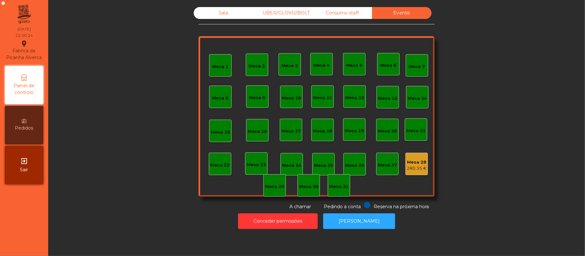
click at [220, 13] on div "Sala" at bounding box center [223, 13] width 59 height 12
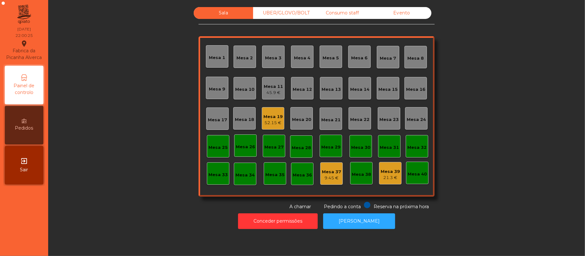
click at [265, 88] on div "Mesa 11" at bounding box center [273, 87] width 19 height 6
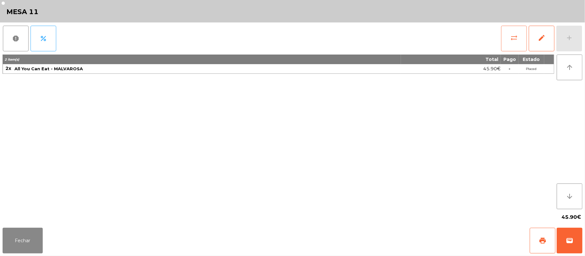
click at [513, 38] on span "sync_alt" at bounding box center [514, 38] width 8 height 8
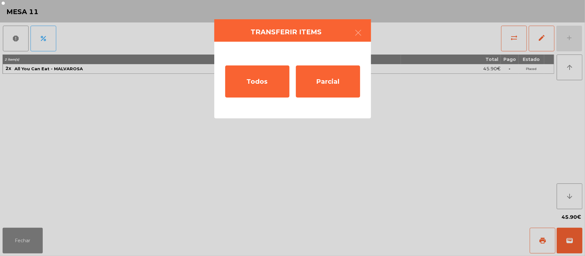
click at [23, 236] on ngb-modal-window "Transferir items Todos Parcial" at bounding box center [292, 128] width 585 height 256
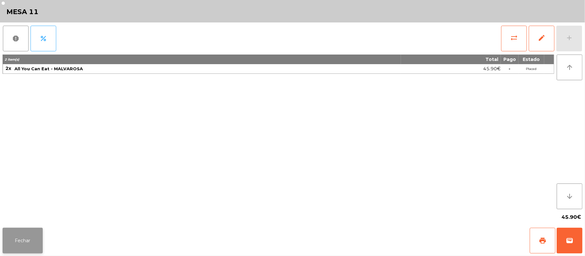
click at [20, 238] on button "Fechar" at bounding box center [23, 241] width 40 height 26
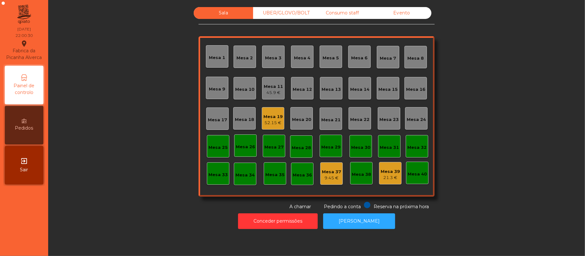
click at [267, 92] on div "45.9 €" at bounding box center [273, 93] width 19 height 6
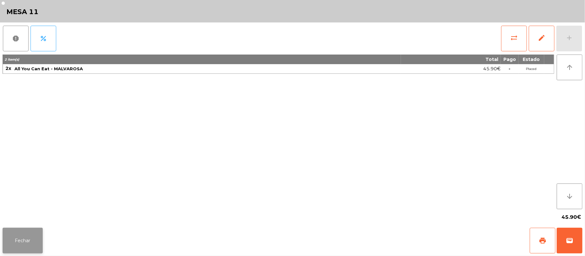
click at [20, 237] on button "Fechar" at bounding box center [23, 241] width 40 height 26
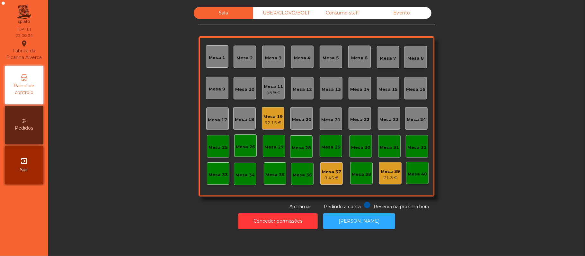
click at [293, 88] on div "Mesa 12" at bounding box center [302, 89] width 19 height 6
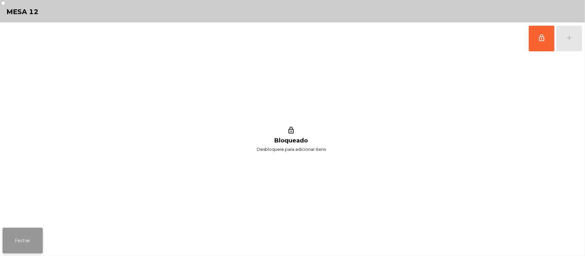
click at [4, 247] on button "Fechar" at bounding box center [23, 241] width 40 height 26
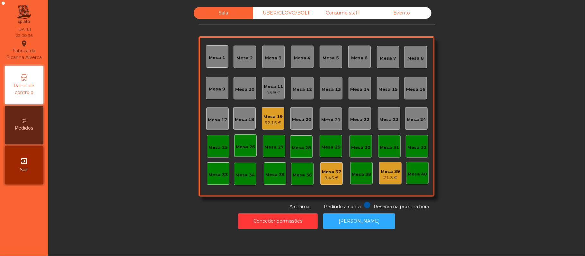
click at [274, 88] on div "Mesa 11" at bounding box center [273, 87] width 19 height 6
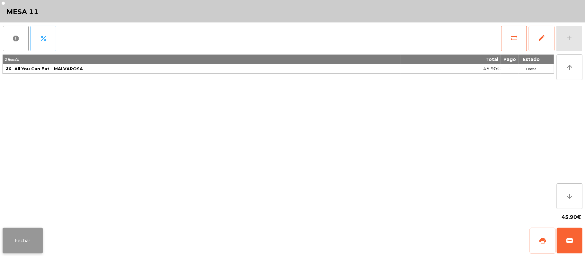
click at [22, 245] on button "Fechar" at bounding box center [23, 241] width 40 height 26
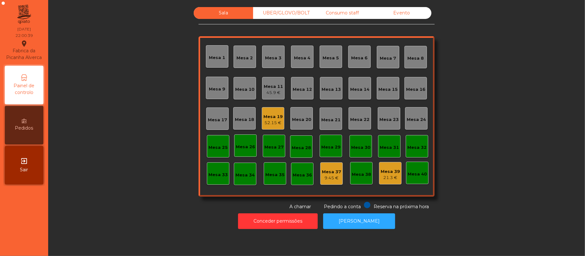
click at [274, 86] on div "Mesa 11" at bounding box center [273, 87] width 19 height 6
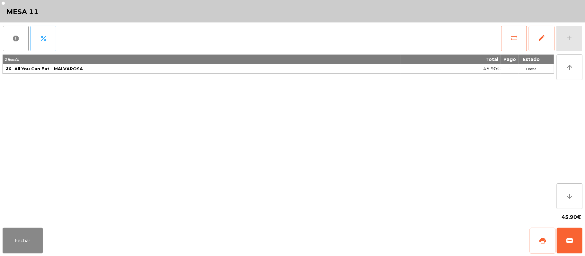
click at [508, 41] on button "sync_alt" at bounding box center [514, 39] width 26 height 26
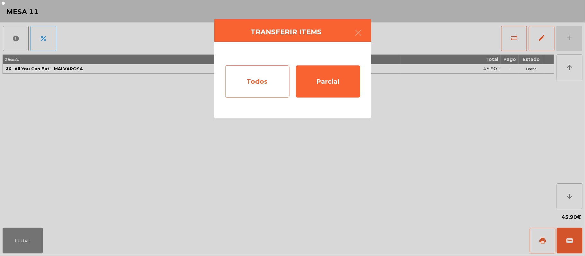
click at [264, 81] on div "Todos" at bounding box center [257, 82] width 64 height 32
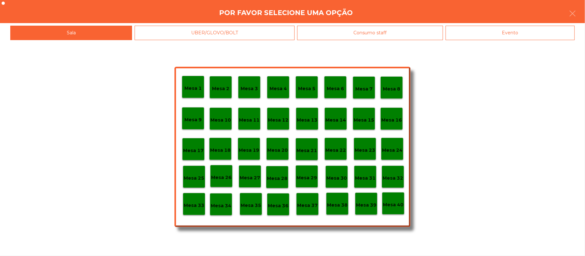
click at [194, 178] on p "Mesa 25" at bounding box center [194, 178] width 21 height 7
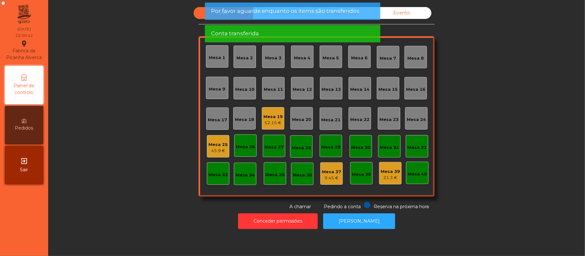
click at [268, 89] on div "Mesa 11" at bounding box center [273, 89] width 19 height 6
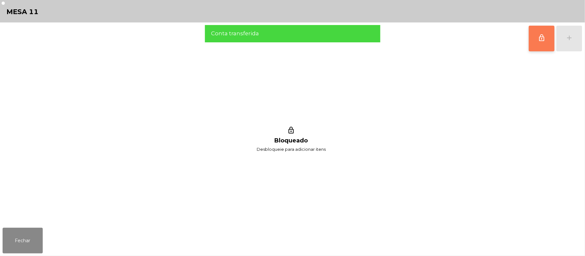
click at [536, 40] on button "lock_outline" at bounding box center [542, 39] width 26 height 26
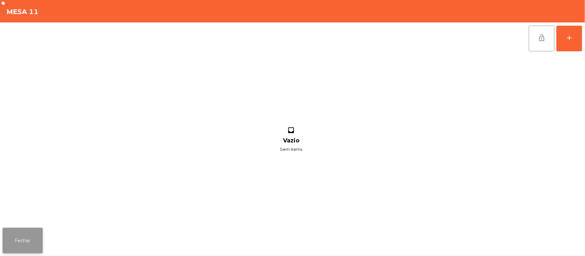
click at [21, 239] on button "Fechar" at bounding box center [23, 241] width 40 height 26
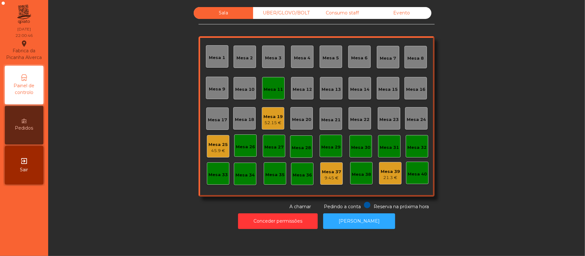
click at [215, 149] on div "45.9 €" at bounding box center [217, 151] width 19 height 6
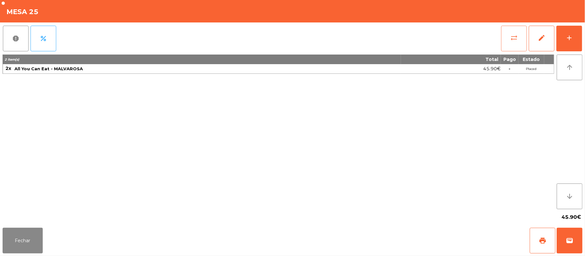
click at [509, 40] on button "sync_alt" at bounding box center [514, 39] width 26 height 26
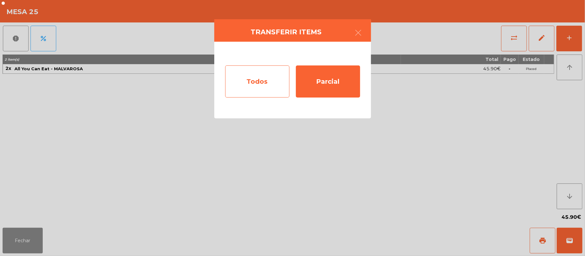
click at [263, 85] on div "Todos" at bounding box center [257, 82] width 64 height 32
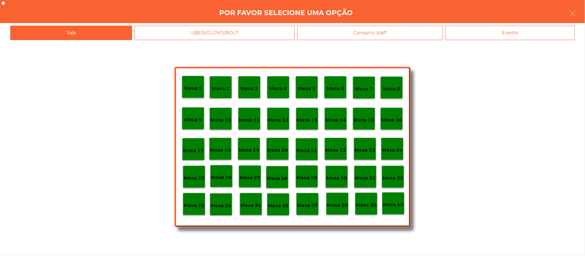
click at [197, 173] on div "Mesa 25" at bounding box center [194, 177] width 21 height 10
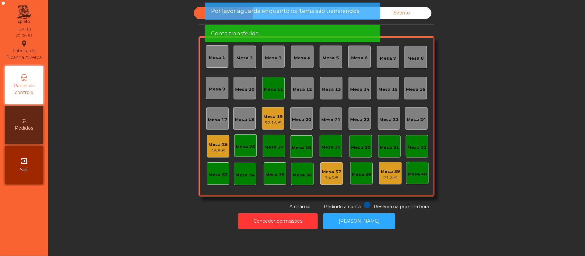
click at [272, 87] on div "Mesa 11" at bounding box center [273, 89] width 19 height 6
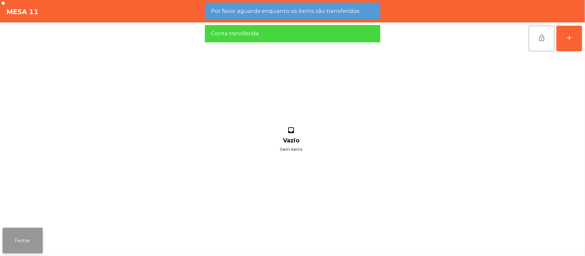
click at [18, 243] on button "Fechar" at bounding box center [23, 241] width 40 height 26
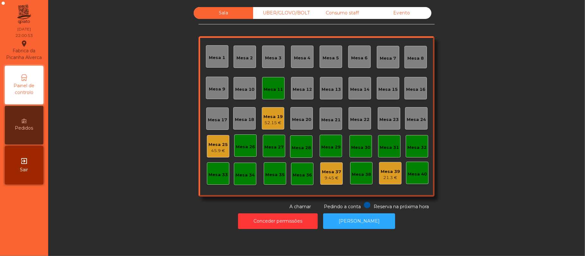
click at [210, 152] on div "45.9 €" at bounding box center [217, 151] width 19 height 6
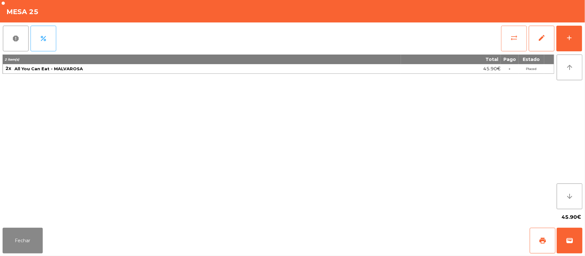
click at [505, 40] on button "sync_alt" at bounding box center [514, 39] width 26 height 26
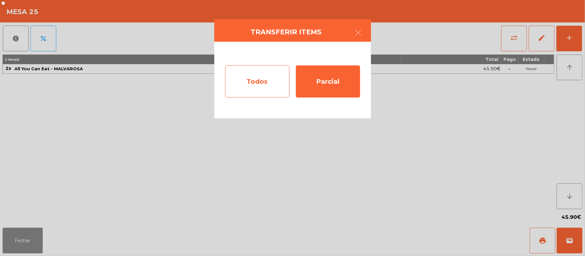
click at [261, 86] on div "Todos" at bounding box center [257, 82] width 64 height 32
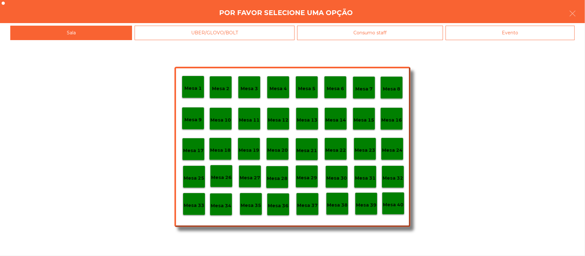
click at [250, 119] on p "Mesa 11" at bounding box center [249, 120] width 21 height 7
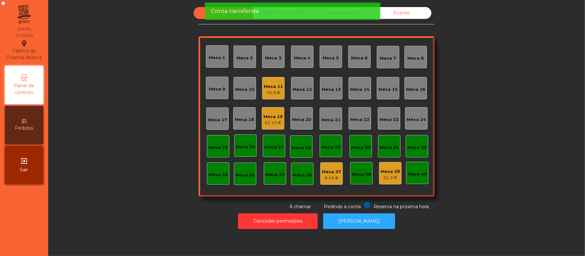
click at [409, 14] on div "Evento" at bounding box center [401, 13] width 59 height 12
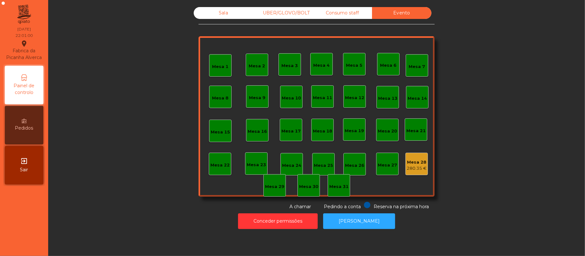
click at [412, 168] on div "280.35 €" at bounding box center [417, 168] width 20 height 6
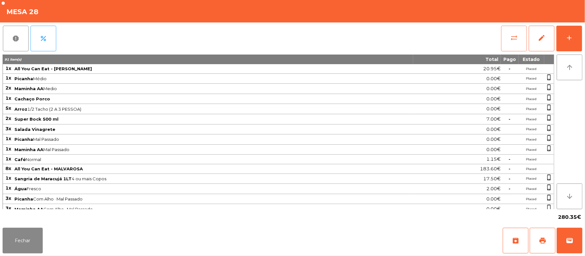
click at [507, 43] on button "sync_alt" at bounding box center [514, 39] width 26 height 26
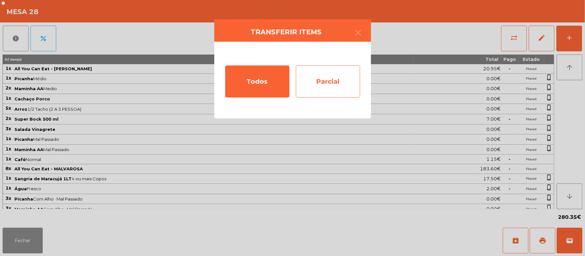
click at [334, 88] on div "Parcial" at bounding box center [328, 82] width 64 height 32
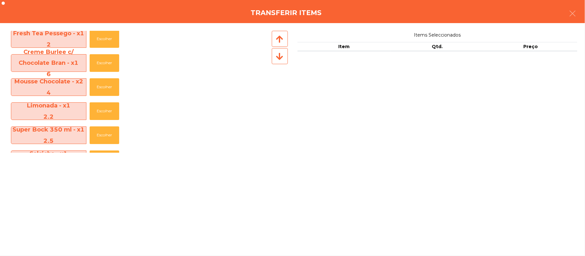
scroll to position [504, 0]
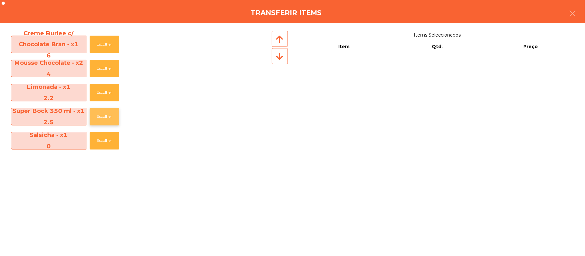
click at [109, 118] on button "Escolher" at bounding box center [105, 117] width 30 height 18
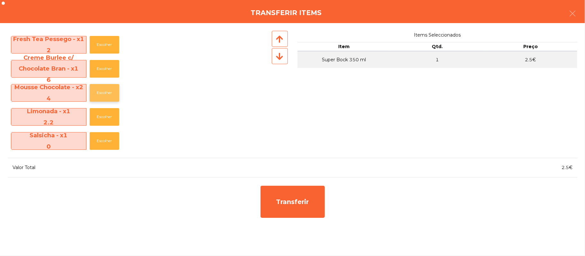
click at [116, 95] on button "Escolher" at bounding box center [105, 93] width 30 height 18
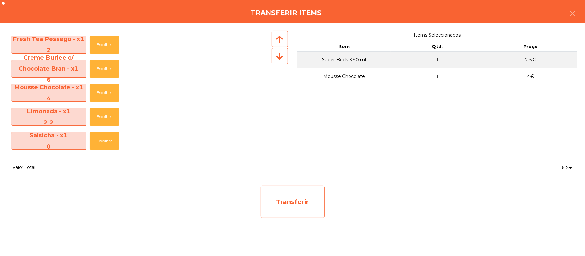
click at [307, 204] on div "Transferir" at bounding box center [292, 202] width 64 height 32
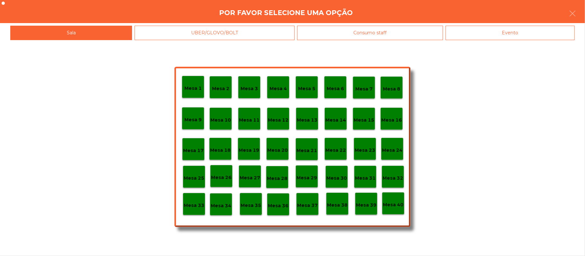
click at [250, 124] on div "Mesa 11" at bounding box center [249, 119] width 22 height 22
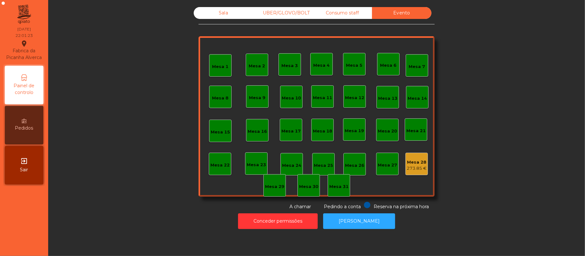
click at [221, 12] on div "Sala" at bounding box center [223, 13] width 59 height 12
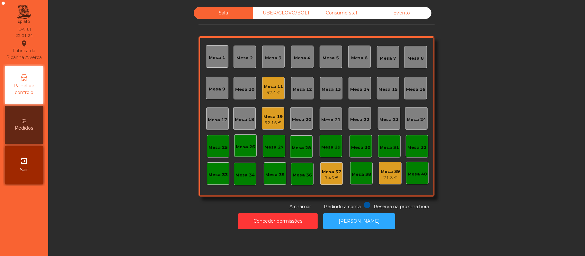
click at [220, 14] on div "Sala" at bounding box center [223, 13] width 59 height 12
click at [362, 223] on button "[PERSON_NAME]" at bounding box center [359, 222] width 72 height 16
click at [266, 123] on div "52.15 €" at bounding box center [272, 123] width 19 height 6
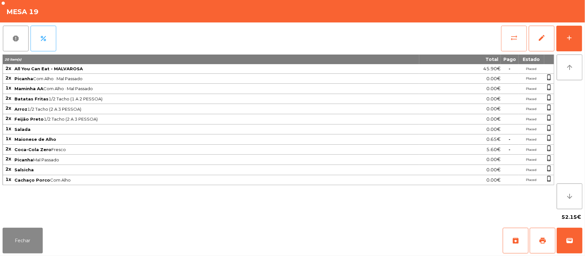
click at [505, 39] on button "sync_alt" at bounding box center [514, 39] width 26 height 26
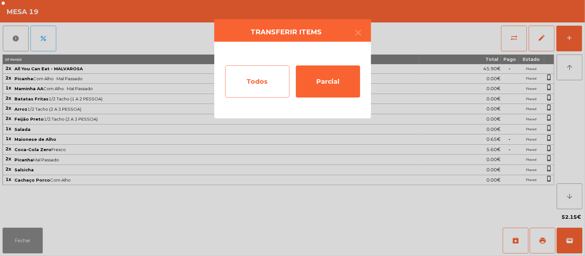
click at [265, 82] on div "Todos" at bounding box center [257, 82] width 64 height 32
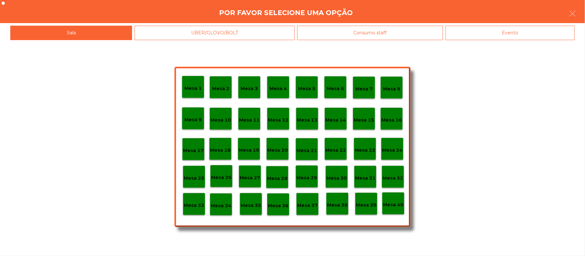
click at [509, 34] on div "Evento" at bounding box center [509, 33] width 129 height 14
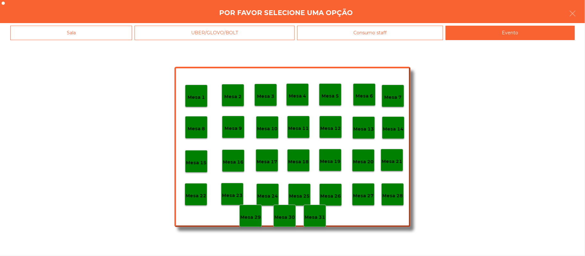
click at [394, 197] on p "Mesa 28" at bounding box center [392, 195] width 21 height 7
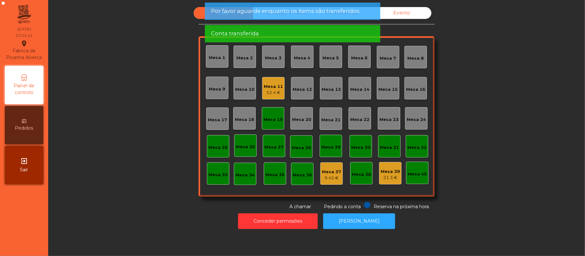
click at [266, 119] on div "Mesa 19" at bounding box center [272, 120] width 19 height 6
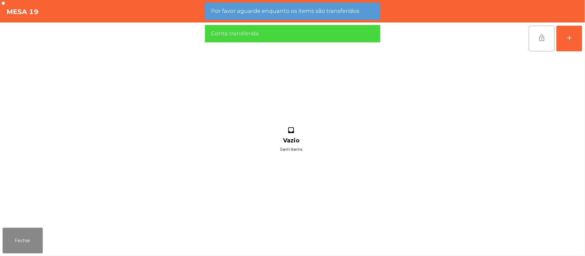
click at [536, 37] on button "lock_open" at bounding box center [542, 39] width 26 height 26
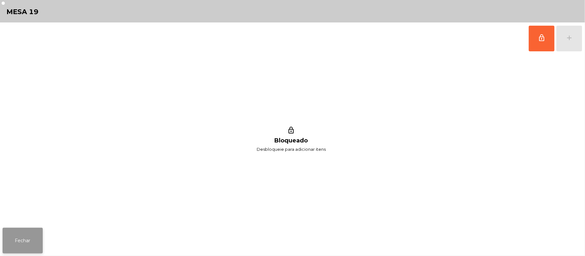
click at [36, 232] on button "Fechar" at bounding box center [23, 241] width 40 height 26
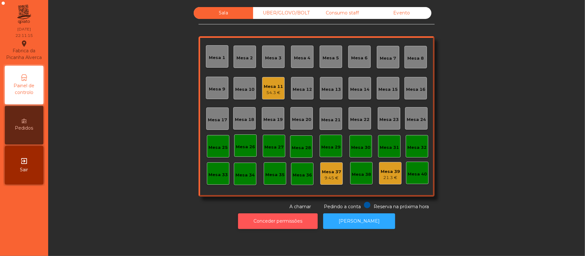
click at [295, 221] on button "Conceder permissões" at bounding box center [278, 222] width 80 height 16
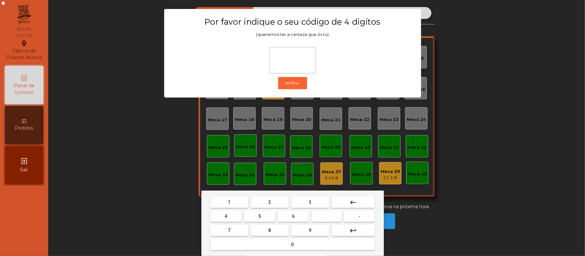
click at [269, 202] on span "2" at bounding box center [270, 202] width 3 height 5
click at [293, 216] on span "6" at bounding box center [293, 216] width 3 height 5
click at [229, 202] on span "1" at bounding box center [229, 202] width 3 height 5
click at [252, 219] on button "5" at bounding box center [259, 217] width 31 height 12
type input "****"
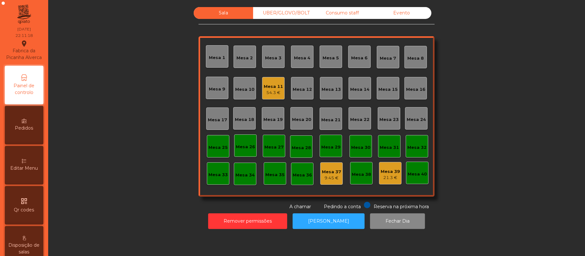
click at [32, 166] on div "Editar Menu" at bounding box center [24, 165] width 39 height 39
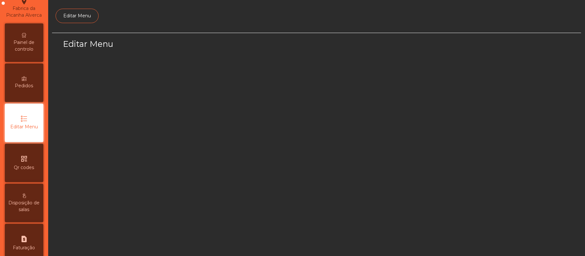
scroll to position [44, 0]
select select "*"
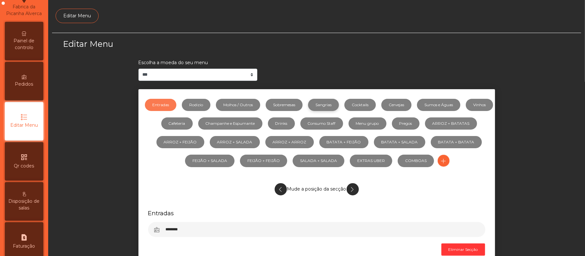
click at [339, 104] on link "Sangrias" at bounding box center [323, 105] width 31 height 12
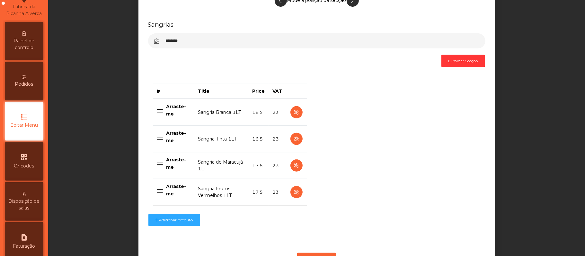
scroll to position [221, 0]
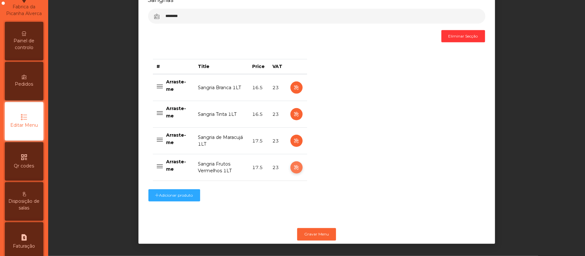
click at [293, 164] on icon "button" at bounding box center [296, 168] width 7 height 8
select select "***"
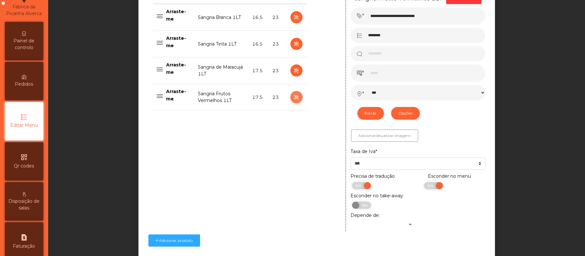
scroll to position [312, 0]
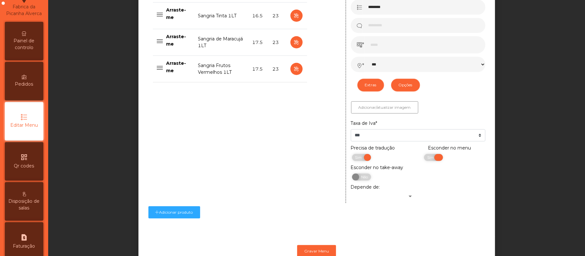
click at [423, 160] on span "Sim" at bounding box center [431, 157] width 16 height 7
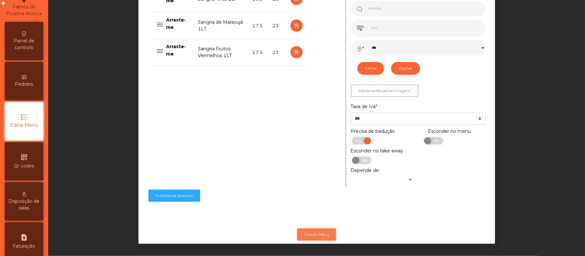
click at [319, 229] on button "Gravar Menu" at bounding box center [316, 235] width 39 height 12
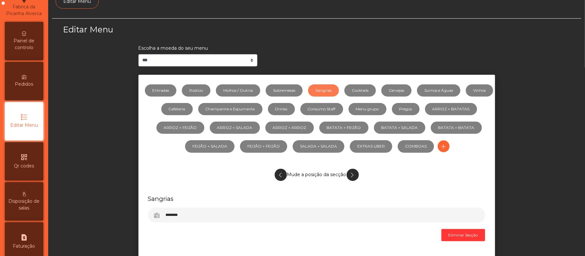
scroll to position [0, 0]
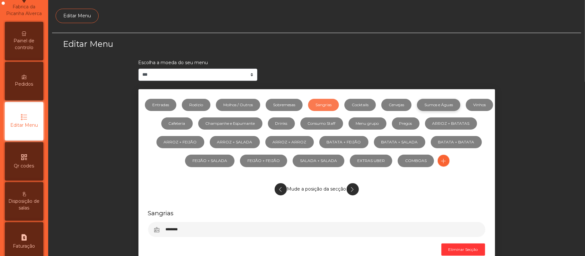
click at [450, 105] on link "Sumos e Águas" at bounding box center [438, 105] width 43 height 12
select select "***"
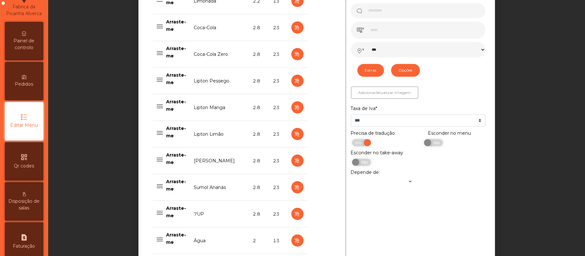
scroll to position [346, 0]
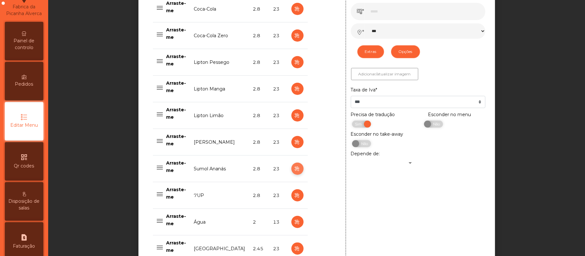
click at [294, 171] on icon "button" at bounding box center [297, 169] width 7 height 8
type input "**********"
type input "*****"
type input "***"
select select "***"
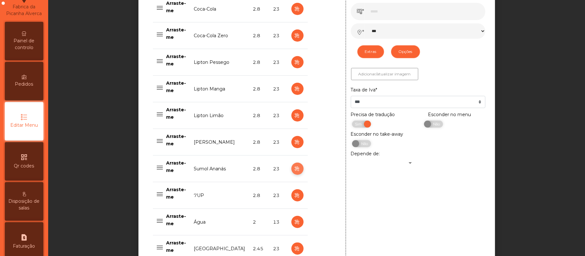
select select "**"
click at [423, 125] on span "Sim" at bounding box center [431, 124] width 16 height 7
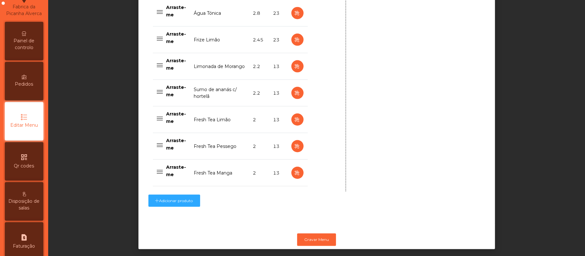
scroll to position [649, 0]
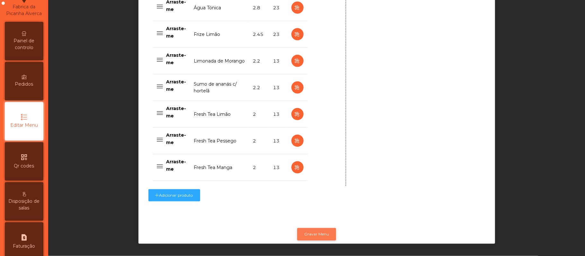
click at [315, 229] on button "Gravar Menu" at bounding box center [316, 234] width 39 height 12
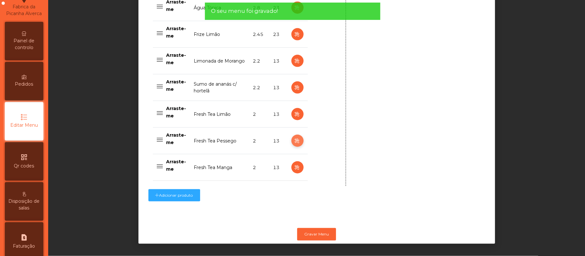
click at [294, 137] on icon "button" at bounding box center [297, 141] width 7 height 8
type input "**********"
type input "*"
select select "***"
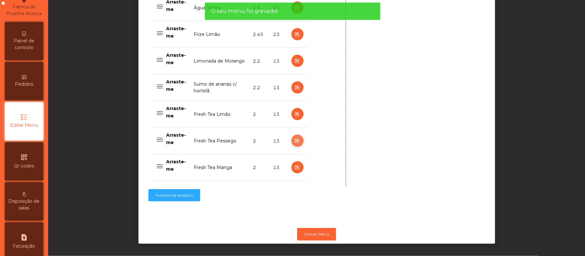
select select "**"
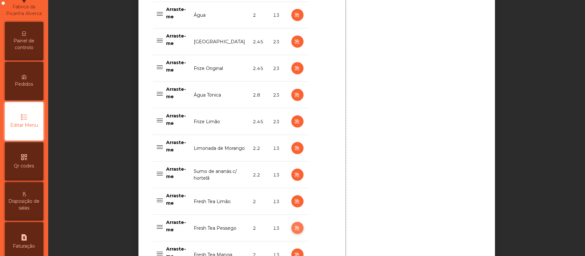
scroll to position [589, 0]
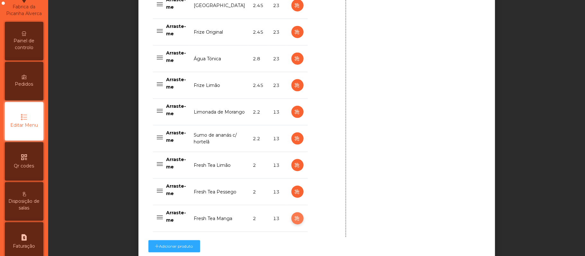
click at [295, 223] on icon "button" at bounding box center [297, 219] width 7 height 8
type input "**********"
select select "***"
select select "**"
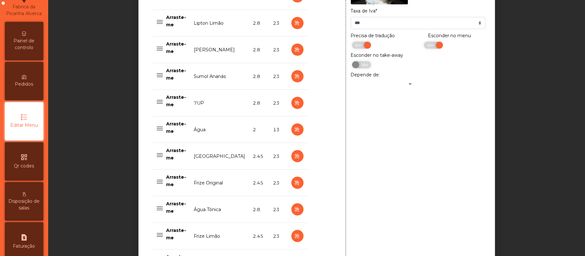
scroll to position [437, 0]
click at [423, 46] on span "Sim" at bounding box center [431, 45] width 16 height 7
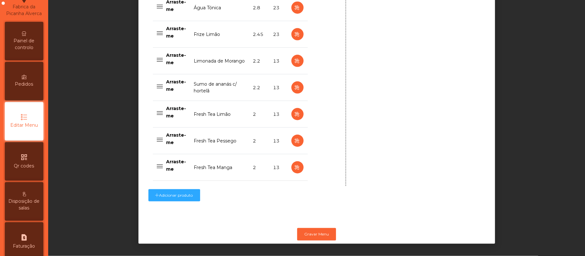
scroll to position [649, 0]
click at [313, 228] on button "Gravar Menu" at bounding box center [316, 234] width 39 height 12
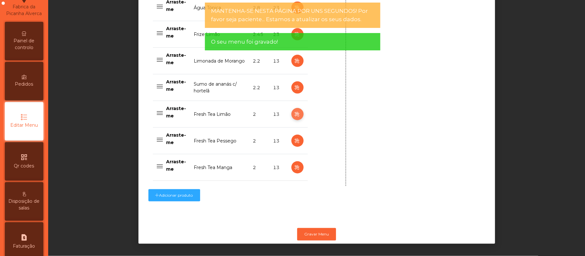
click at [294, 110] on icon "button" at bounding box center [297, 114] width 7 height 8
type input "**********"
select select "***"
select select "**"
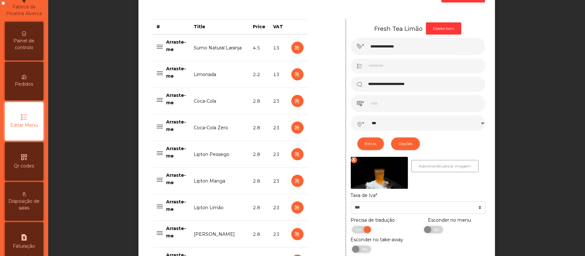
scroll to position [238, 0]
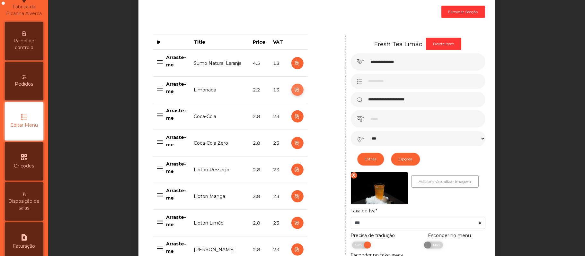
click at [294, 91] on icon "button" at bounding box center [297, 90] width 7 height 8
type input "********"
type input "***"
select select "***"
select select "**"
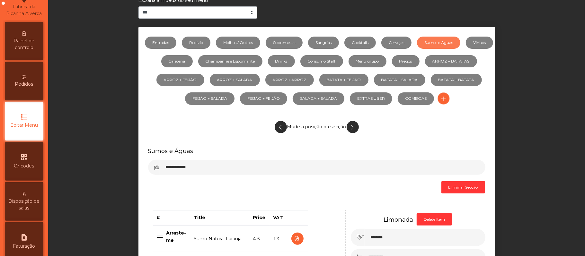
scroll to position [60, 0]
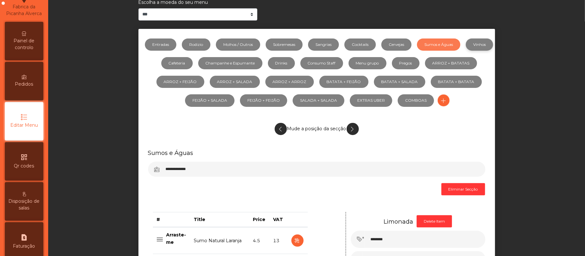
click at [466, 51] on link "Vinhos" at bounding box center [479, 45] width 27 height 12
select select "***"
select select "**"
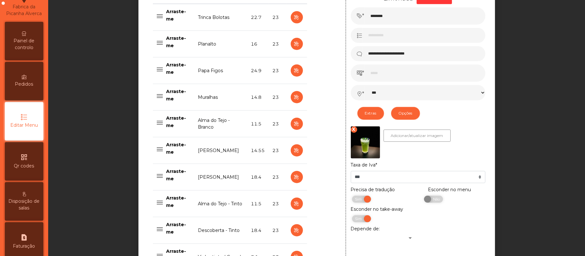
scroll to position [284, 0]
click at [293, 43] on icon "button" at bounding box center [296, 44] width 7 height 8
type input "********"
type input "******"
type input "**********"
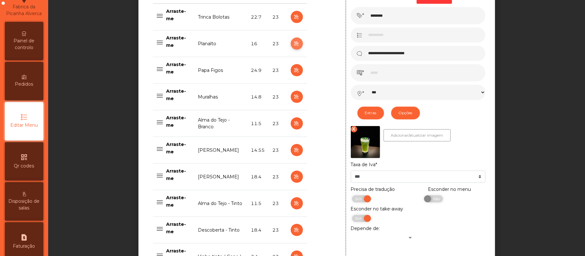
type input "**"
select select "***"
select select "**"
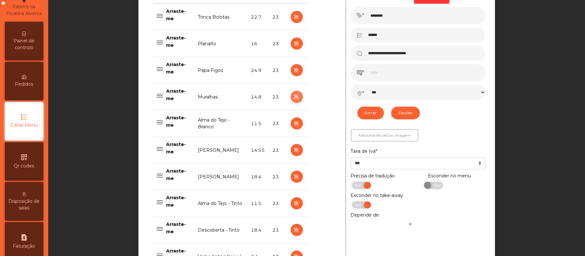
click at [293, 98] on icon "button" at bounding box center [296, 97] width 7 height 8
type input "********"
type input "**********"
type input "****"
select select "***"
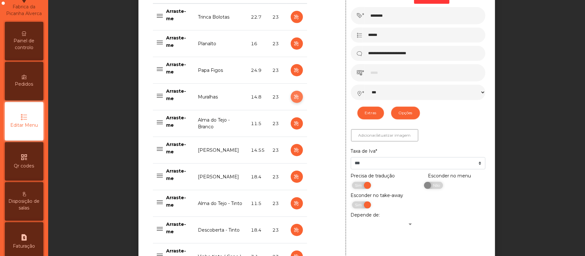
select select "**"
click at [33, 44] on span "Painel de controlo" at bounding box center [23, 44] width 35 height 13
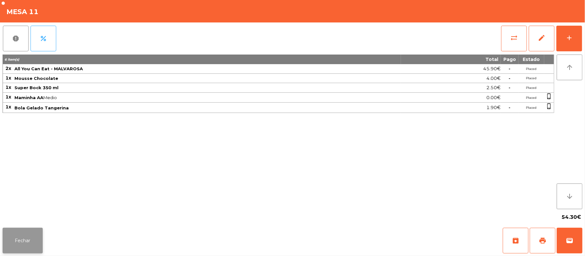
click at [20, 242] on button "Fechar" at bounding box center [23, 241] width 40 height 26
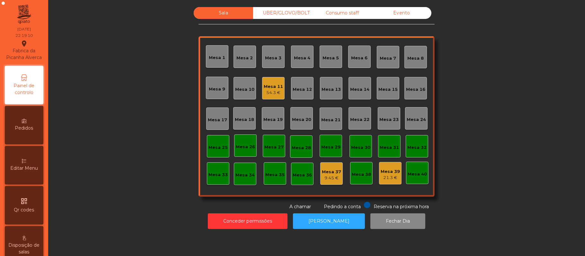
click at [274, 93] on div "54.3 €" at bounding box center [273, 93] width 19 height 6
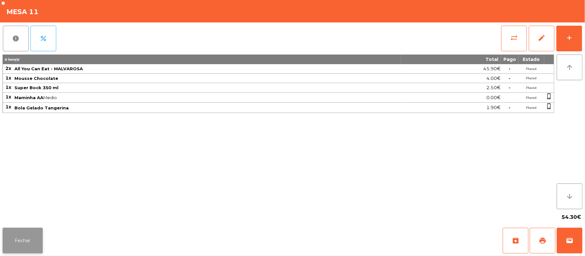
click at [15, 243] on button "Fechar" at bounding box center [23, 241] width 40 height 26
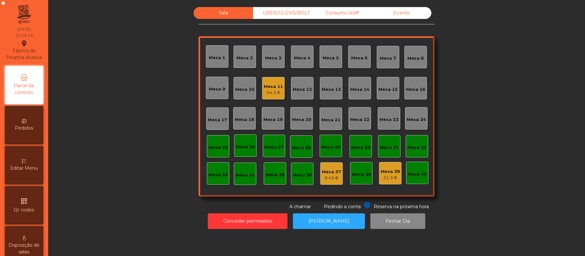
click at [265, 122] on div "Mesa 19" at bounding box center [272, 120] width 19 height 6
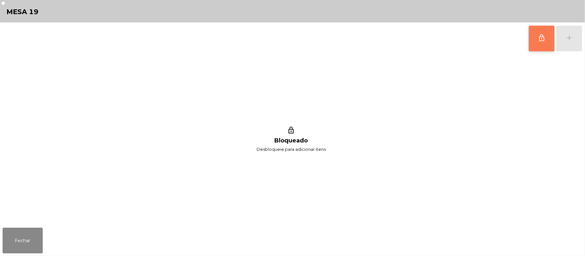
click at [538, 43] on button "lock_outline" at bounding box center [542, 39] width 26 height 26
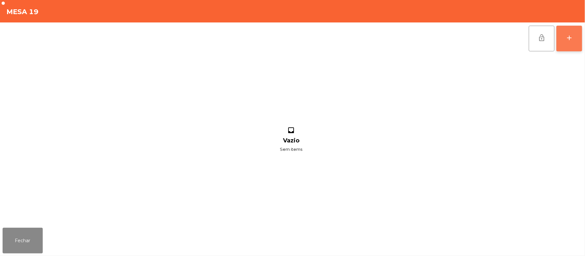
click at [572, 40] on div "add" at bounding box center [569, 38] width 8 height 8
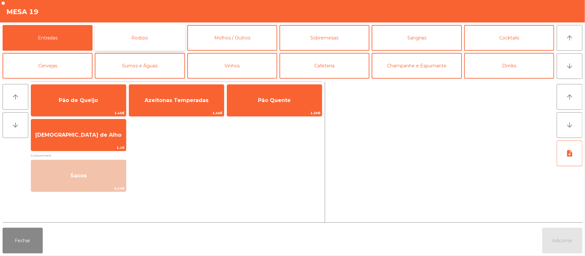
click at [138, 37] on button "Rodizio" at bounding box center [140, 38] width 90 height 26
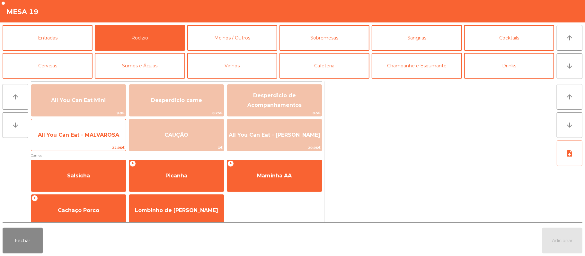
click at [81, 140] on span "All You Can Eat - MALVAROSA" at bounding box center [78, 135] width 95 height 17
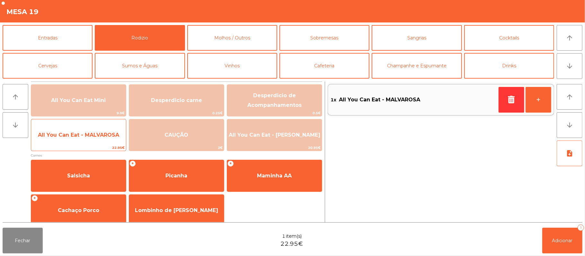
click at [81, 136] on span "All You Can Eat - MALVAROSA" at bounding box center [78, 135] width 81 height 6
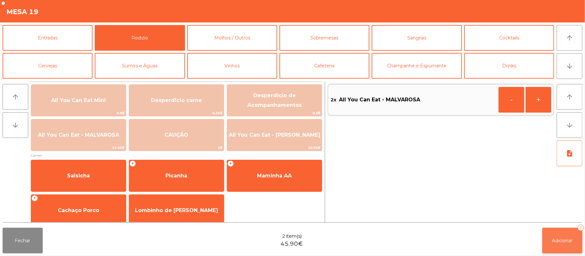
click at [557, 233] on button "Adicionar 2" at bounding box center [562, 241] width 40 height 26
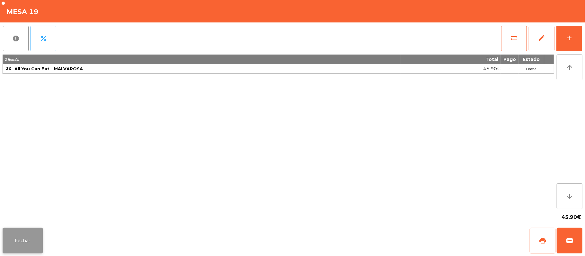
click at [26, 243] on button "Fechar" at bounding box center [23, 241] width 40 height 26
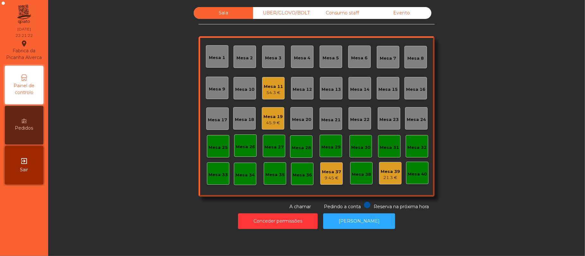
click at [331, 89] on div "Mesa 13" at bounding box center [331, 89] width 19 height 6
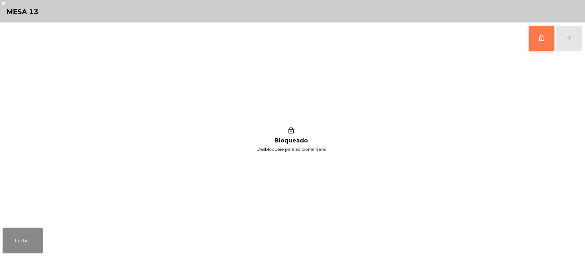
click at [540, 43] on button "lock_outline" at bounding box center [542, 39] width 26 height 26
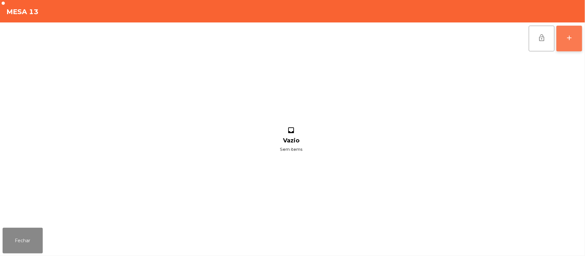
click at [578, 39] on button "add" at bounding box center [569, 39] width 26 height 26
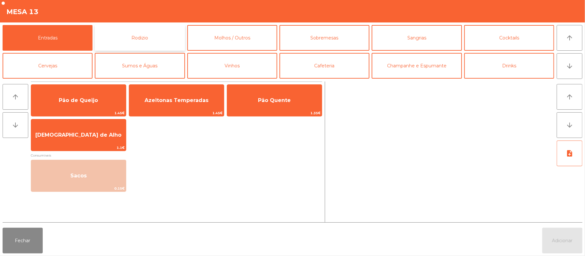
click at [155, 37] on button "Rodizio" at bounding box center [140, 38] width 90 height 26
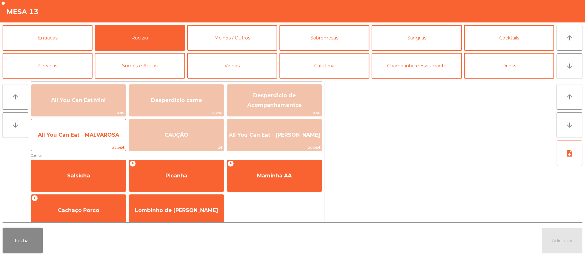
click at [76, 135] on span "All You Can Eat - MALVAROSA" at bounding box center [78, 135] width 81 height 6
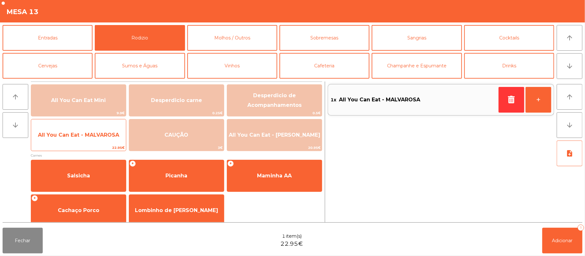
click at [74, 132] on span "All You Can Eat - MALVAROSA" at bounding box center [78, 135] width 81 height 6
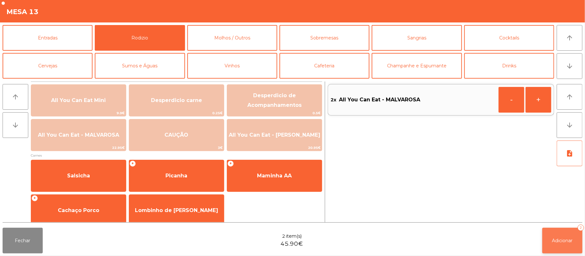
click at [551, 235] on button "Adicionar 2" at bounding box center [562, 241] width 40 height 26
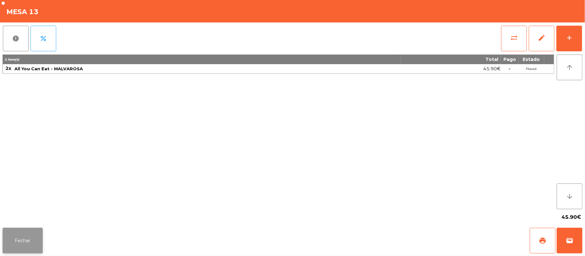
click at [20, 249] on button "Fechar" at bounding box center [23, 241] width 40 height 26
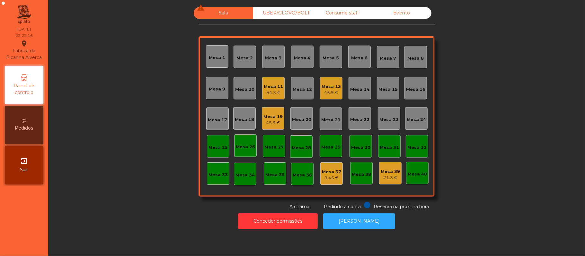
click at [270, 92] on div "54.3 €" at bounding box center [273, 93] width 19 height 6
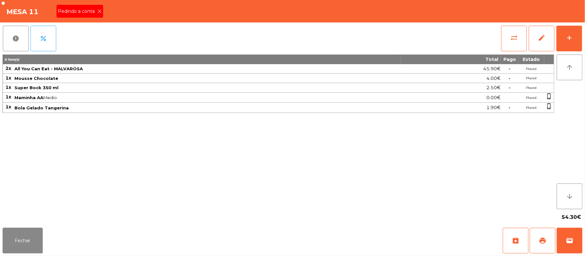
click at [79, 13] on span "Pedindo a conta" at bounding box center [78, 11] width 40 height 7
click at [540, 242] on span "print" at bounding box center [543, 241] width 8 height 8
click at [26, 236] on button "Fechar" at bounding box center [23, 241] width 40 height 26
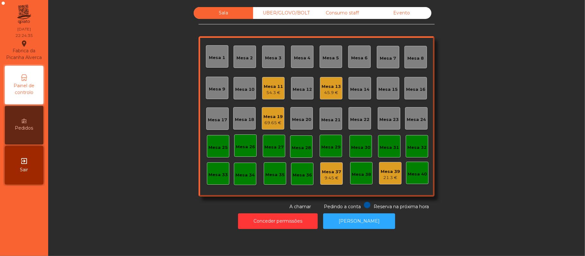
click at [265, 91] on div "54.3 €" at bounding box center [273, 93] width 19 height 6
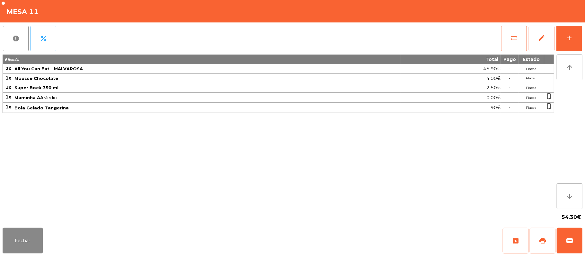
click at [510, 39] on span "sync_alt" at bounding box center [514, 38] width 8 height 8
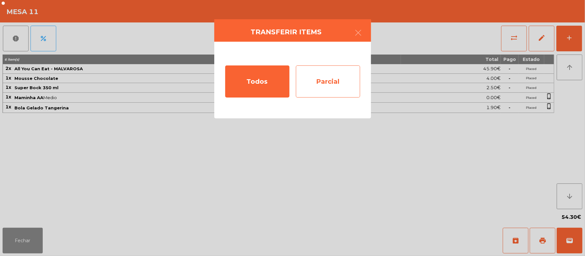
click at [336, 82] on div "Parcial" at bounding box center [328, 82] width 64 height 32
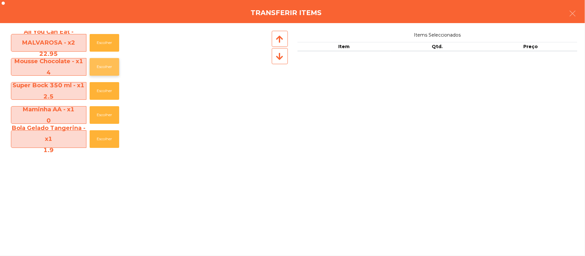
click at [106, 73] on button "Escolher" at bounding box center [105, 67] width 30 height 18
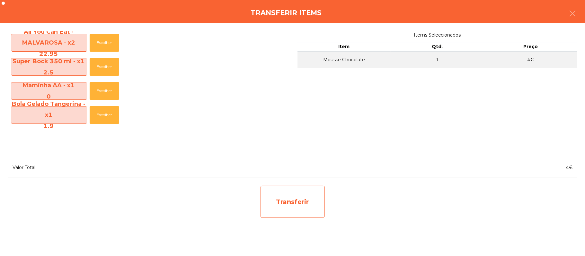
click at [306, 202] on div "Transferir" at bounding box center [292, 202] width 64 height 32
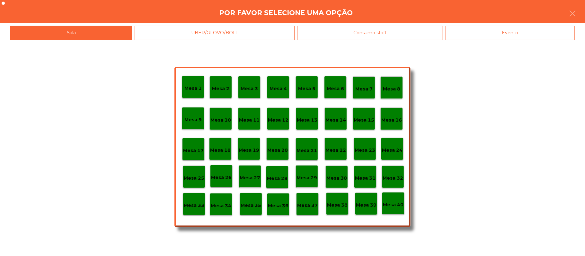
click at [536, 35] on div "Evento" at bounding box center [509, 33] width 129 height 14
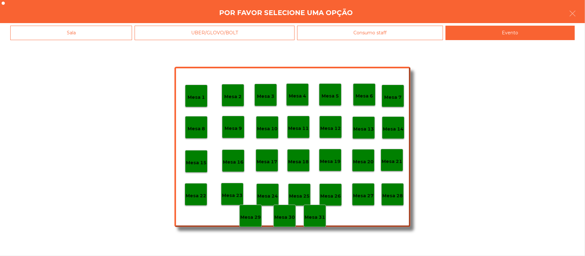
click at [394, 195] on p "Mesa 28" at bounding box center [392, 195] width 21 height 7
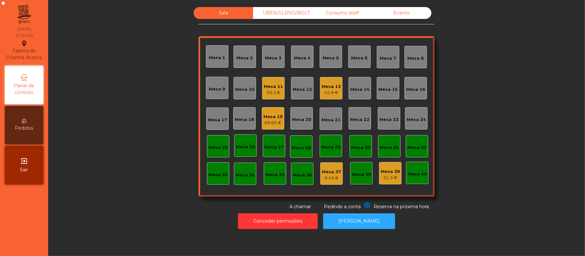
click at [393, 14] on div "Evento" at bounding box center [401, 13] width 59 height 12
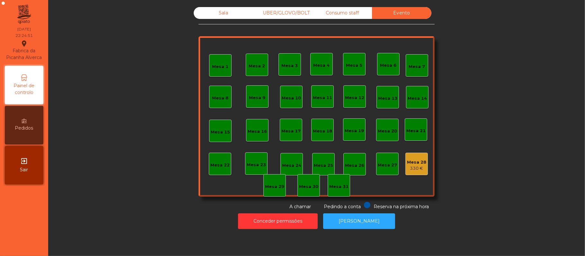
click at [415, 166] on div "330 €" at bounding box center [416, 168] width 19 height 6
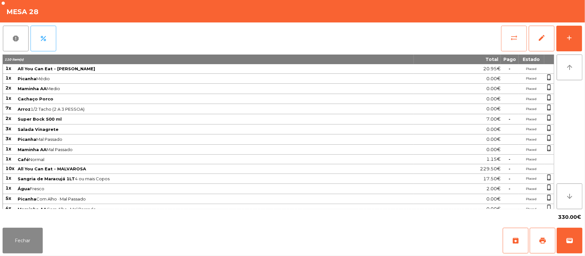
click at [508, 39] on button "sync_alt" at bounding box center [514, 39] width 26 height 26
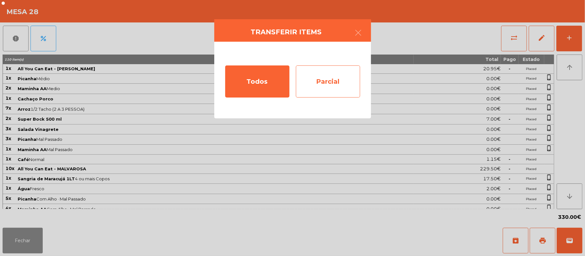
click at [338, 80] on div "Parcial" at bounding box center [328, 82] width 64 height 32
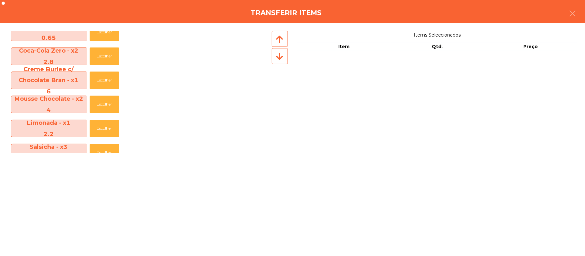
scroll to position [528, 0]
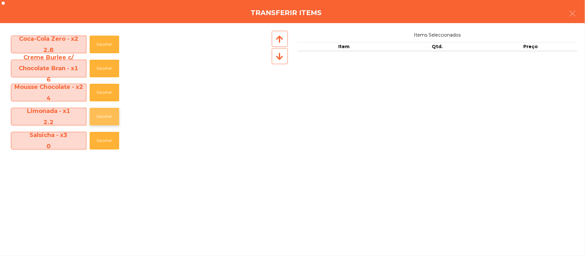
click at [106, 121] on button "Escolher" at bounding box center [105, 117] width 30 height 18
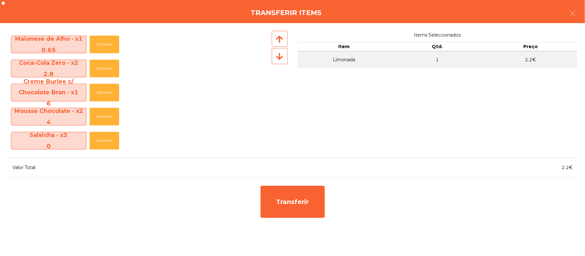
scroll to position [504, 0]
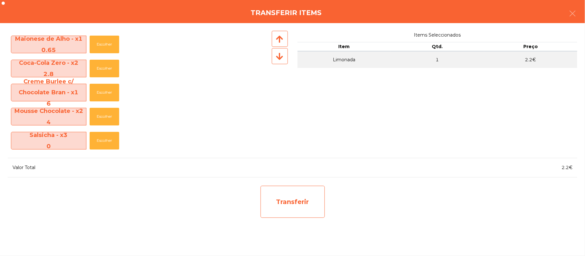
click at [292, 204] on div "Transferir" at bounding box center [292, 202] width 64 height 32
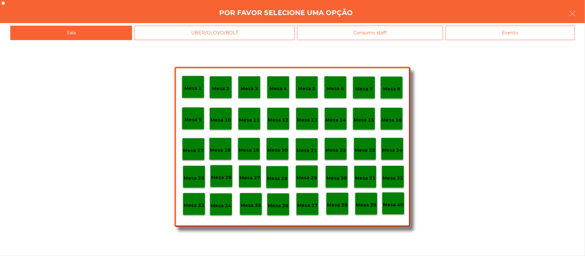
click at [247, 119] on p "Mesa 11" at bounding box center [249, 120] width 21 height 7
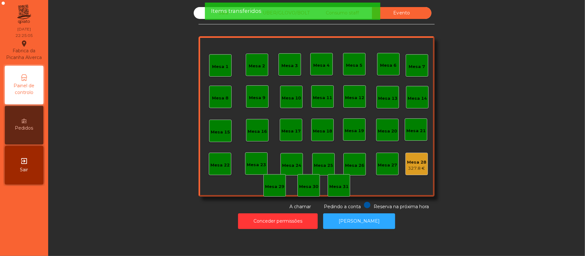
click at [222, 13] on span "Items transferidos" at bounding box center [236, 11] width 50 height 8
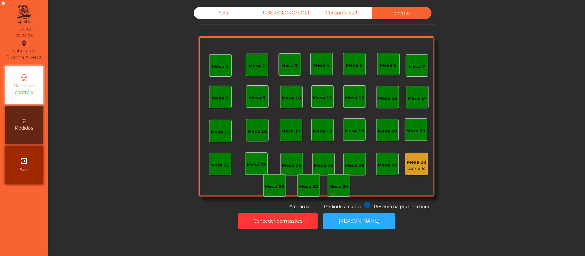
click at [221, 15] on div "Sala" at bounding box center [223, 13] width 59 height 12
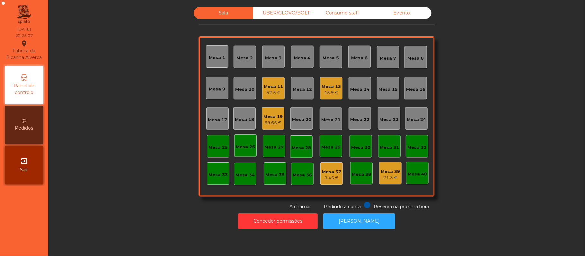
click at [275, 93] on div "52.5 €" at bounding box center [273, 93] width 19 height 6
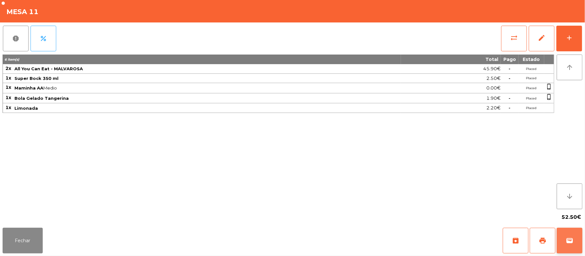
click at [567, 240] on span "wallet" at bounding box center [570, 241] width 8 height 8
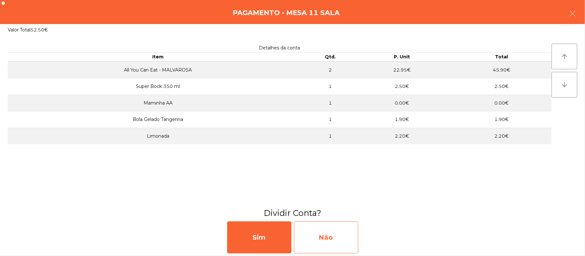
click at [341, 232] on div "Não" at bounding box center [326, 238] width 64 height 32
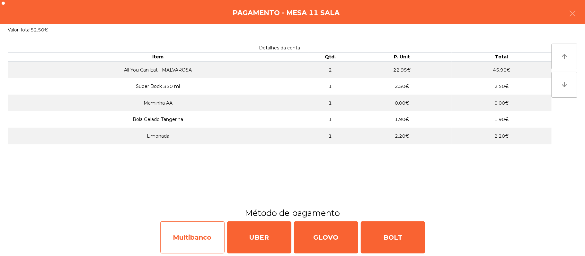
click at [178, 232] on div "Multibanco" at bounding box center [192, 238] width 64 height 32
select select "**"
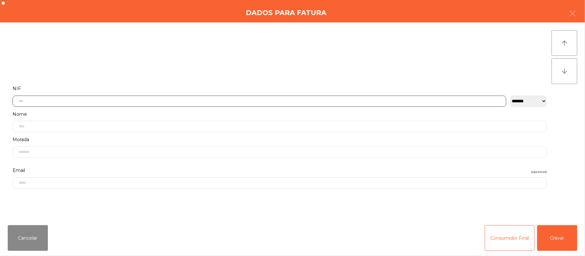
click at [76, 101] on input "text" at bounding box center [260, 101] width 494 height 11
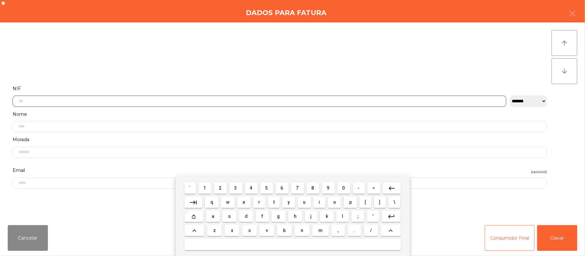
scroll to position [54, 0]
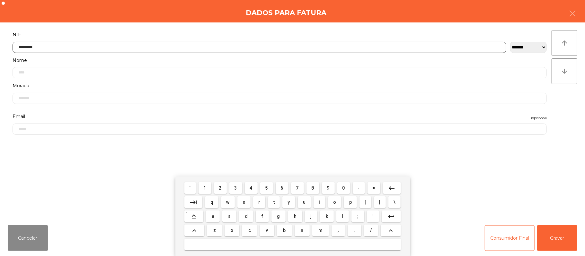
type input "*********"
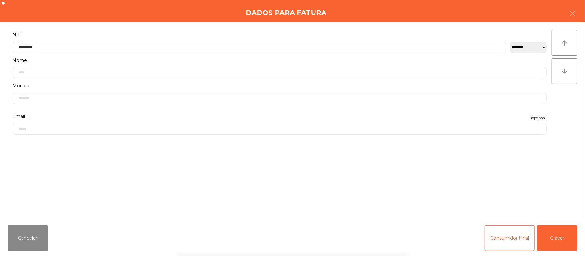
click at [558, 240] on div "` 1 2 3 4 5 6 7 8 9 0 - = keyboard_backspace keyboard_tab q w e r t y u i o p […" at bounding box center [292, 217] width 585 height 80
click at [556, 236] on button "Gravar" at bounding box center [557, 238] width 40 height 26
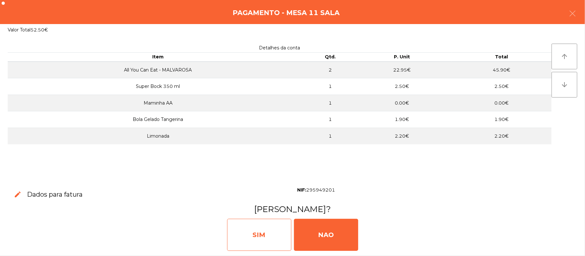
click at [262, 227] on div "SIM" at bounding box center [259, 235] width 64 height 32
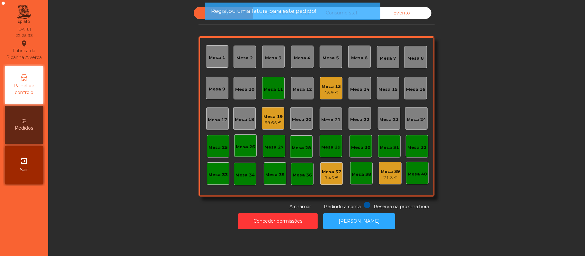
click at [264, 94] on div "Mesa 11" at bounding box center [273, 88] width 22 height 22
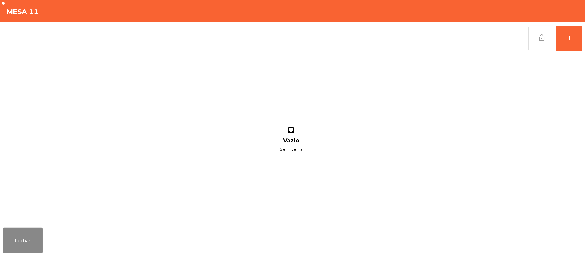
click at [535, 45] on button "lock_open" at bounding box center [542, 39] width 26 height 26
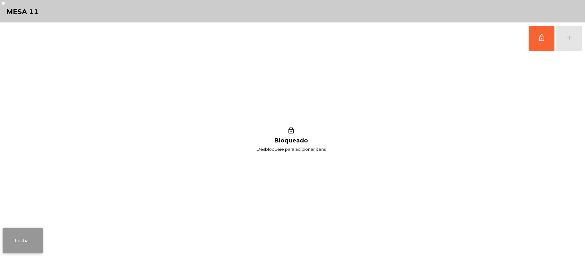
click at [35, 235] on button "Fechar" at bounding box center [23, 241] width 40 height 26
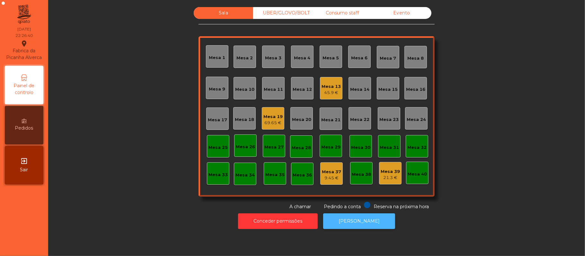
click at [360, 224] on button "[PERSON_NAME]" at bounding box center [359, 222] width 72 height 16
click at [410, 93] on div "Mesa 16" at bounding box center [415, 89] width 19 height 6
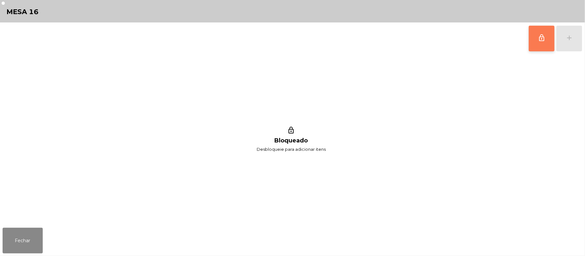
click at [537, 41] on button "lock_outline" at bounding box center [542, 39] width 26 height 26
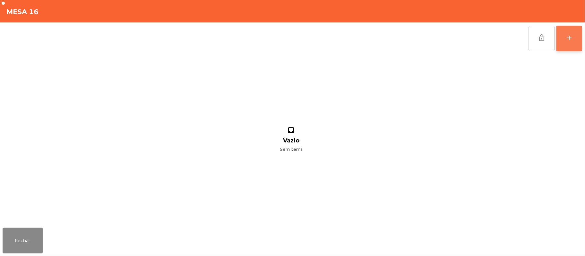
click at [568, 39] on div "add" at bounding box center [569, 38] width 8 height 8
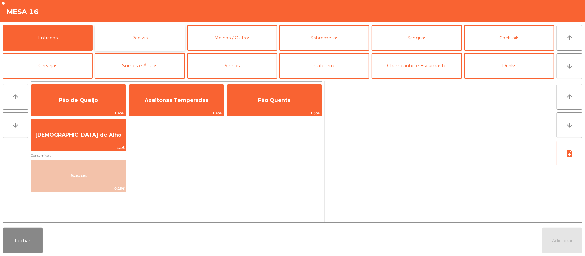
click at [146, 39] on button "Rodizio" at bounding box center [140, 38] width 90 height 26
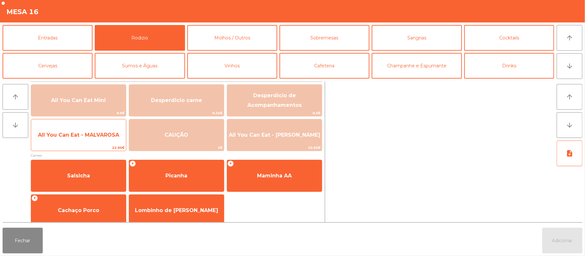
click at [81, 133] on span "All You Can Eat - MALVAROSA" at bounding box center [78, 135] width 81 height 6
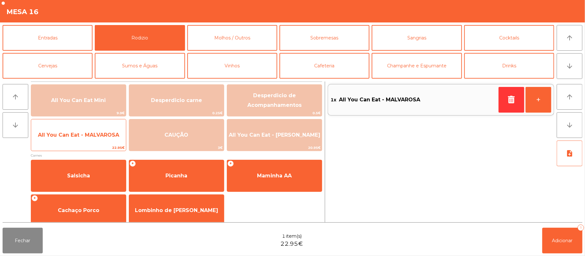
click at [78, 132] on span "All You Can Eat - MALVAROSA" at bounding box center [78, 135] width 81 height 6
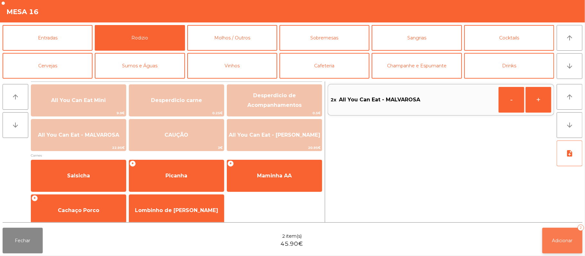
click at [555, 244] on button "Adicionar 2" at bounding box center [562, 241] width 40 height 26
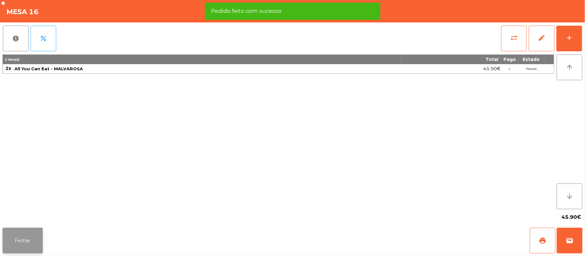
click at [21, 242] on button "Fechar" at bounding box center [23, 241] width 40 height 26
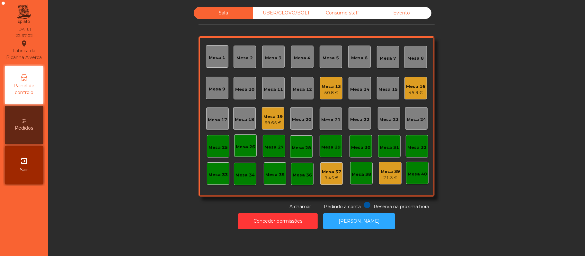
click at [163, 183] on div "Sala UBER/GLOVO/BOLT Consumo staff Evento Mesa 1 Mesa 2 Mesa 3 Mesa 4 Mesa 5 Me…" at bounding box center [316, 108] width 519 height 203
